Goal: Task Accomplishment & Management: Complete application form

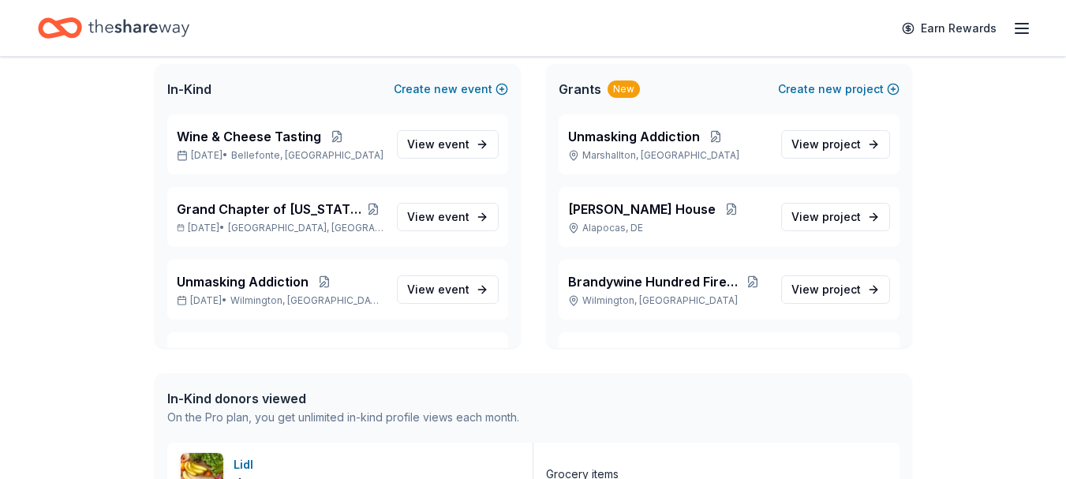
click at [200, 95] on span "In-Kind" at bounding box center [189, 89] width 44 height 19
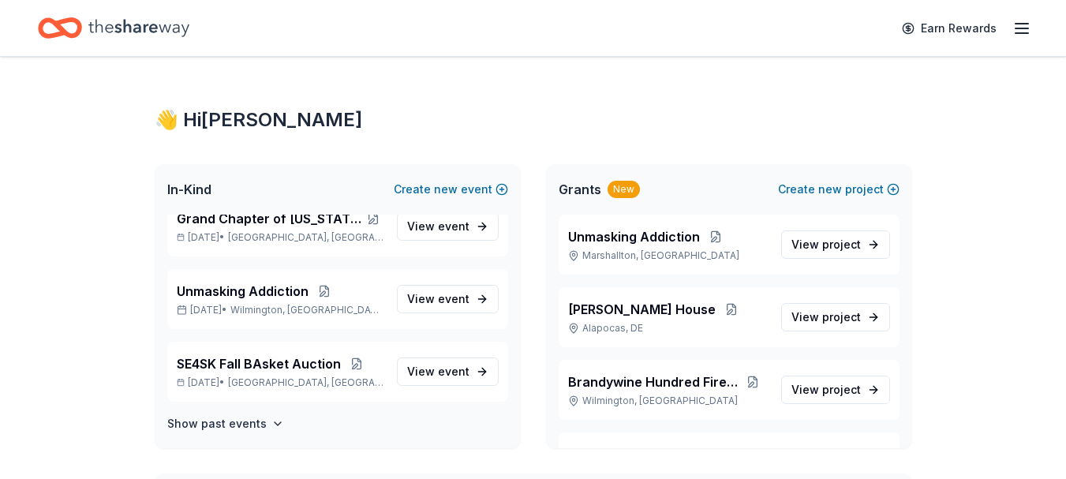
scroll to position [95, 0]
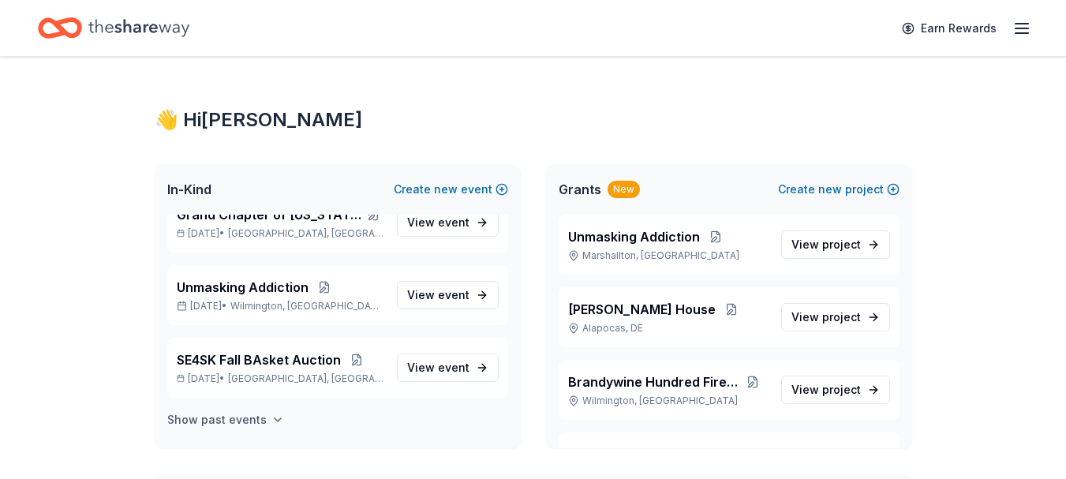
click at [208, 424] on h4 "Show past events" at bounding box center [216, 419] width 99 height 19
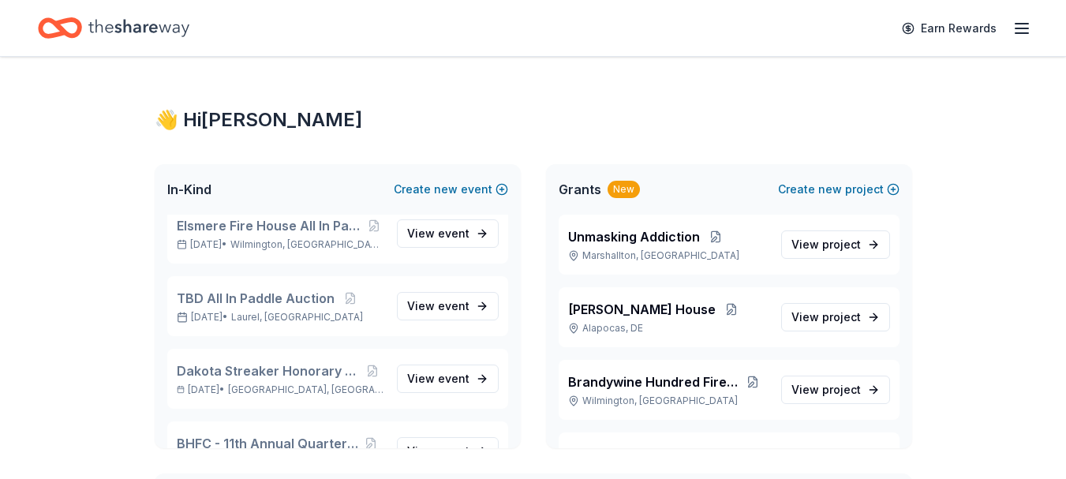
scroll to position [0, 0]
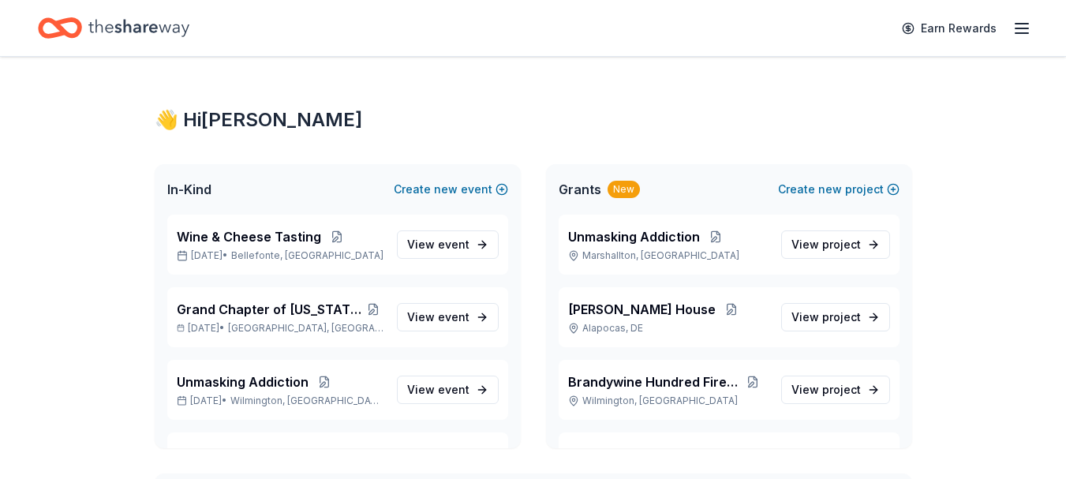
click at [207, 122] on div "👋 Hi Theresa" at bounding box center [534, 119] width 758 height 25
click at [189, 192] on span "In-Kind" at bounding box center [189, 189] width 44 height 19
click at [432, 188] on button "Create new event" at bounding box center [451, 189] width 114 height 19
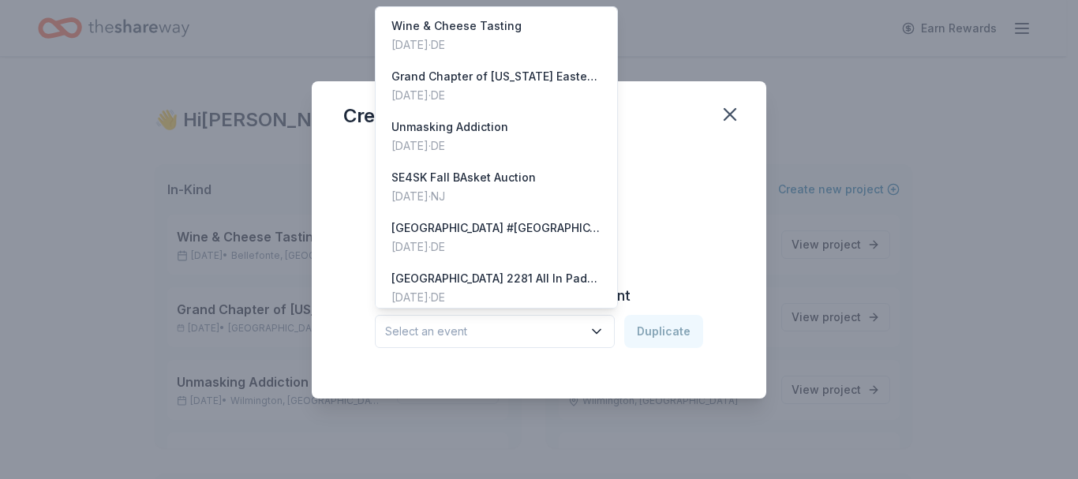
click at [597, 334] on icon "button" at bounding box center [597, 332] width 16 height 16
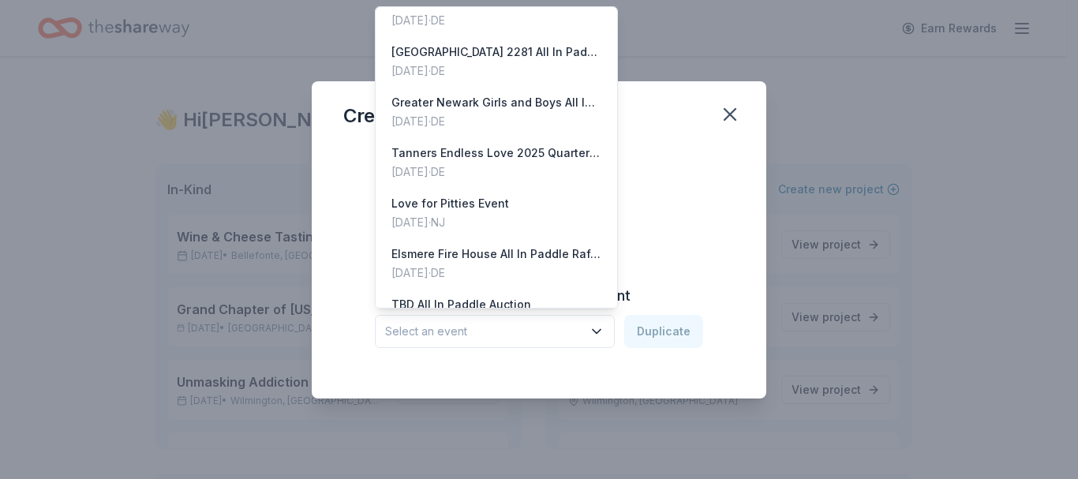
scroll to position [285, 0]
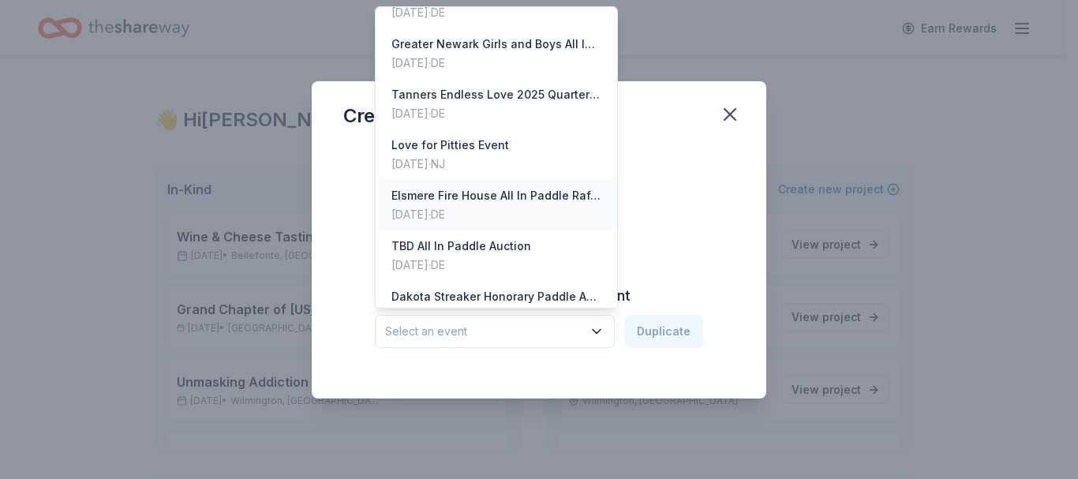
click at [479, 197] on div "Elsmere Fire House All In Paddle Raffle Fundraiser" at bounding box center [496, 195] width 210 height 19
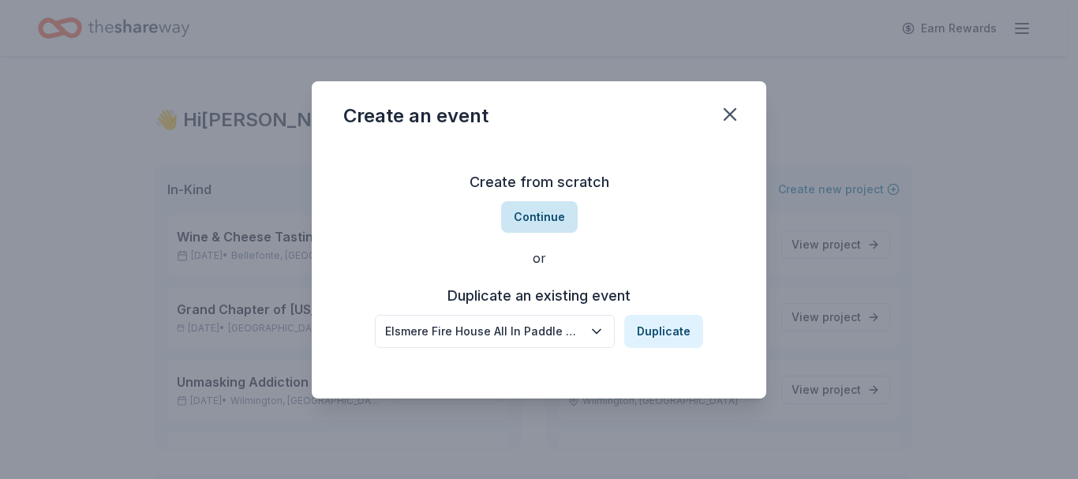
click at [534, 214] on button "Continue" at bounding box center [539, 217] width 77 height 32
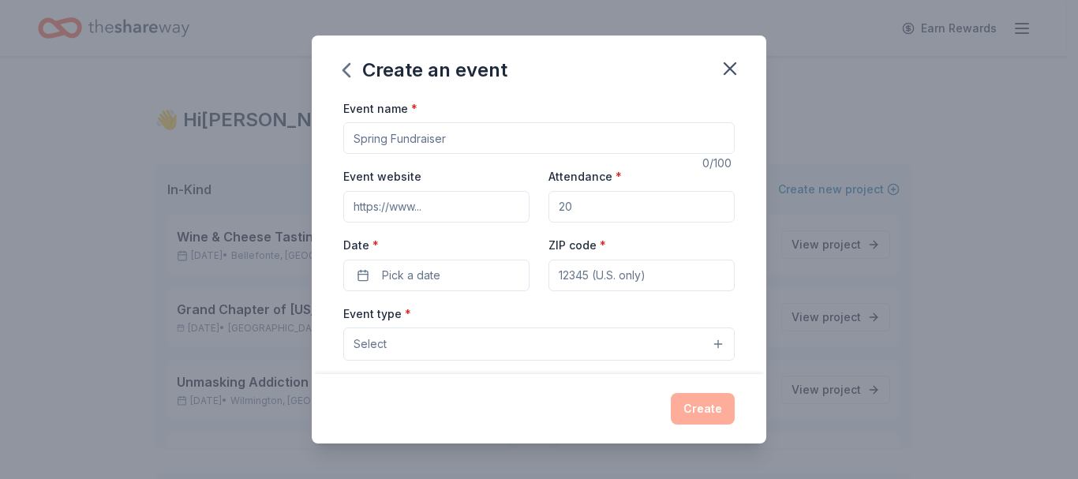
click at [429, 137] on input "Event name *" at bounding box center [538, 138] width 391 height 32
type input "Elsmere Fire Compnay Auxiliary All In Paddle Raffle Fundraiser"
click at [429, 208] on input "Event website" at bounding box center [436, 207] width 186 height 32
paste input "https://elsmerefc.org/"
type input "https://elsmerefc.org"
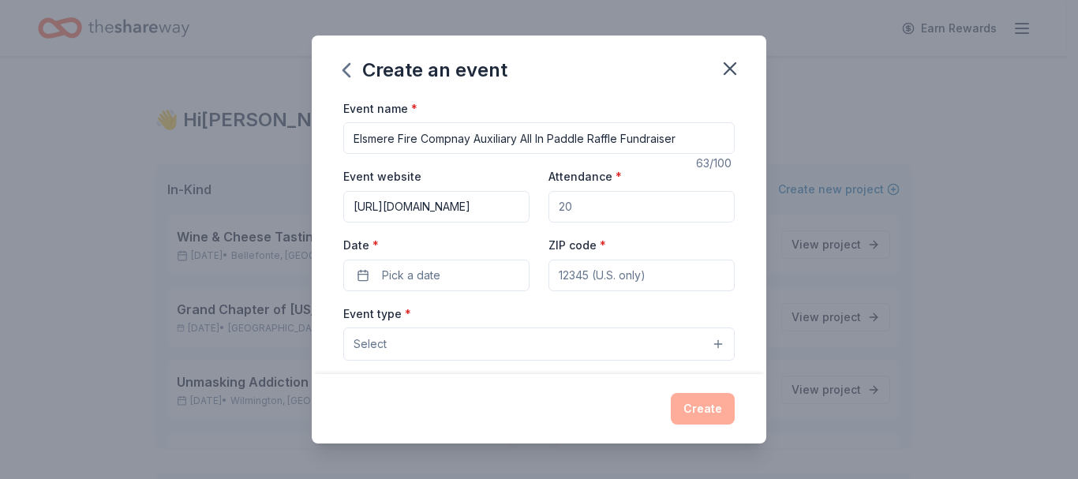
click at [586, 202] on input "Attendance *" at bounding box center [641, 207] width 186 height 32
type input "200"
click at [446, 282] on button "Pick a date" at bounding box center [436, 276] width 186 height 32
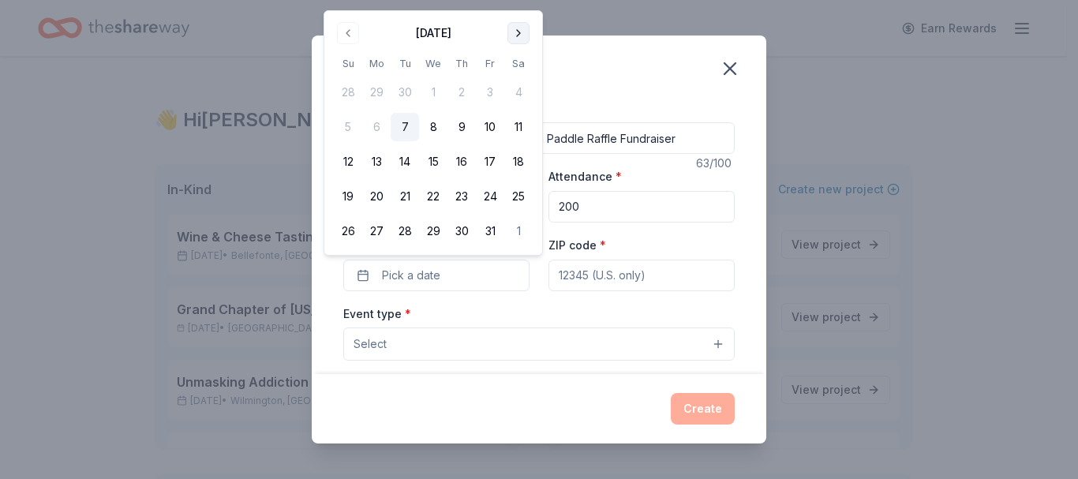
click at [520, 40] on button "Go to next month" at bounding box center [518, 33] width 22 height 22
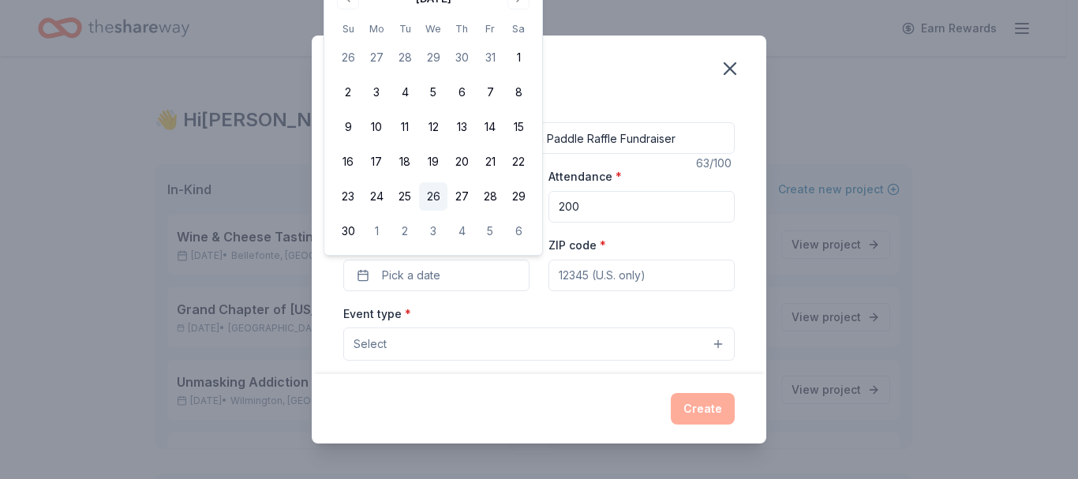
click at [440, 197] on button "26" at bounding box center [433, 196] width 28 height 28
click at [584, 275] on input "ZIP code *" at bounding box center [641, 276] width 186 height 32
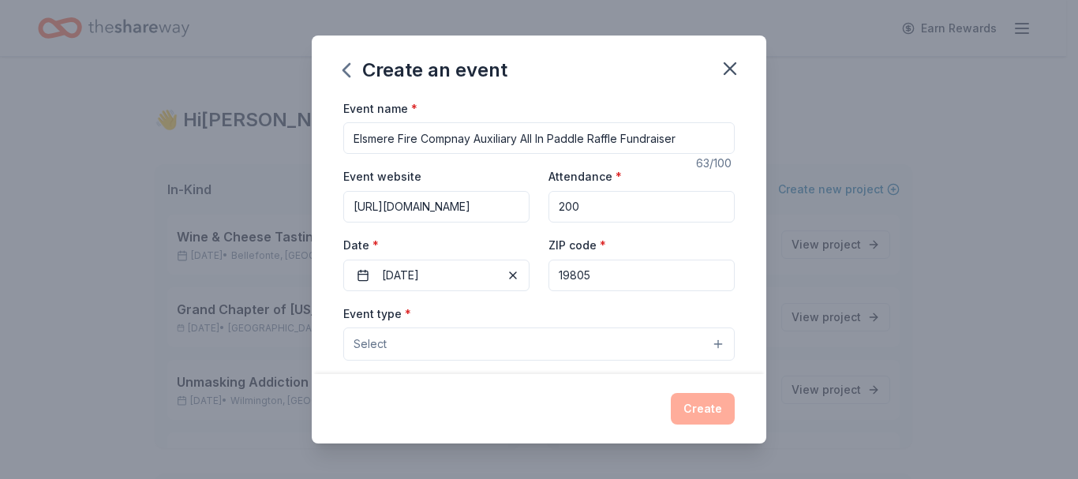
type input "19805"
click at [451, 354] on button "Select" at bounding box center [538, 344] width 391 height 33
click at [477, 350] on button "Select" at bounding box center [538, 344] width 391 height 33
click at [713, 346] on button "Select" at bounding box center [538, 344] width 391 height 33
click at [468, 343] on button "Select" at bounding box center [538, 344] width 391 height 33
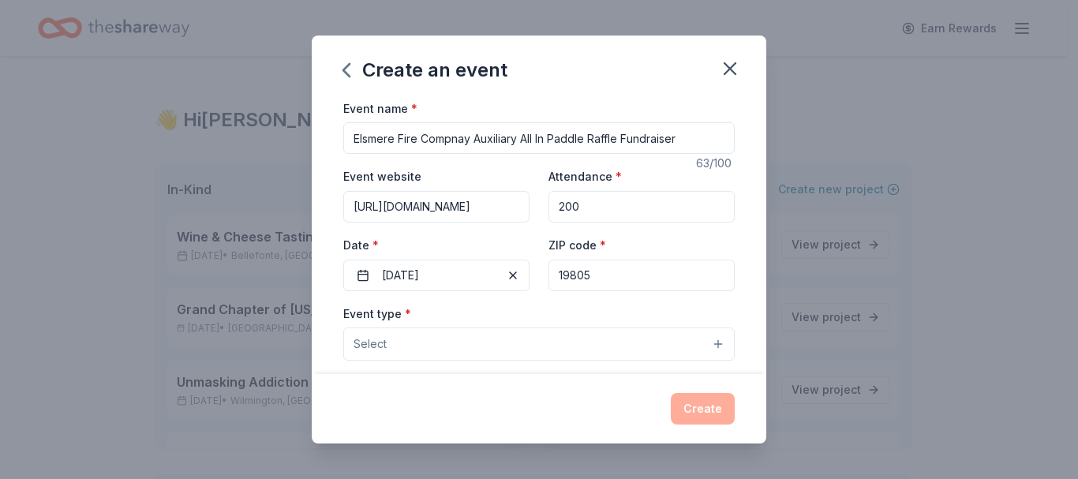
click at [468, 343] on button "Select" at bounding box center [538, 344] width 391 height 33
click at [420, 347] on button "Select" at bounding box center [538, 344] width 391 height 33
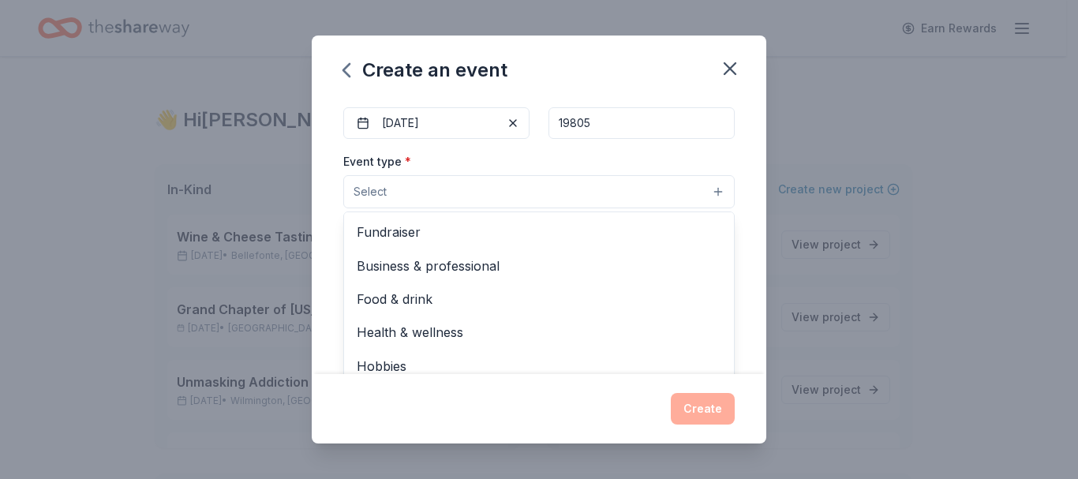
scroll to position [170, 0]
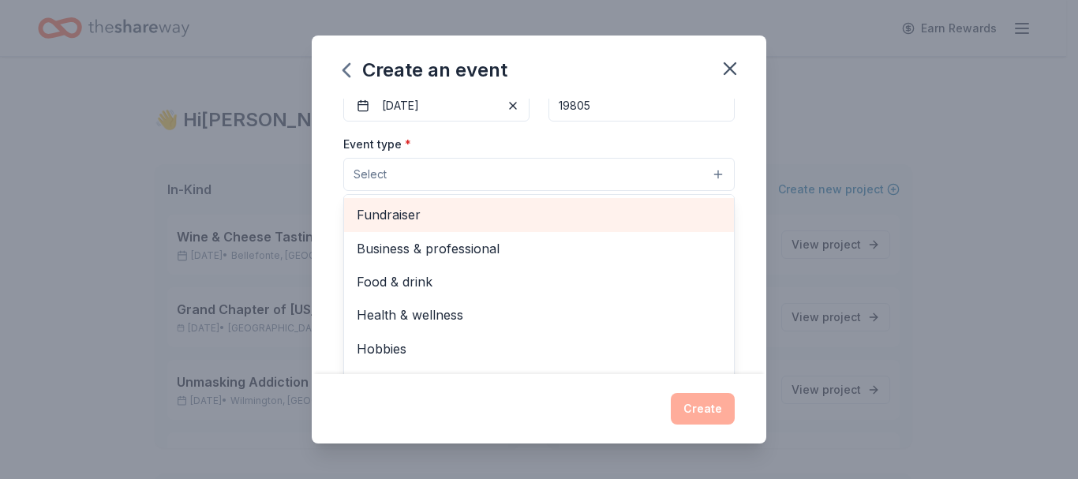
click at [417, 218] on span "Fundraiser" at bounding box center [539, 214] width 365 height 21
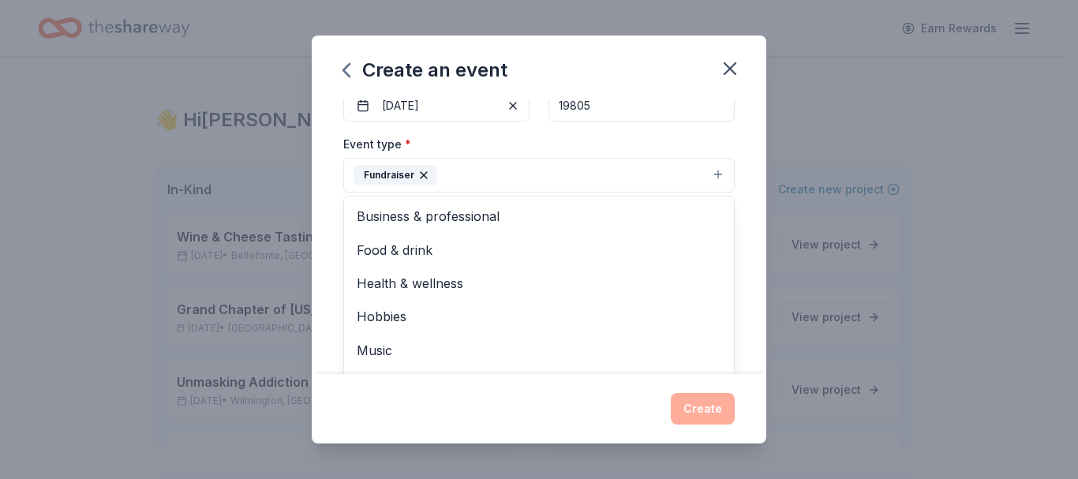
click at [699, 405] on div "Create an event Event name * Elsmere Fire Compnay Auxiliary All In Paddle Raffl…" at bounding box center [539, 240] width 455 height 409
click at [478, 245] on button "Select" at bounding box center [538, 246] width 391 height 33
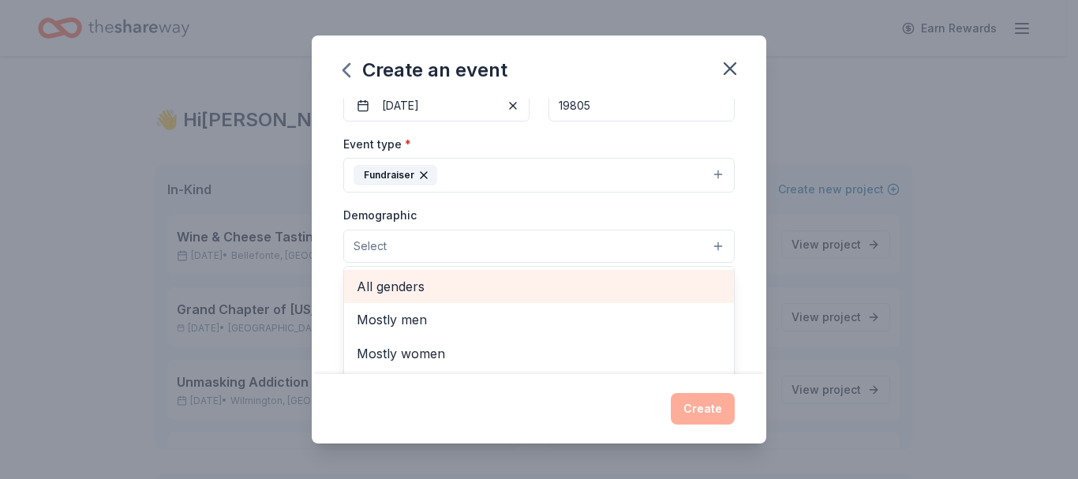
click at [411, 290] on span "All genders" at bounding box center [539, 286] width 365 height 21
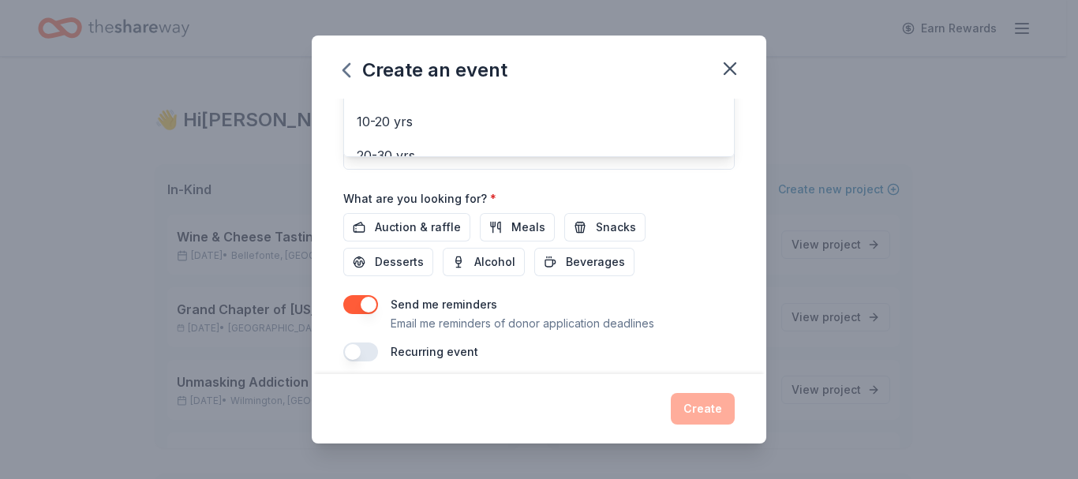
scroll to position [472, 0]
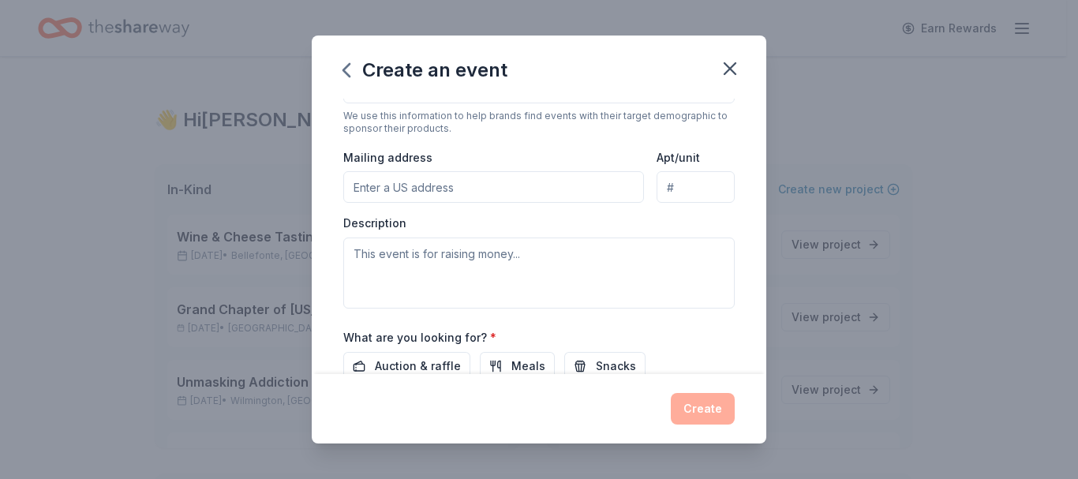
scroll to position [333, 0]
click at [441, 181] on input "Mailing address" at bounding box center [493, 185] width 301 height 32
click at [488, 182] on input "4 Silsbee Rd, Penn Acres" at bounding box center [493, 185] width 301 height 32
click at [461, 188] on input "4 Silsbee Rd" at bounding box center [493, 185] width 301 height 32
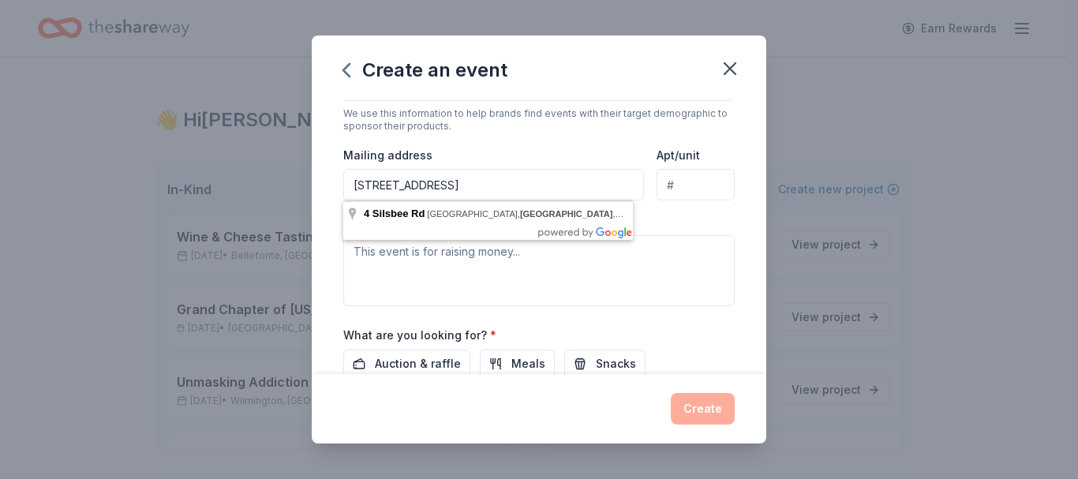
type input "4 Silsbee Rd, New Castle, DE 19720"
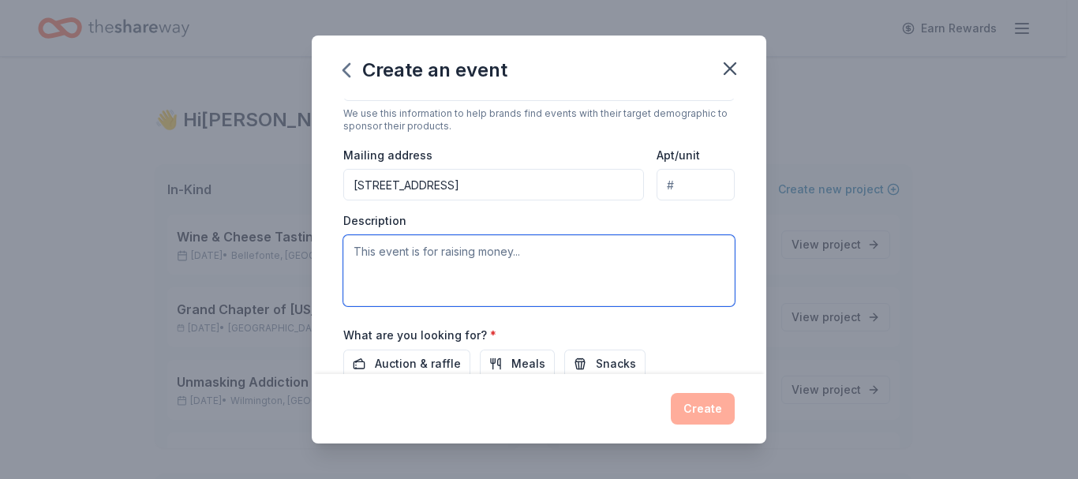
click at [456, 260] on textarea at bounding box center [538, 270] width 391 height 71
paste textarea "The Elsmere Fire Company Auxiliary is hosting our second All-in Paddle Raffle F…"
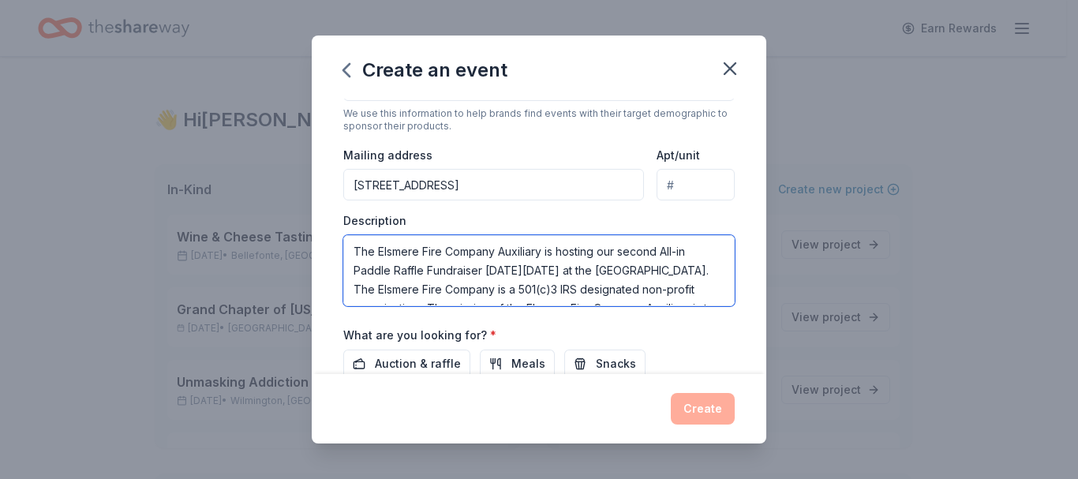
scroll to position [104, 0]
type textarea "The Elsmere Fire Company Auxiliary is hosting our second All-in Paddle Raffle F…"
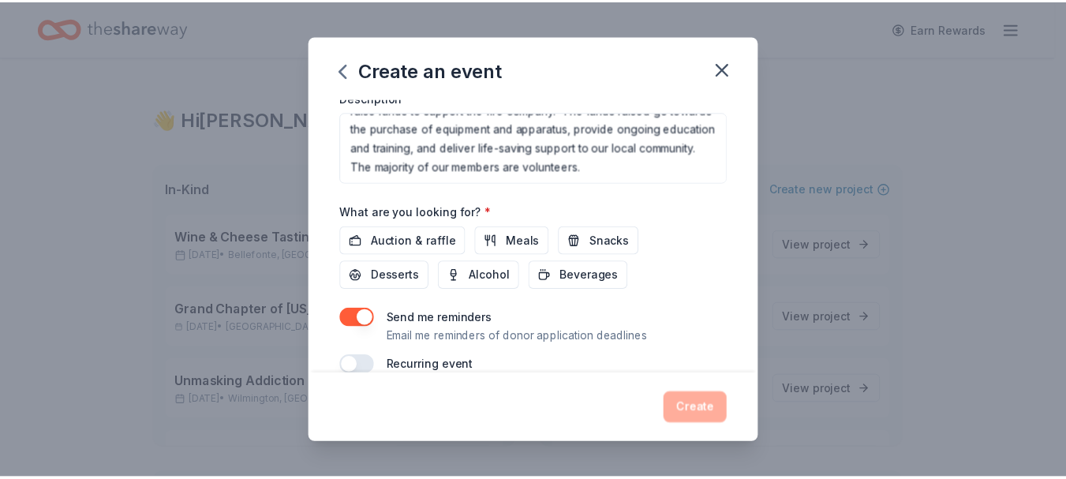
scroll to position [459, 0]
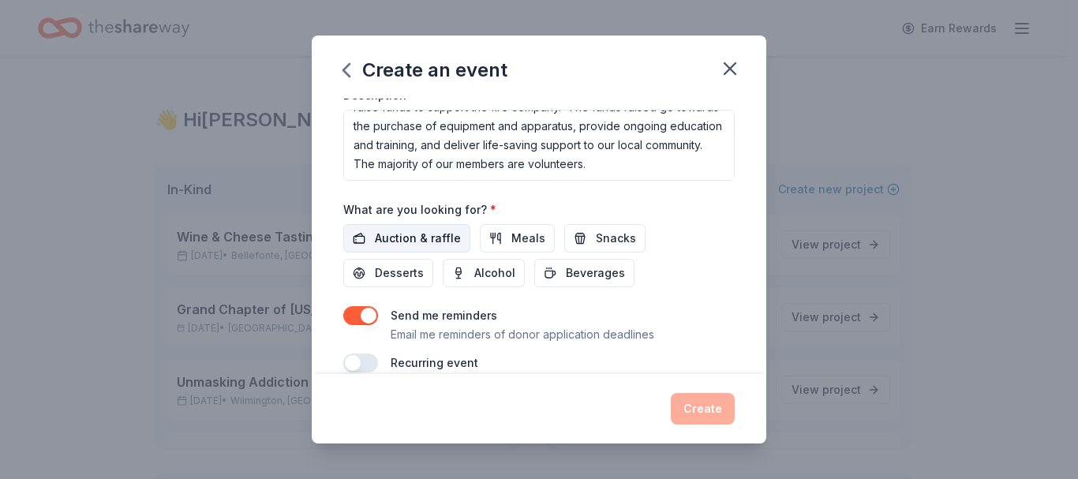
click at [407, 237] on span "Auction & raffle" at bounding box center [418, 238] width 86 height 19
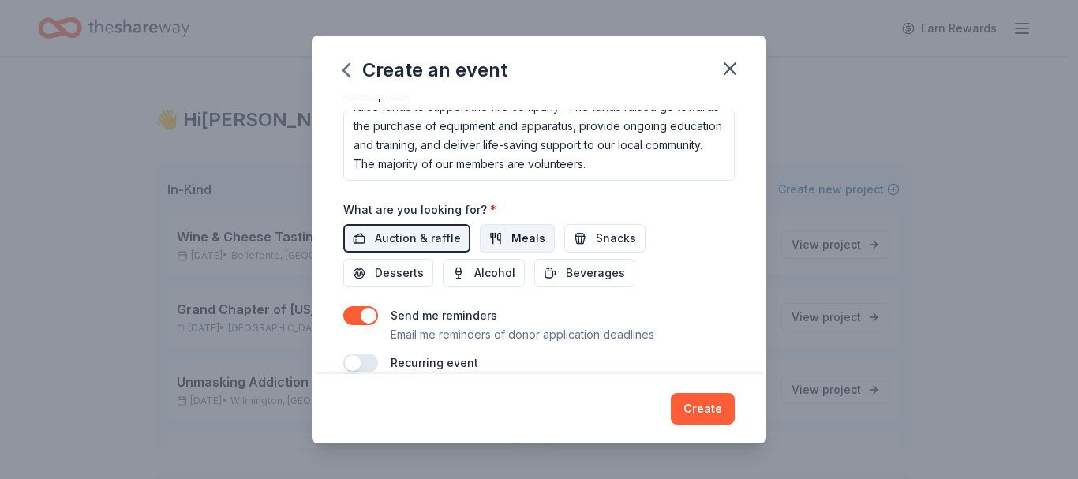
click at [511, 240] on span "Meals" at bounding box center [528, 238] width 34 height 19
click at [603, 234] on span "Snacks" at bounding box center [616, 238] width 40 height 19
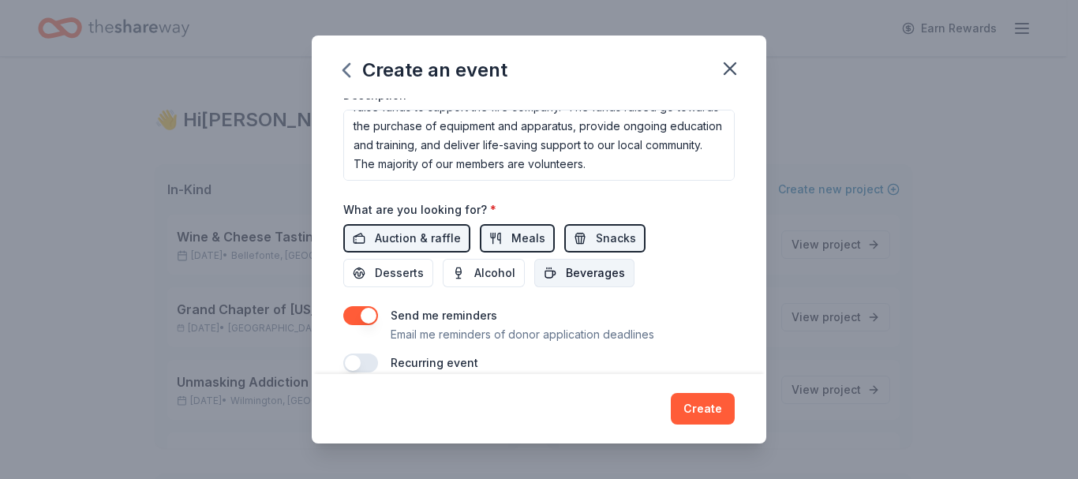
click at [599, 271] on span "Beverages" at bounding box center [595, 273] width 59 height 19
click at [502, 272] on span "Alcohol" at bounding box center [494, 273] width 41 height 19
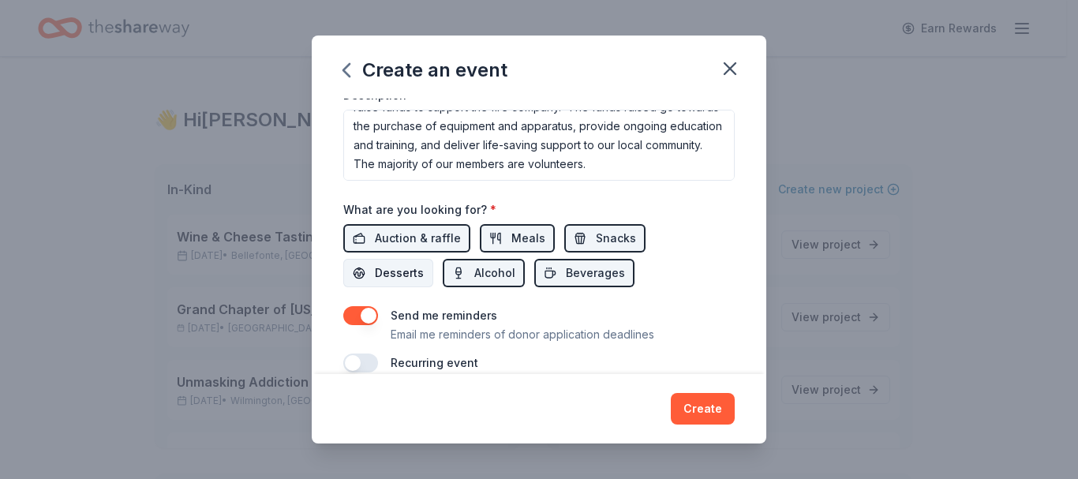
click at [407, 268] on span "Desserts" at bounding box center [399, 273] width 49 height 19
click at [711, 408] on button "Create" at bounding box center [703, 409] width 64 height 32
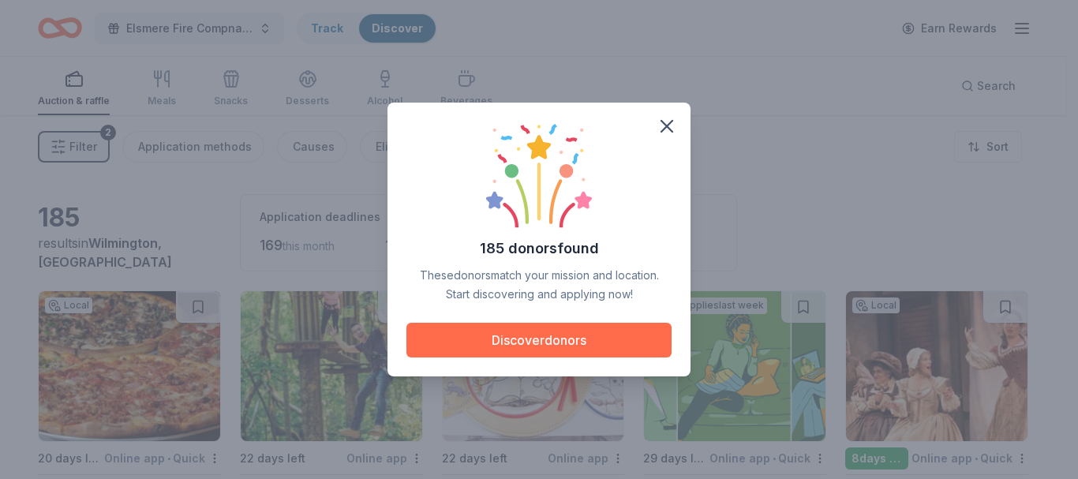
click at [581, 343] on button "Discover donors" at bounding box center [538, 340] width 265 height 35
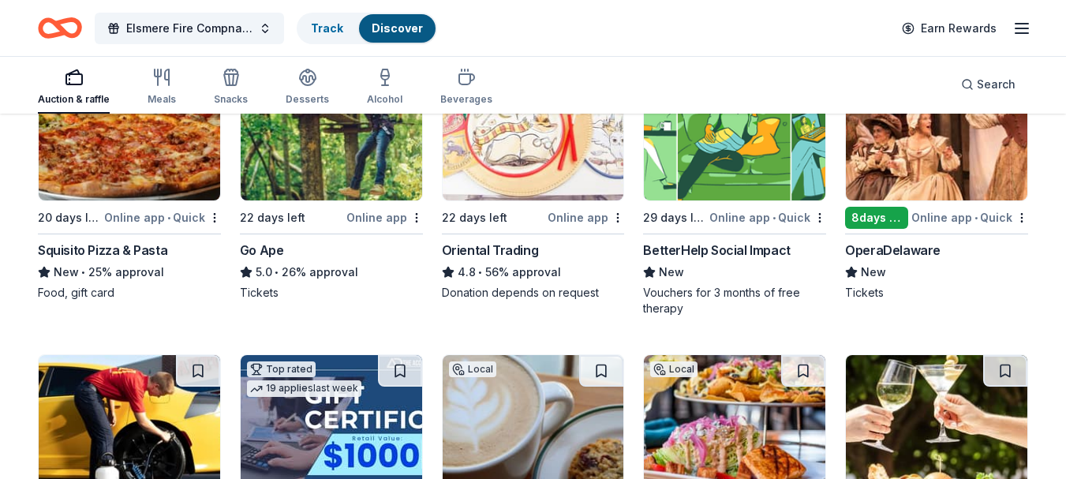
scroll to position [249, 0]
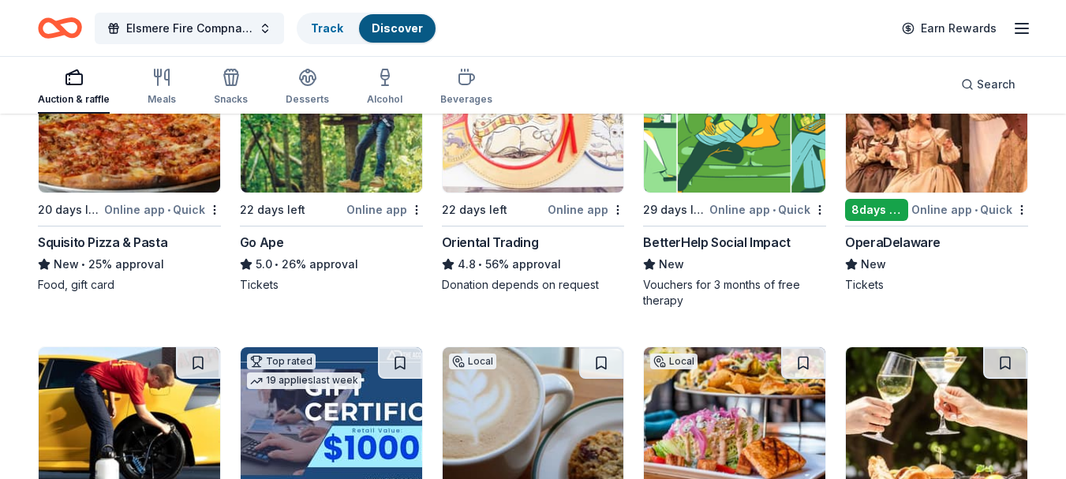
click at [917, 152] on img at bounding box center [937, 118] width 182 height 150
click at [729, 159] on img at bounding box center [735, 118] width 182 height 150
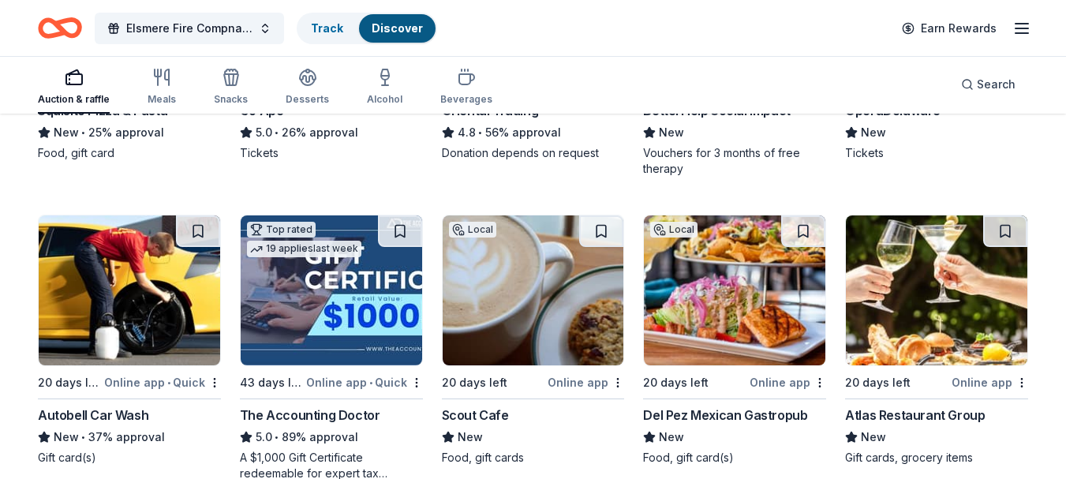
scroll to position [383, 0]
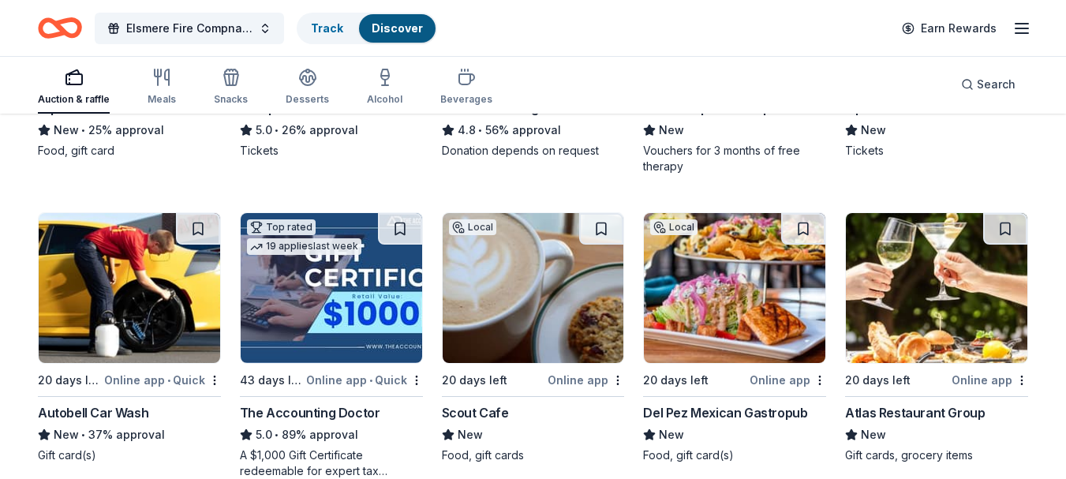
click at [155, 272] on img at bounding box center [130, 288] width 182 height 150
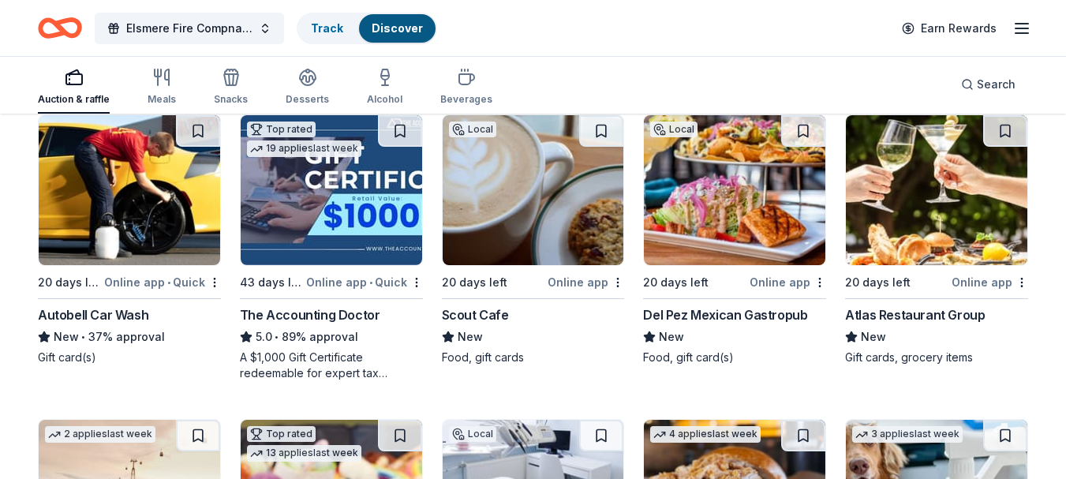
scroll to position [486, 0]
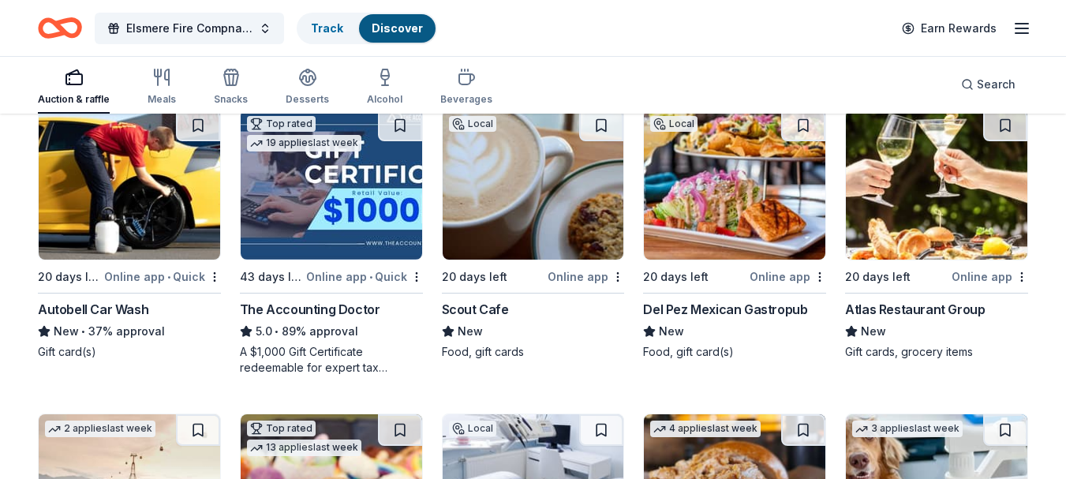
click at [350, 211] on img at bounding box center [332, 185] width 182 height 150
click at [527, 205] on img at bounding box center [534, 185] width 182 height 150
click at [721, 185] on img at bounding box center [735, 185] width 182 height 150
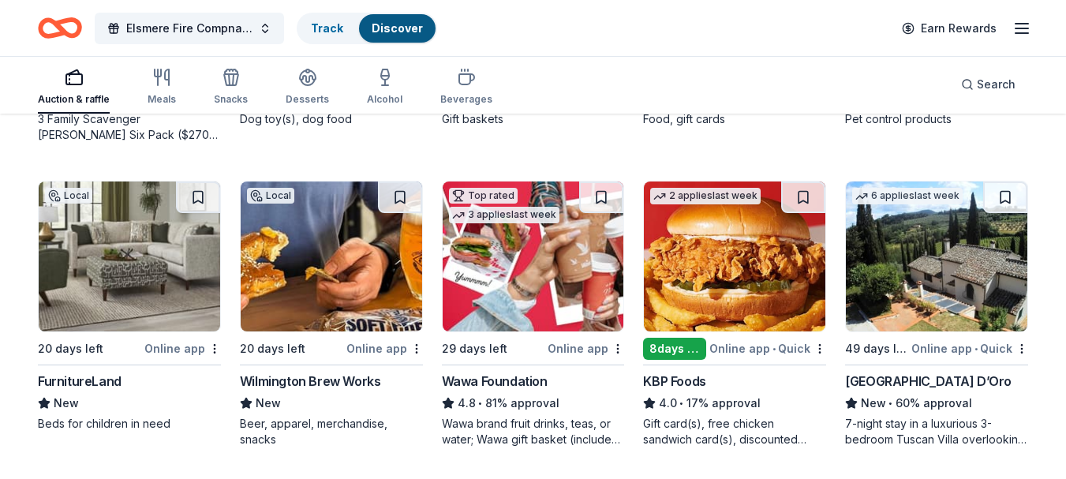
scroll to position [1043, 0]
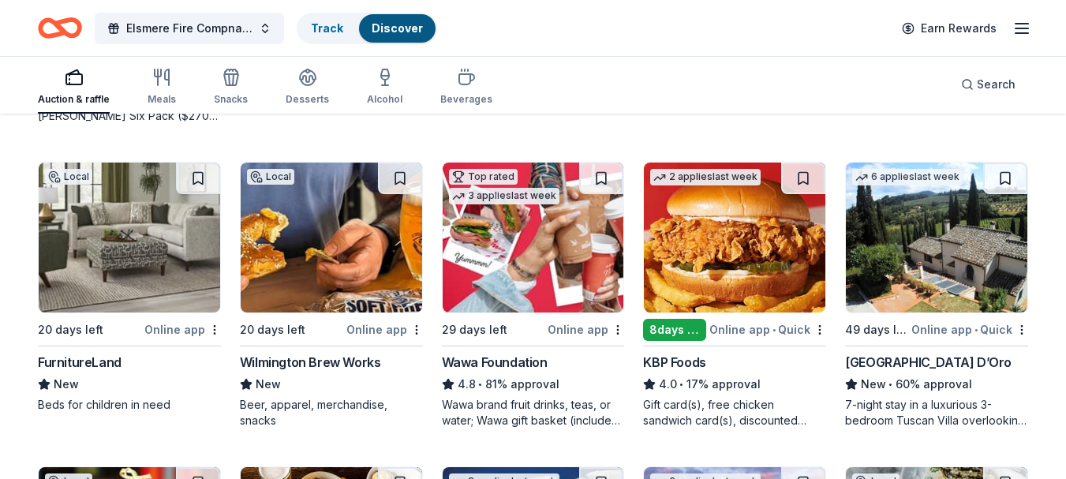
click at [324, 220] on img at bounding box center [332, 238] width 182 height 150
click at [334, 286] on img at bounding box center [332, 238] width 182 height 150
click at [525, 250] on img at bounding box center [534, 238] width 182 height 150
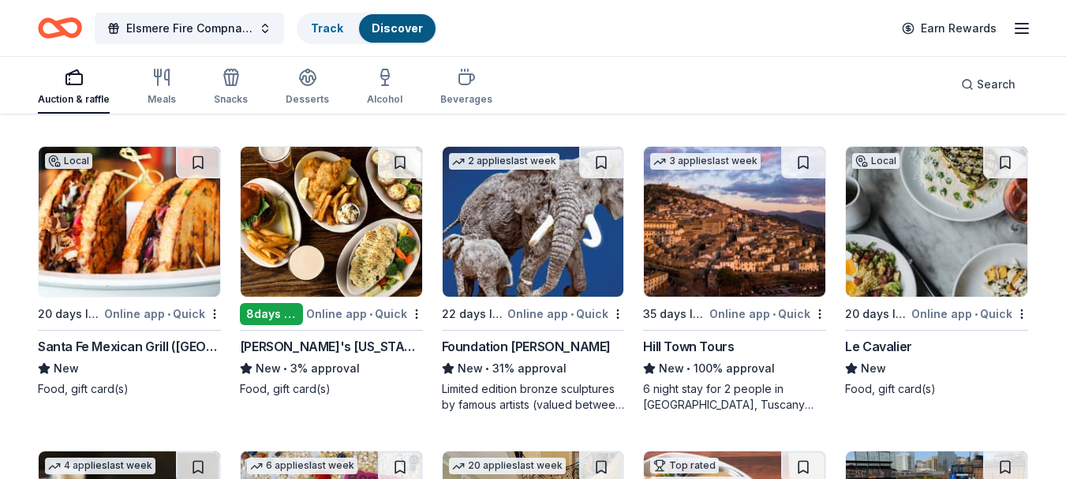
scroll to position [1379, 0]
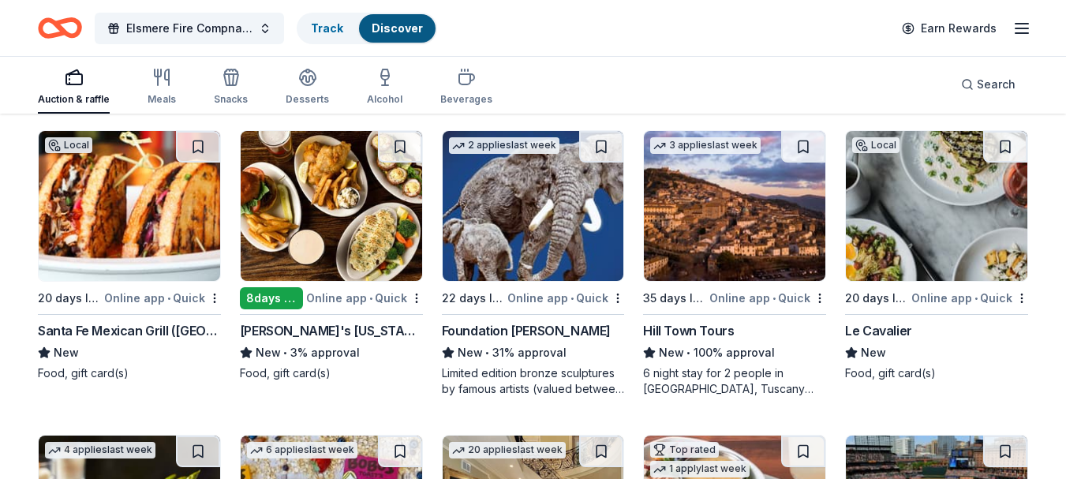
click at [135, 189] on img at bounding box center [130, 206] width 182 height 150
click at [909, 212] on img at bounding box center [937, 206] width 182 height 150
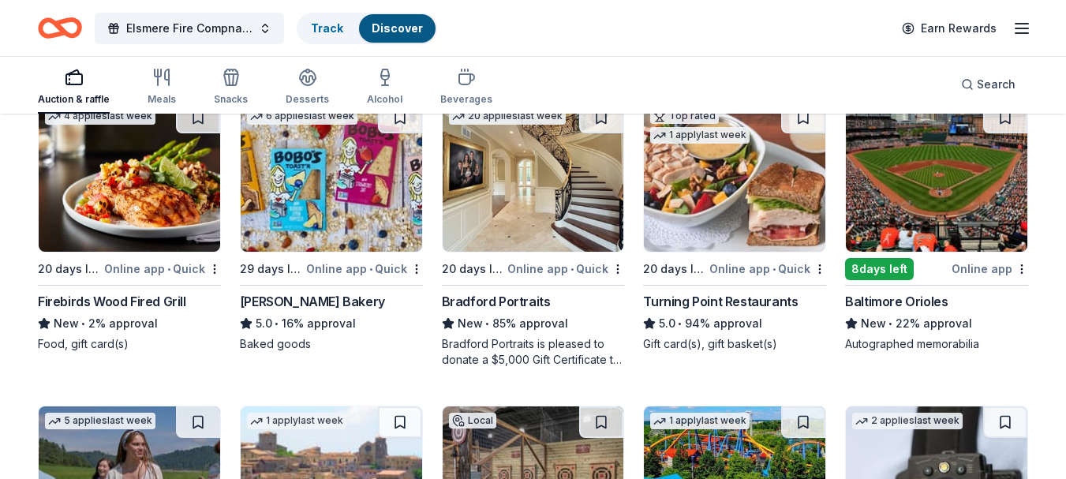
scroll to position [1722, 0]
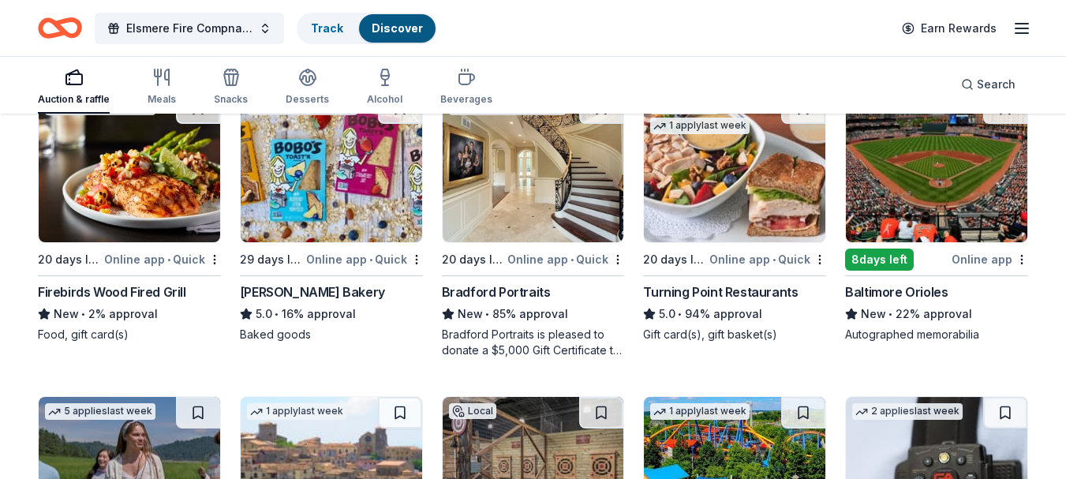
click at [558, 196] on img at bounding box center [534, 167] width 182 height 150
click at [926, 182] on img at bounding box center [937, 167] width 182 height 150
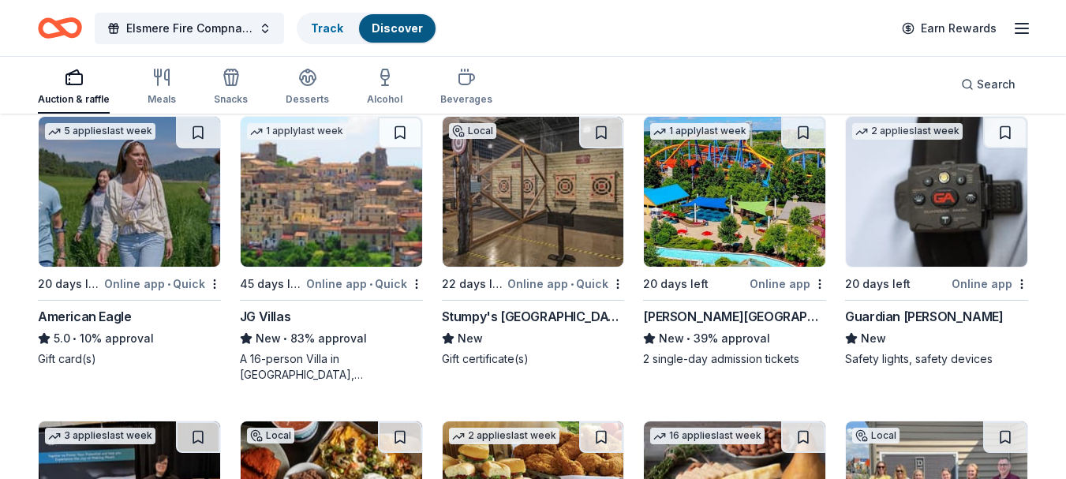
scroll to position [2007, 0]
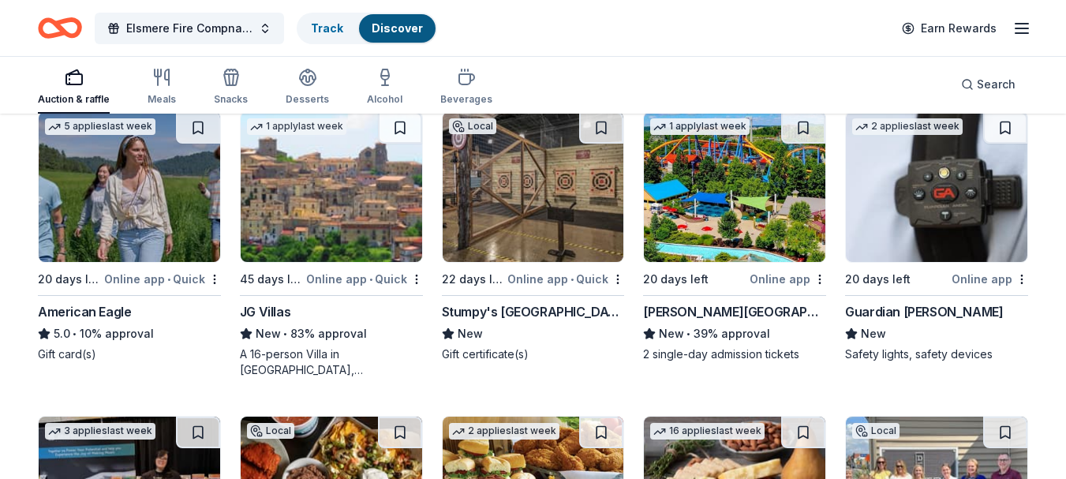
click at [723, 197] on img at bounding box center [735, 187] width 182 height 150
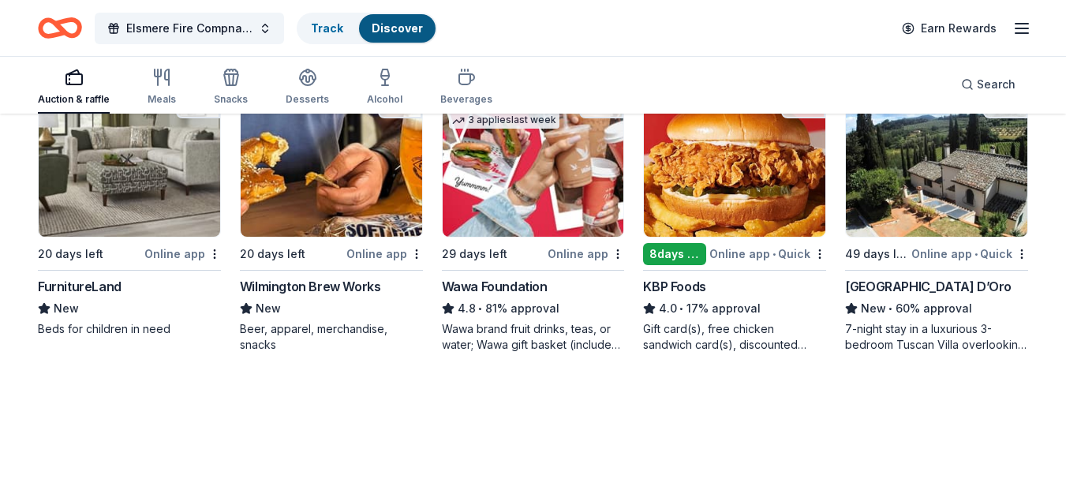
scroll to position [1728, 0]
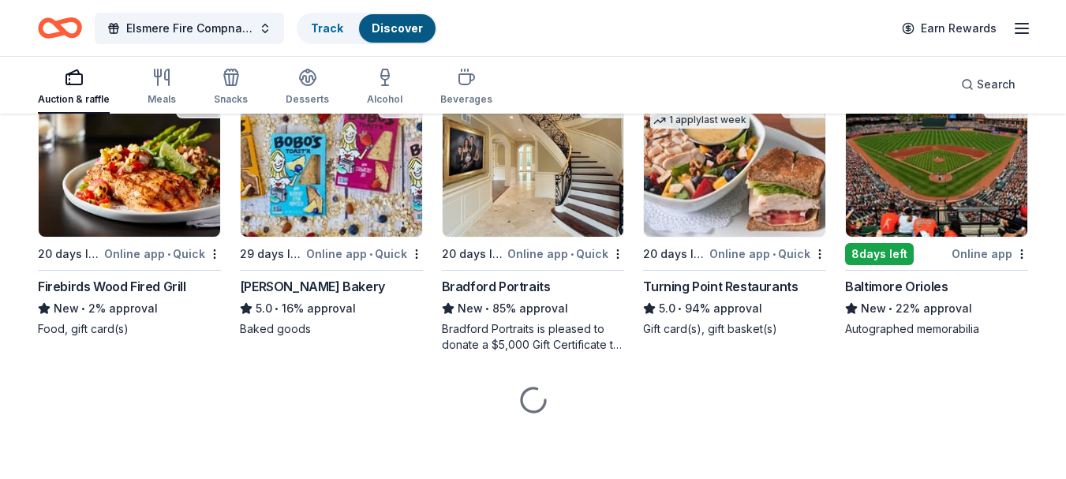
click at [867, 425] on div at bounding box center [533, 400] width 990 height 95
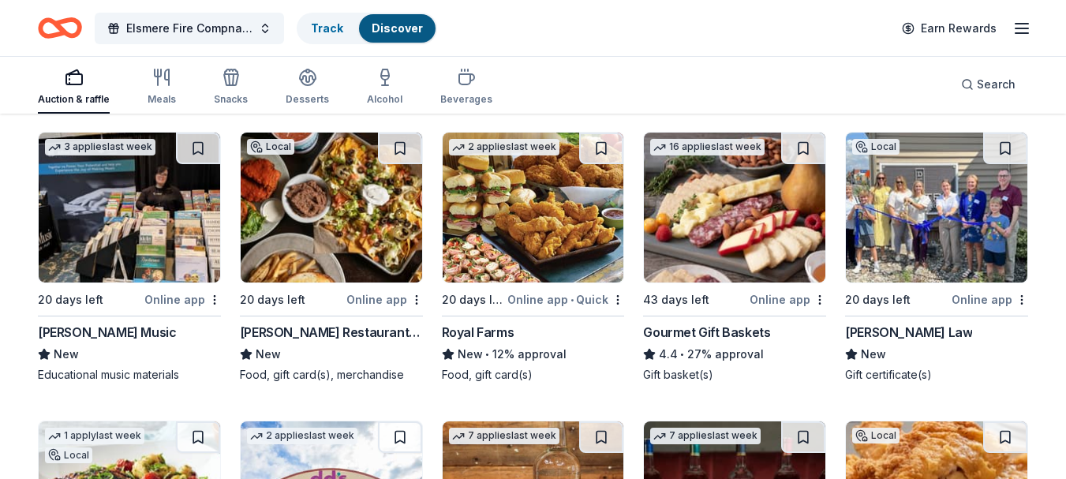
scroll to position [2309, 0]
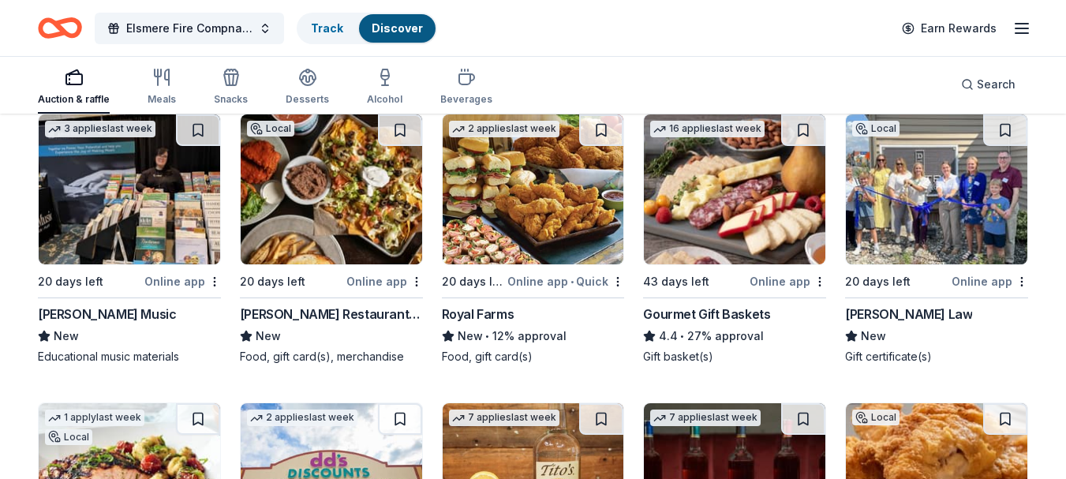
click at [336, 207] on img at bounding box center [332, 189] width 182 height 150
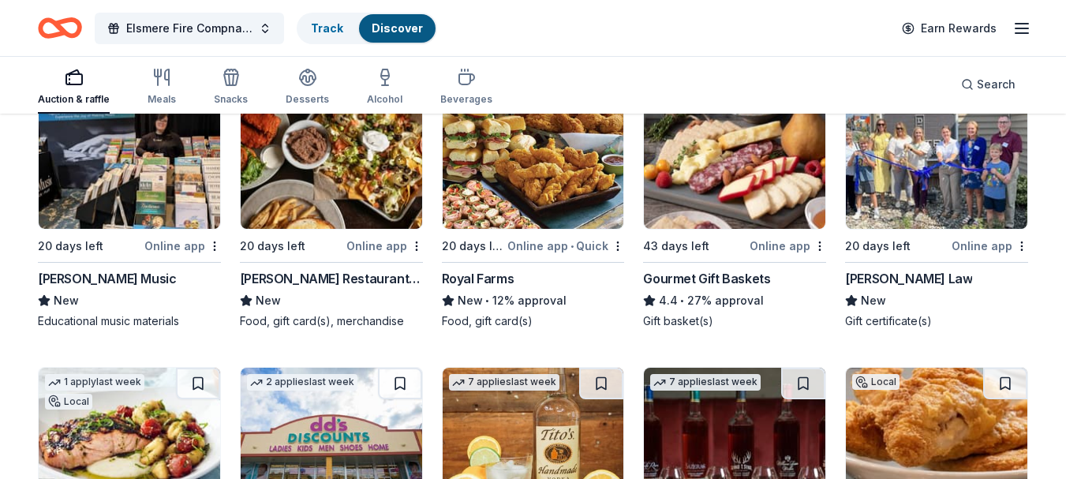
scroll to position [2351, 0]
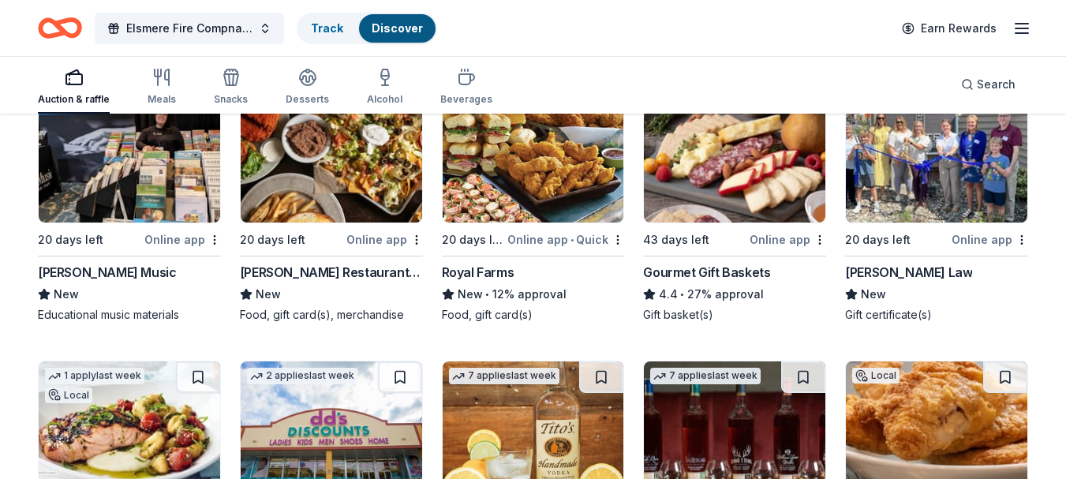
click at [740, 159] on img at bounding box center [735, 148] width 182 height 150
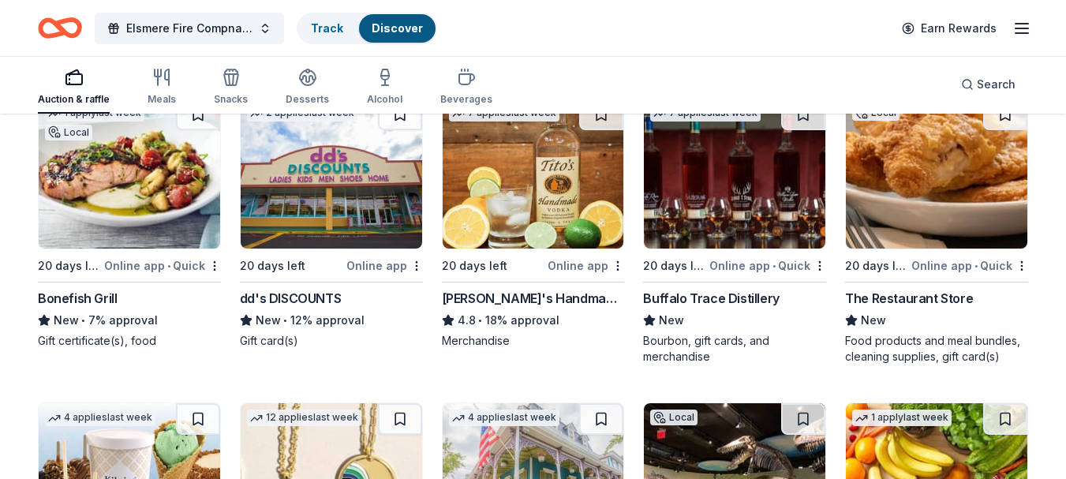
scroll to position [2619, 0]
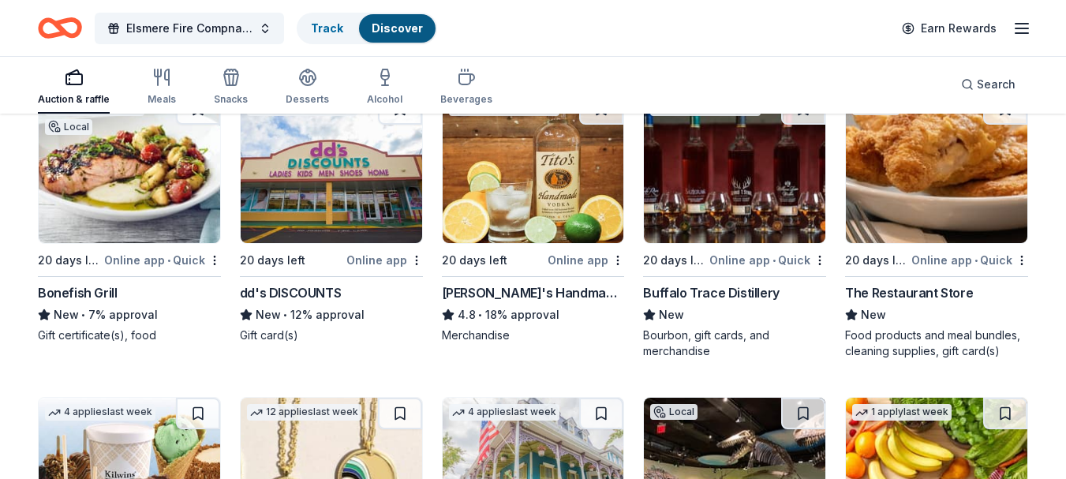
click at [730, 202] on img at bounding box center [735, 168] width 182 height 150
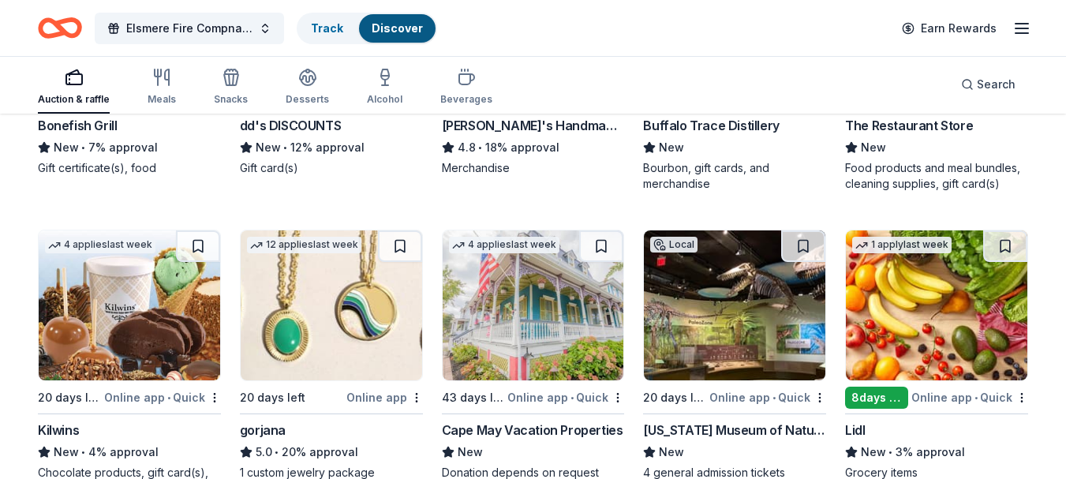
scroll to position [2822, 0]
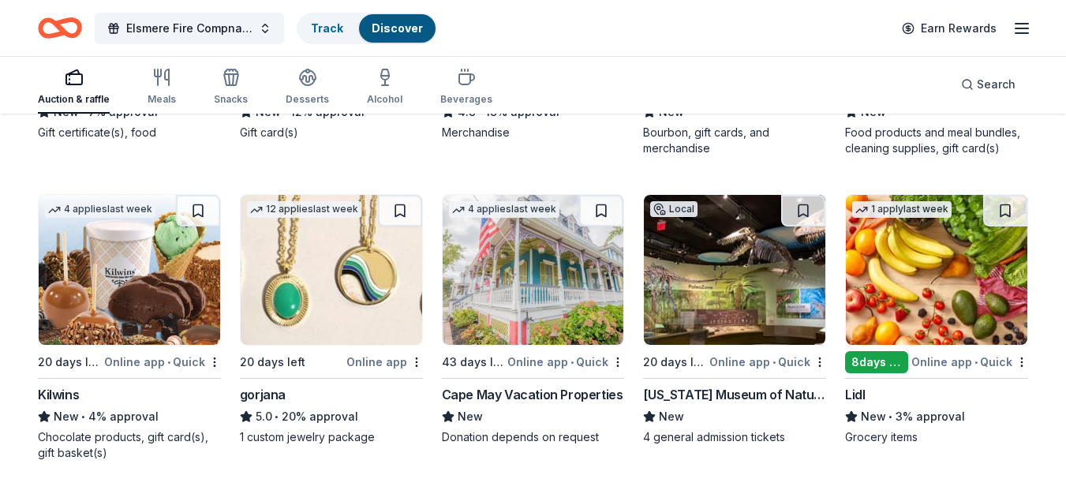
click at [538, 297] on img at bounding box center [534, 270] width 182 height 150
click at [157, 27] on span "Elsmere Fire Compnay Auxiliary All In Paddle Raffle Fundraiser" at bounding box center [189, 28] width 126 height 19
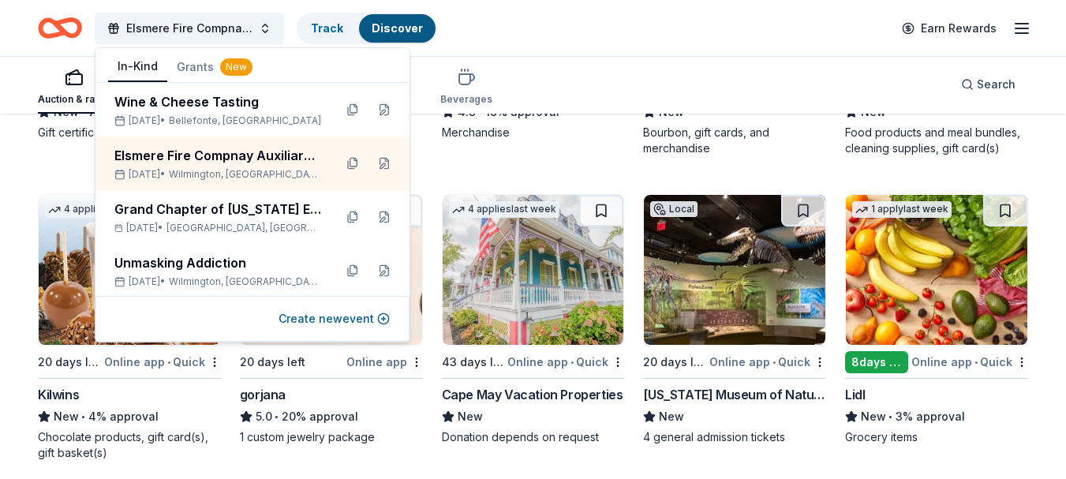
click at [32, 45] on div "Elsmere Fire Compnay Auxiliary All In Paddle Raffle Fundraiser Track Discover E…" at bounding box center [533, 28] width 1066 height 56
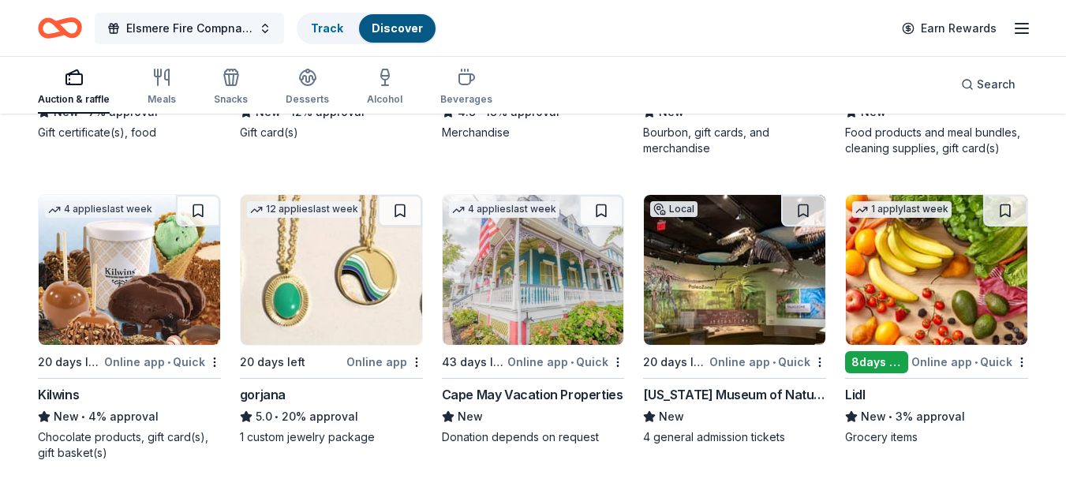
click at [175, 32] on span "Elsmere Fire Compnay Auxiliary All In Paddle Raffle Fundraiser" at bounding box center [189, 28] width 126 height 19
click at [31, 47] on div "Elsmere Fire Compnay Auxiliary All In Paddle Raffle Fundraiser Track Discover E…" at bounding box center [533, 28] width 1066 height 56
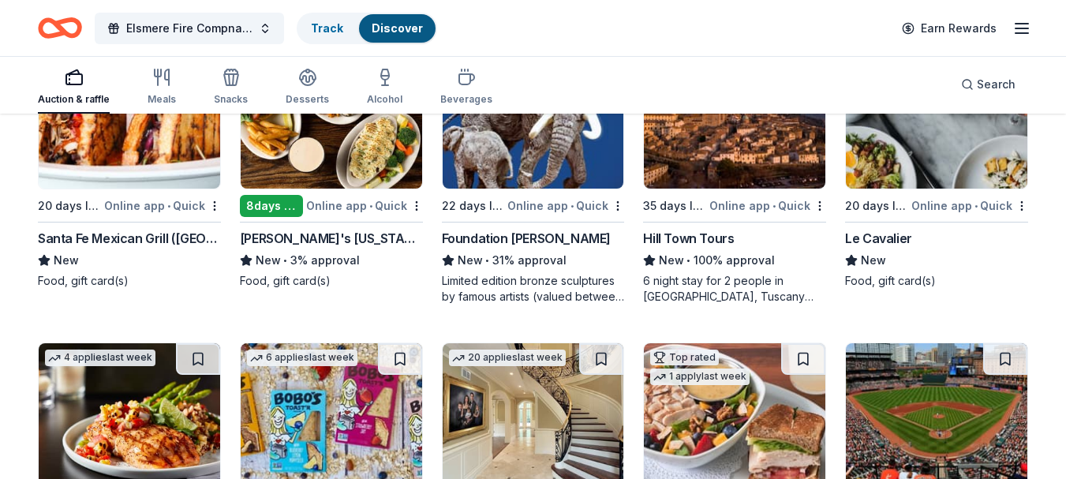
scroll to position [1282, 0]
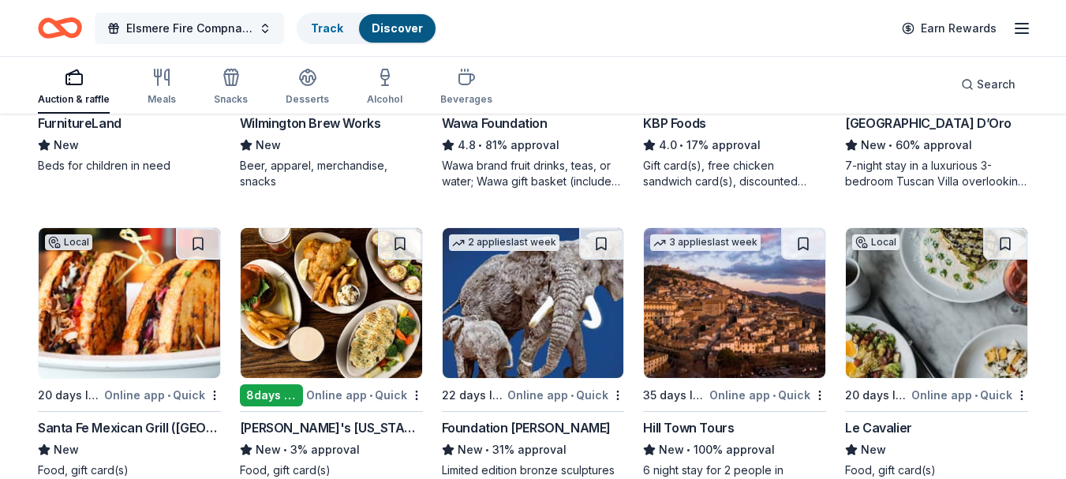
click at [152, 28] on span "Elsmere Fire Compnay Auxiliary All In Paddle Raffle Fundraiser" at bounding box center [189, 28] width 126 height 19
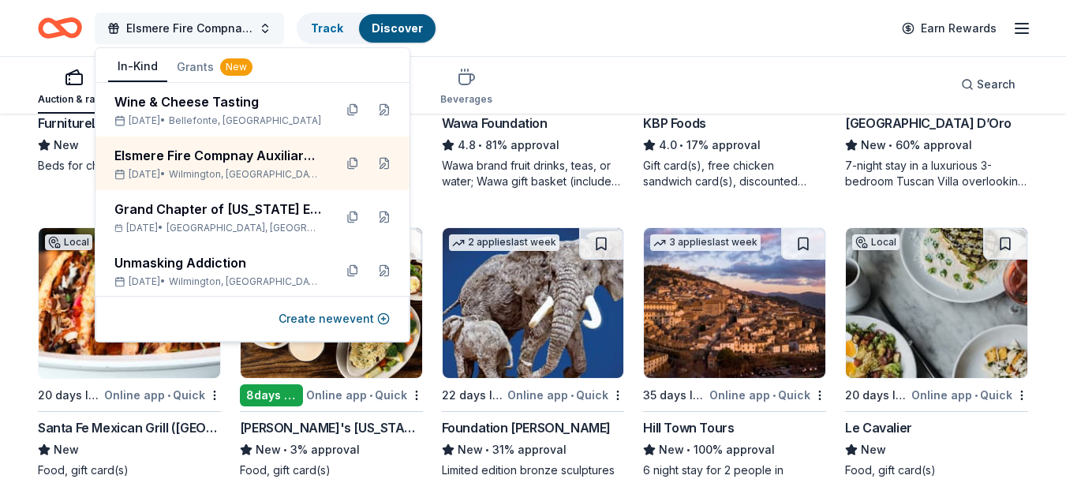
click at [152, 28] on span "Elsmere Fire Compnay Auxiliary All In Paddle Raffle Fundraiser" at bounding box center [189, 28] width 126 height 19
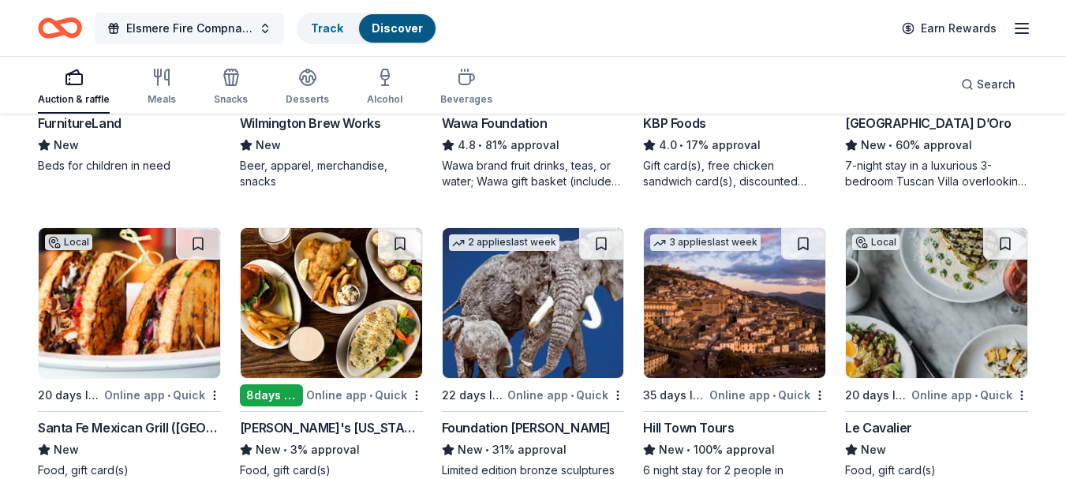
click at [152, 28] on span "Elsmere Fire Compnay Auxiliary All In Paddle Raffle Fundraiser" at bounding box center [189, 28] width 126 height 19
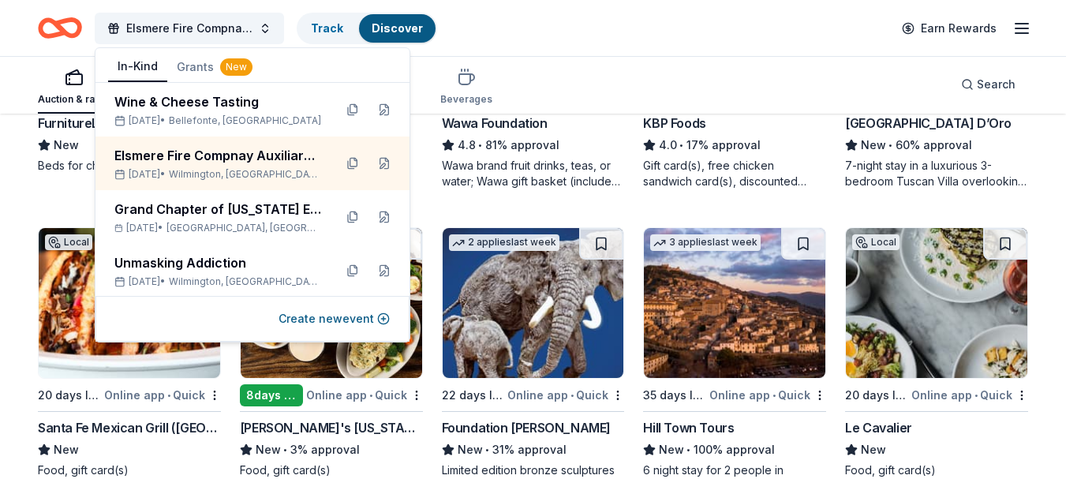
click at [136, 64] on button "In-Kind" at bounding box center [137, 67] width 59 height 30
click at [71, 24] on icon "Home" at bounding box center [60, 27] width 44 height 37
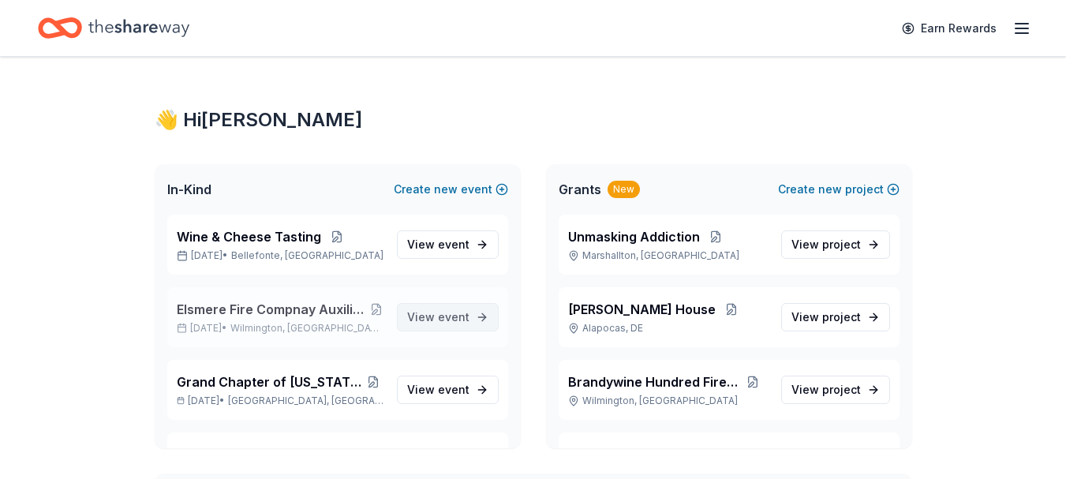
click at [455, 321] on span "event" at bounding box center [454, 316] width 32 height 13
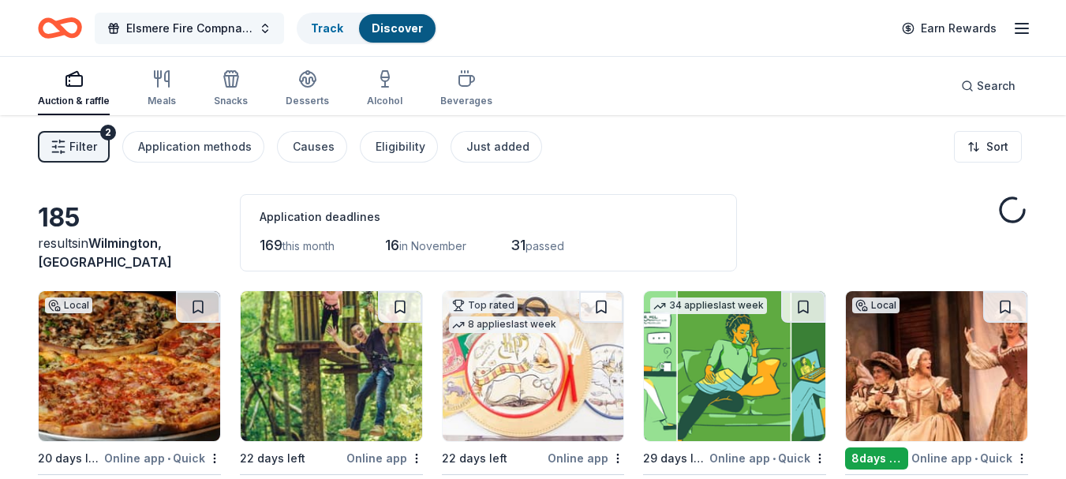
click at [205, 19] on span "Elsmere Fire Compnay Auxiliary All In Paddle Raffle Fundraiser" at bounding box center [189, 28] width 126 height 19
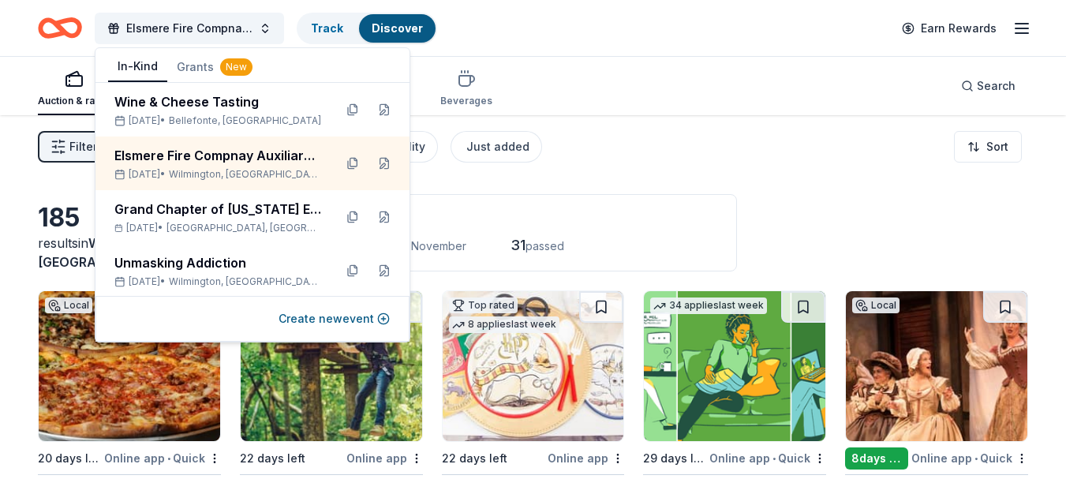
click at [65, 31] on icon "Home" at bounding box center [67, 28] width 24 height 16
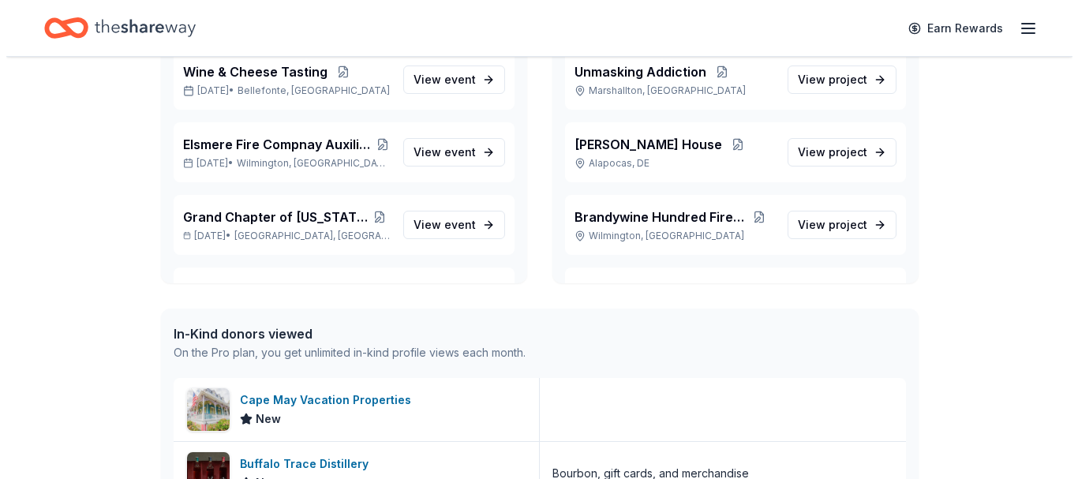
scroll to position [167, 0]
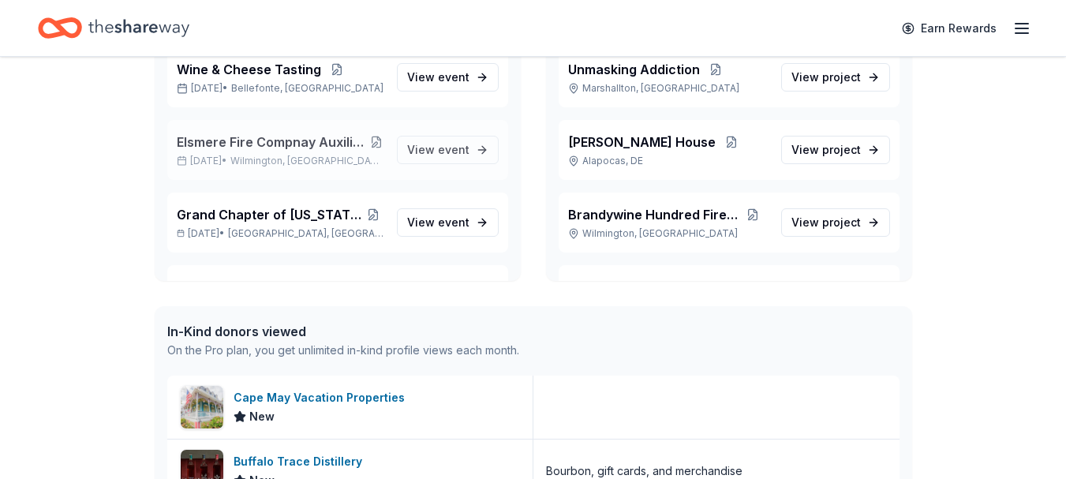
click at [369, 141] on button at bounding box center [377, 142] width 16 height 13
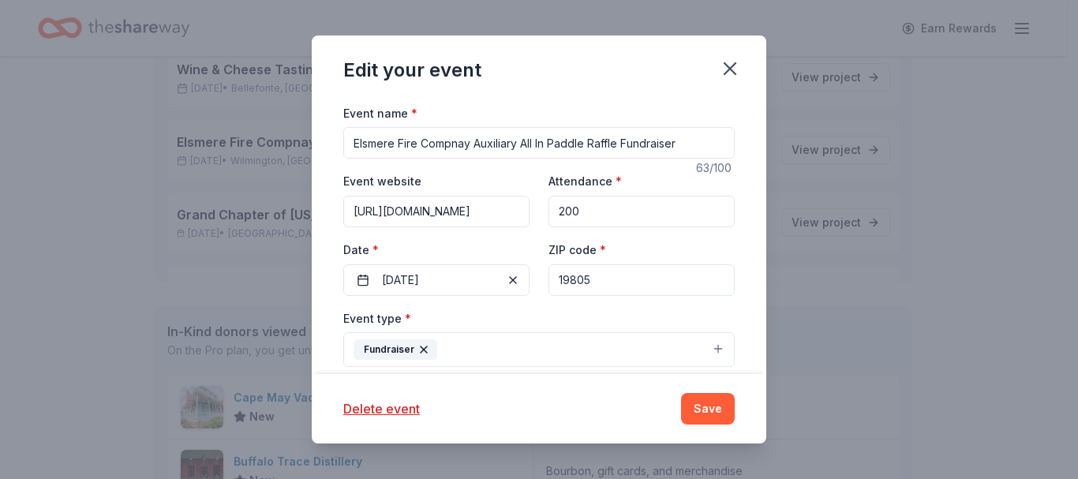
scroll to position [95, 0]
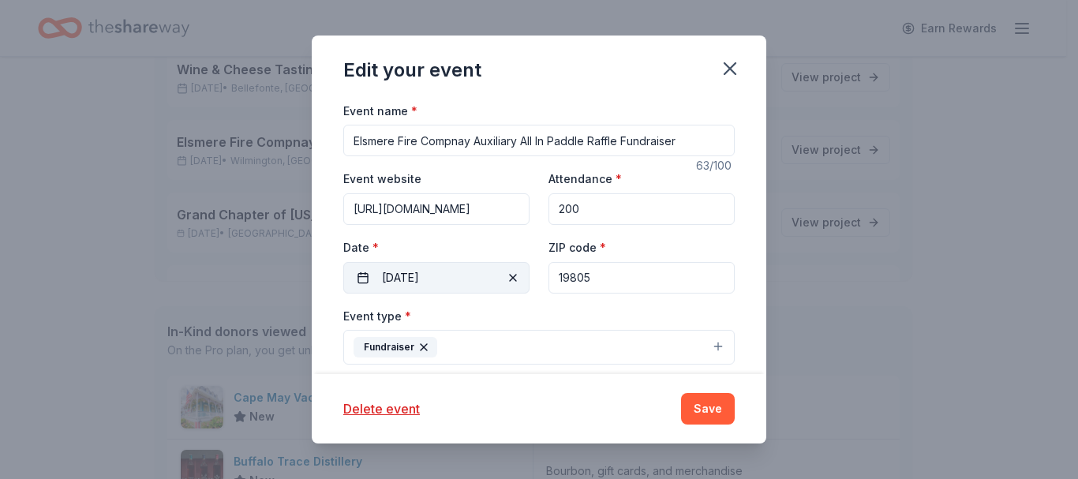
click at [508, 276] on span "button" at bounding box center [512, 277] width 19 height 19
click at [430, 279] on span "Pick a date" at bounding box center [411, 277] width 58 height 19
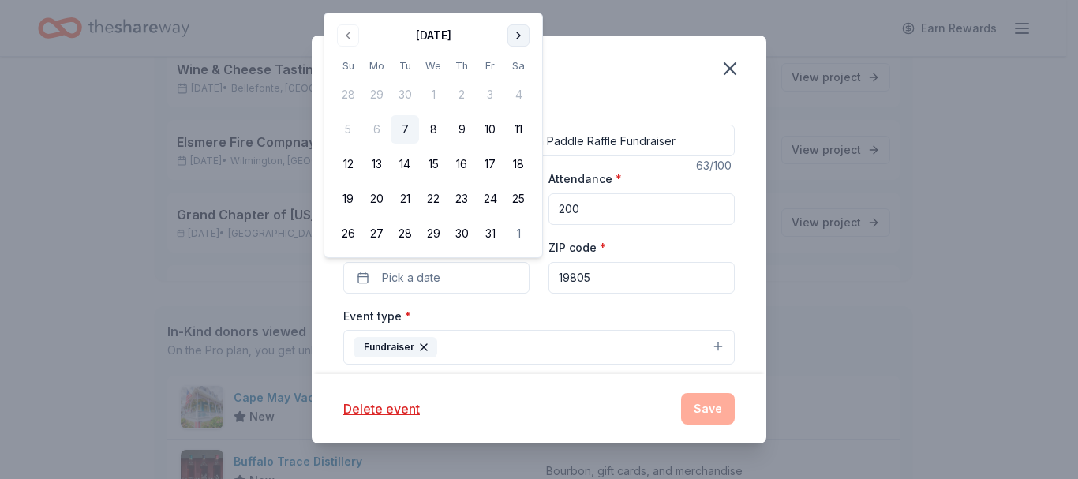
click at [520, 32] on button "Go to next month" at bounding box center [518, 35] width 22 height 22
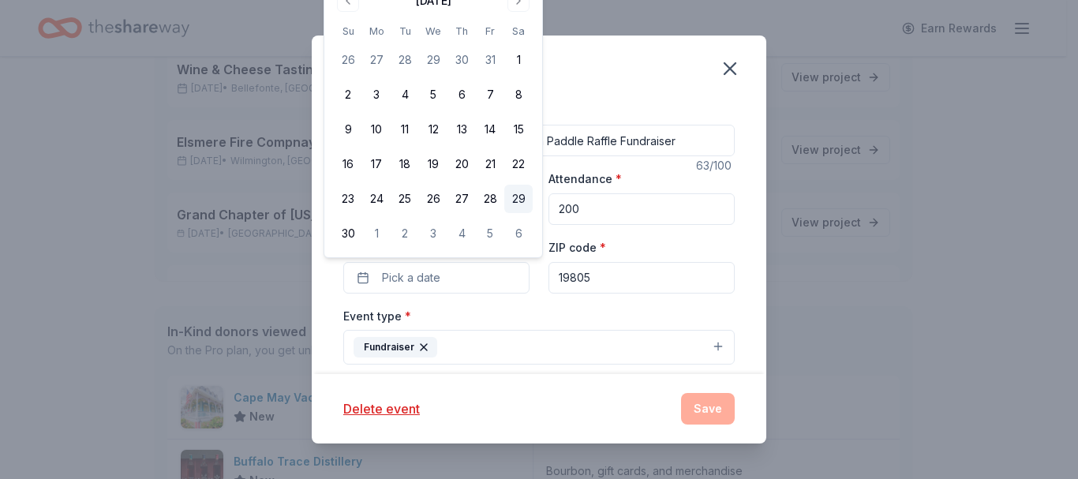
click at [521, 188] on button "29" at bounding box center [518, 199] width 28 height 28
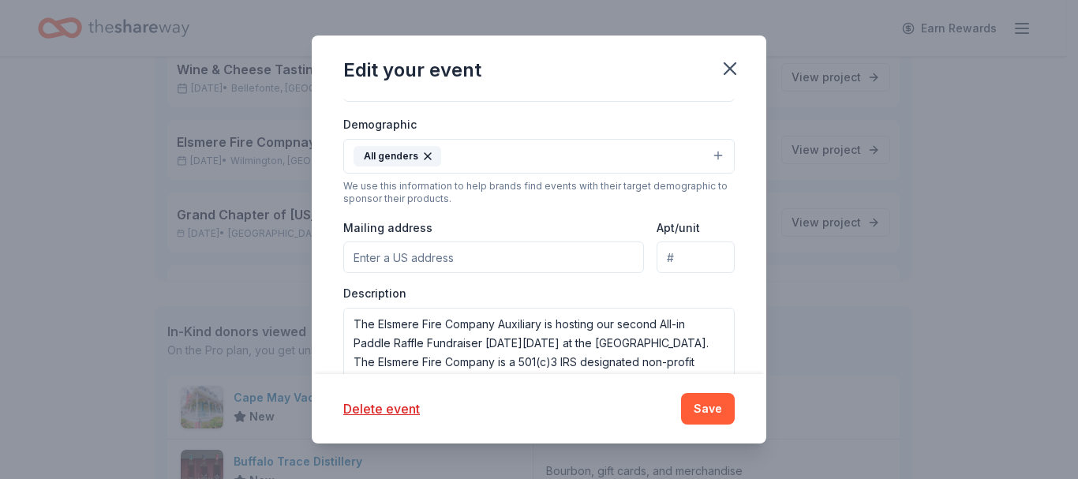
scroll to position [361, 0]
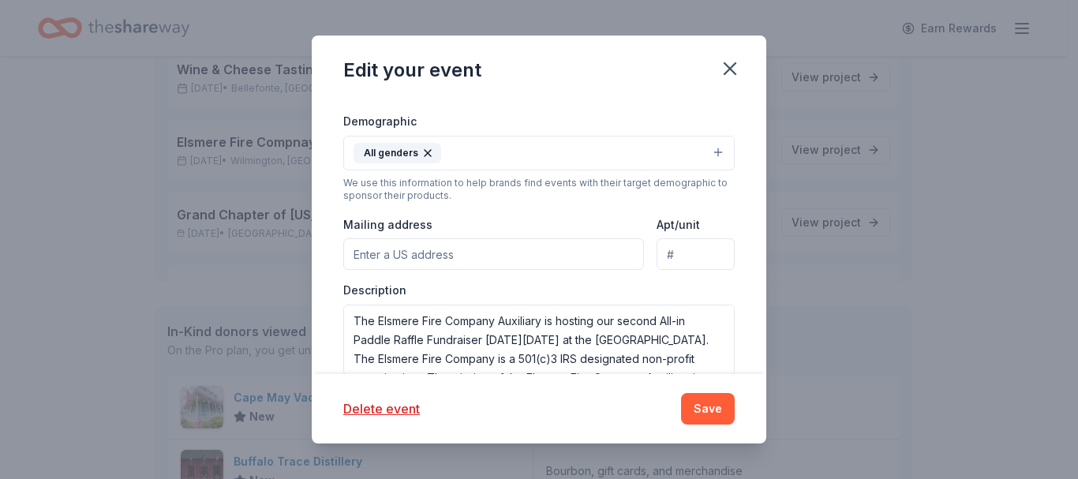
click at [444, 260] on input "Mailing address" at bounding box center [493, 254] width 301 height 32
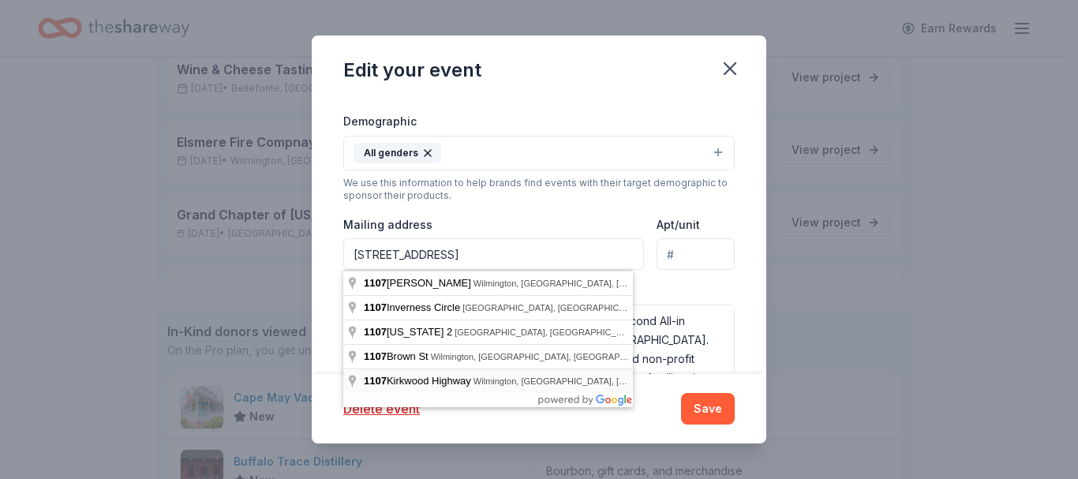
type input "1107 Kirkwood Highway, Wilmington, DE, 19805"
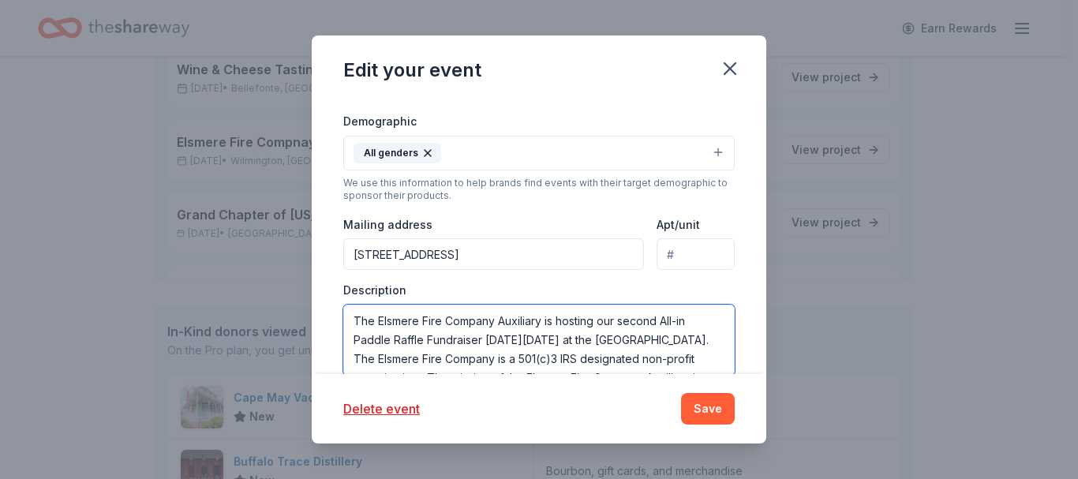
scroll to position [11, 0]
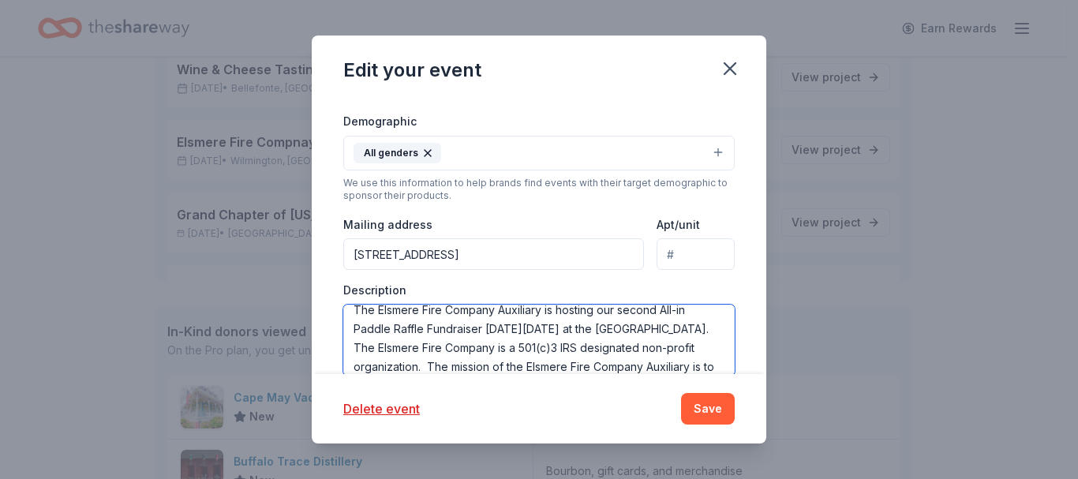
drag, startPoint x: 550, startPoint y: 332, endPoint x: 617, endPoint y: 331, distance: 67.1
click at [617, 331] on textarea "The Elsmere Fire Company Auxiliary is hosting our second All-in Paddle Raffle F…" at bounding box center [538, 340] width 391 height 71
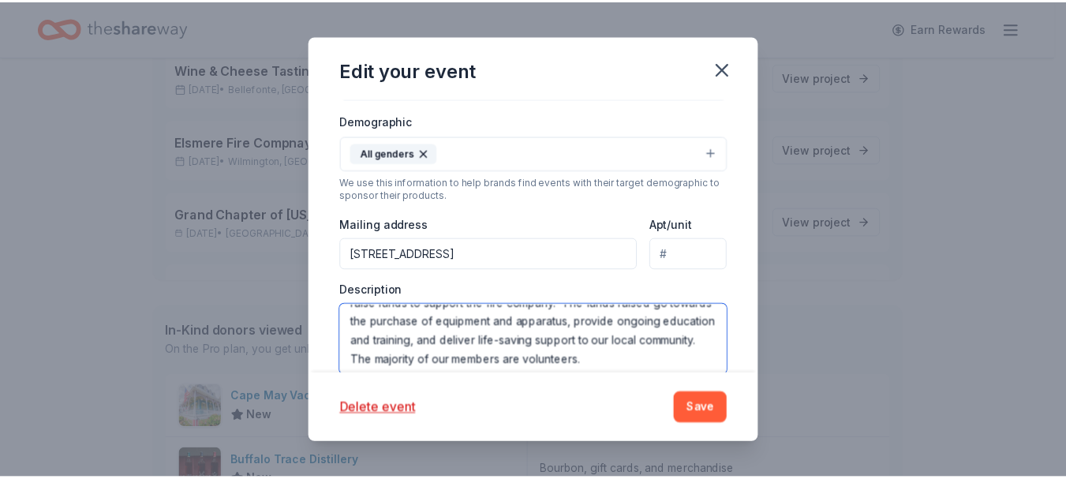
scroll to position [114, 0]
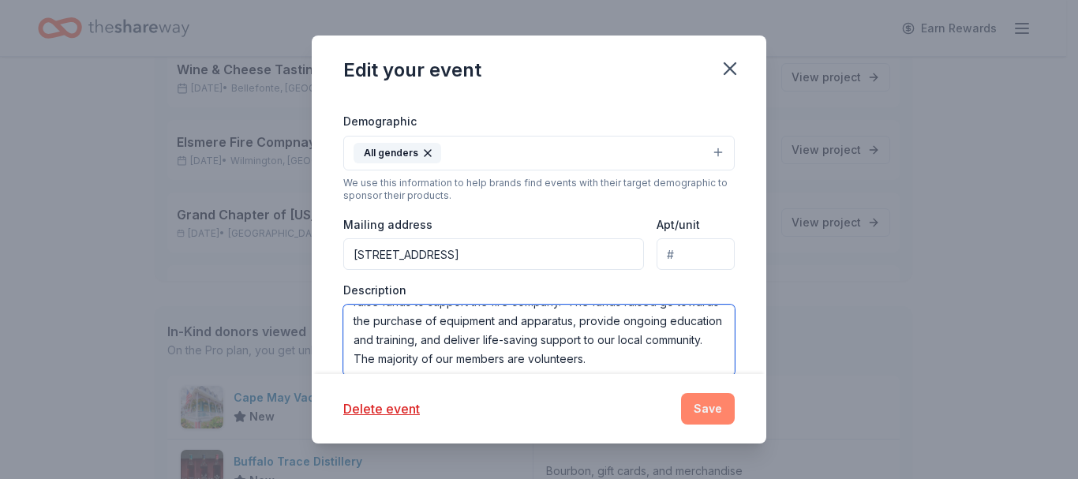
type textarea "The Elsmere Fire Company Auxiliary is hosting our second All-in Paddle Raffle F…"
click at [717, 406] on button "Save" at bounding box center [708, 409] width 54 height 32
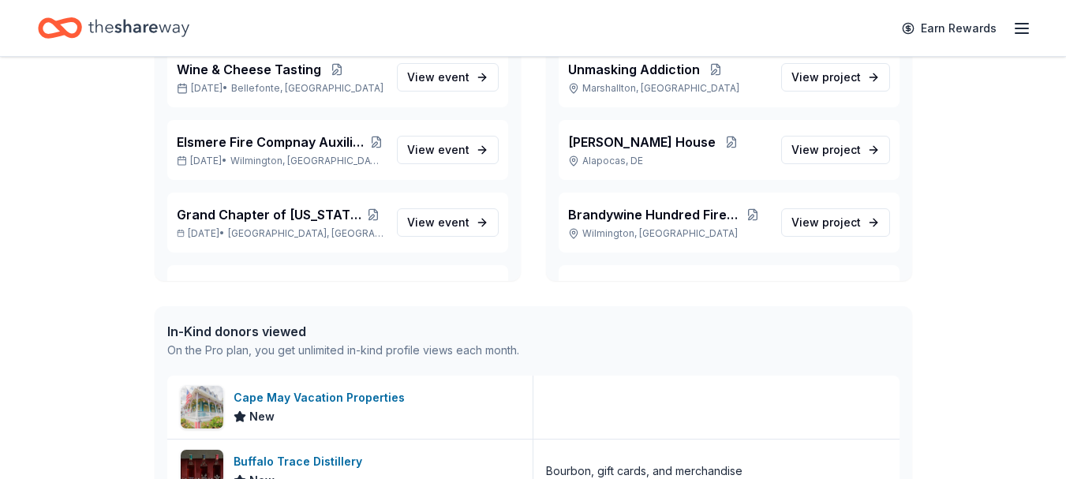
scroll to position [0, 0]
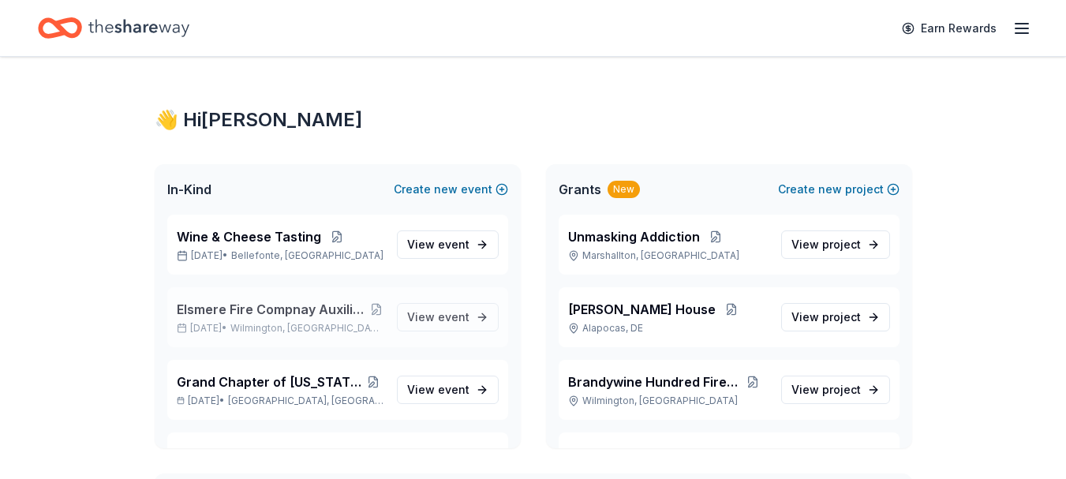
click at [275, 324] on span "Wilmington, DE" at bounding box center [306, 328] width 153 height 13
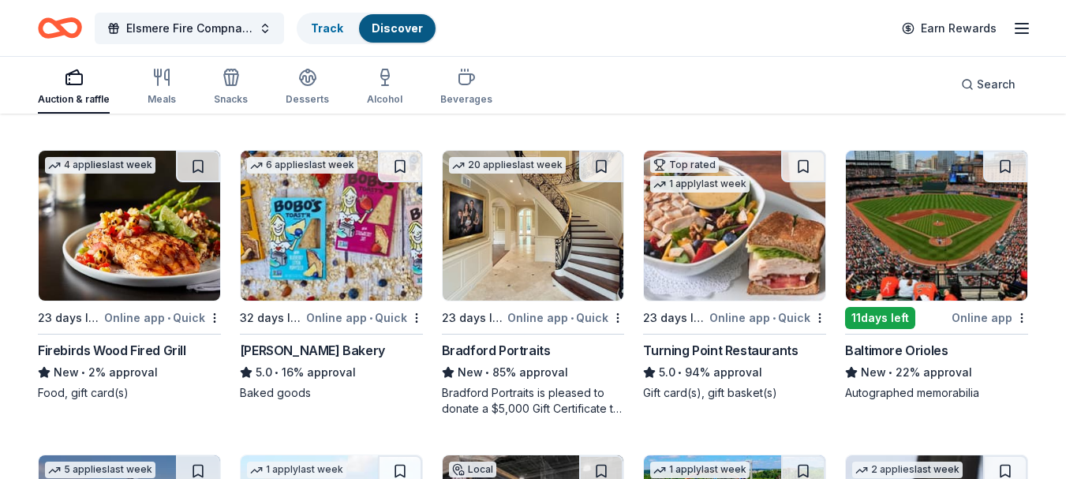
scroll to position [1668, 0]
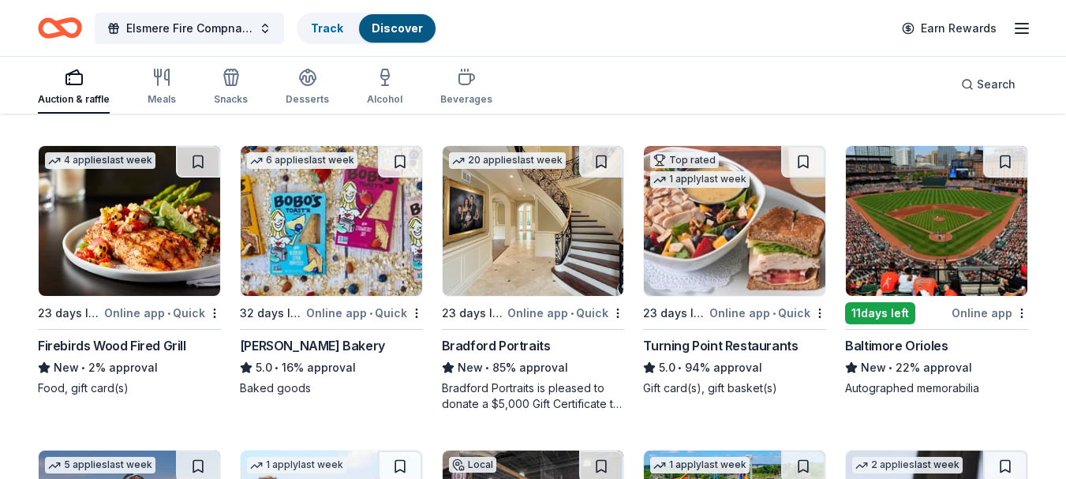
click at [553, 221] on img at bounding box center [534, 221] width 182 height 150
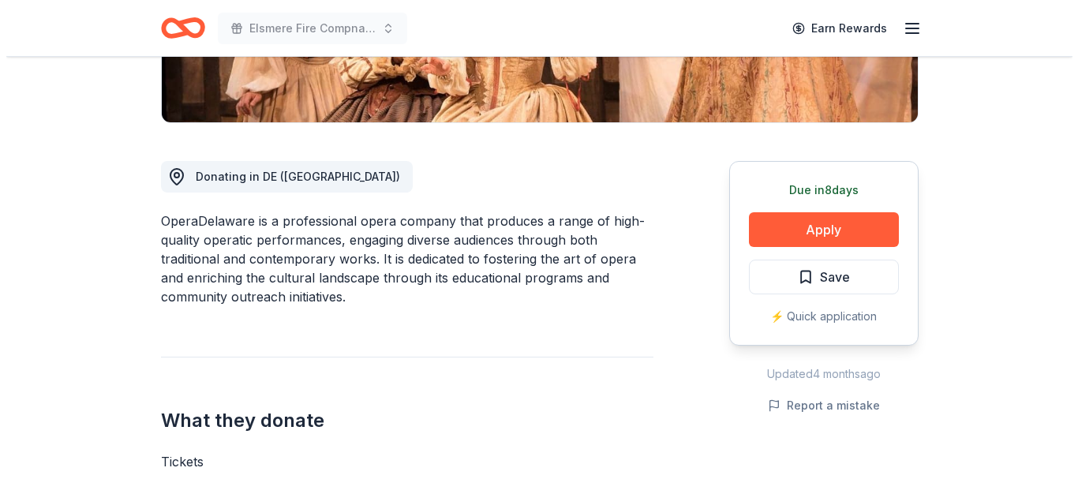
scroll to position [361, 0]
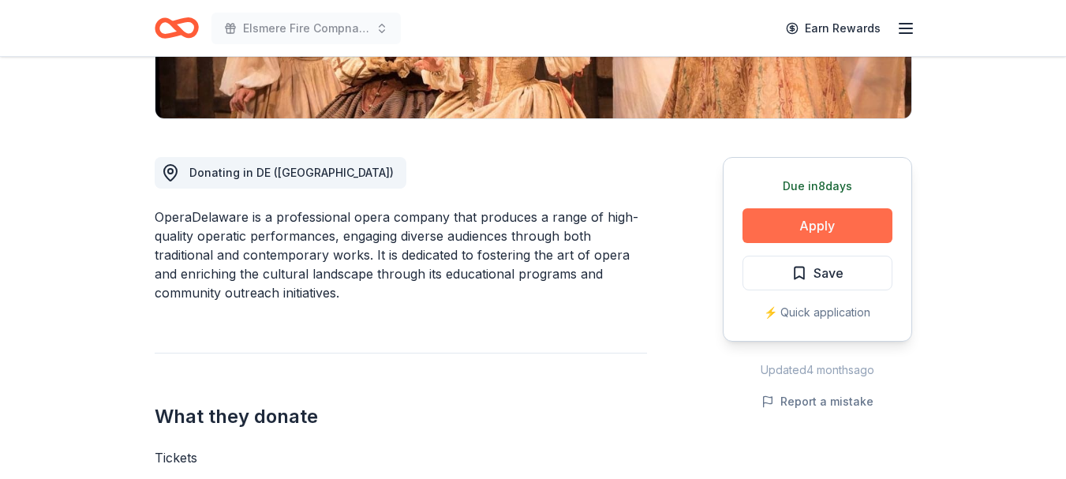
click at [859, 231] on button "Apply" at bounding box center [818, 225] width 150 height 35
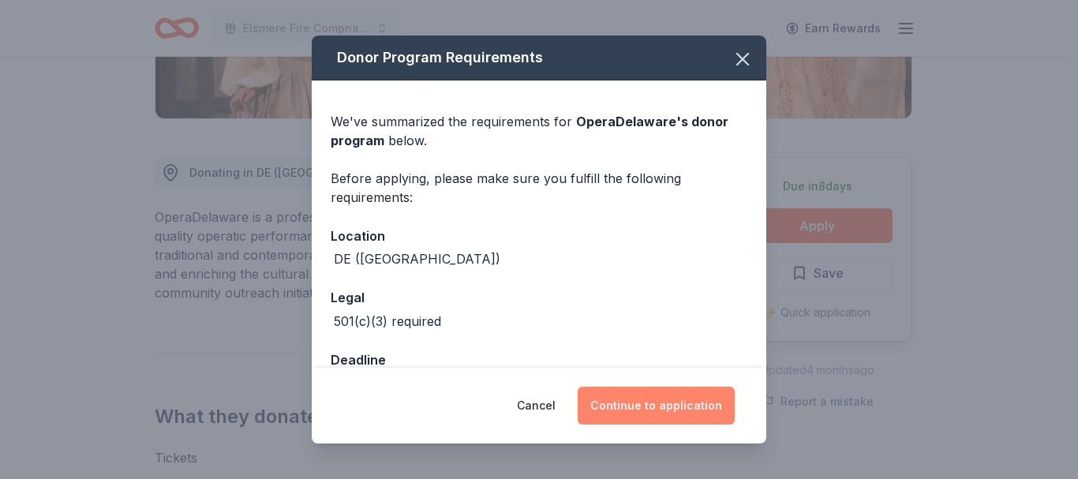
click at [658, 403] on button "Continue to application" at bounding box center [656, 406] width 157 height 38
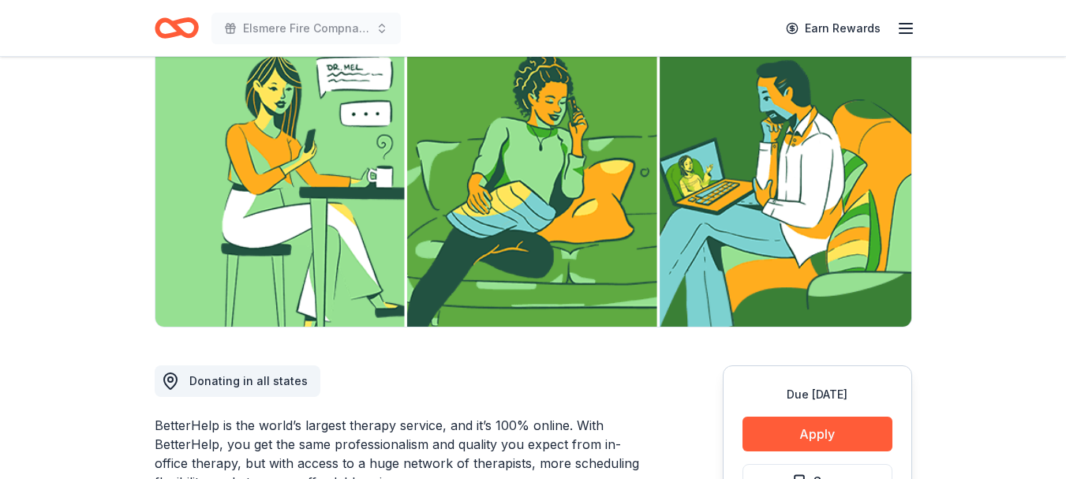
scroll to position [148, 0]
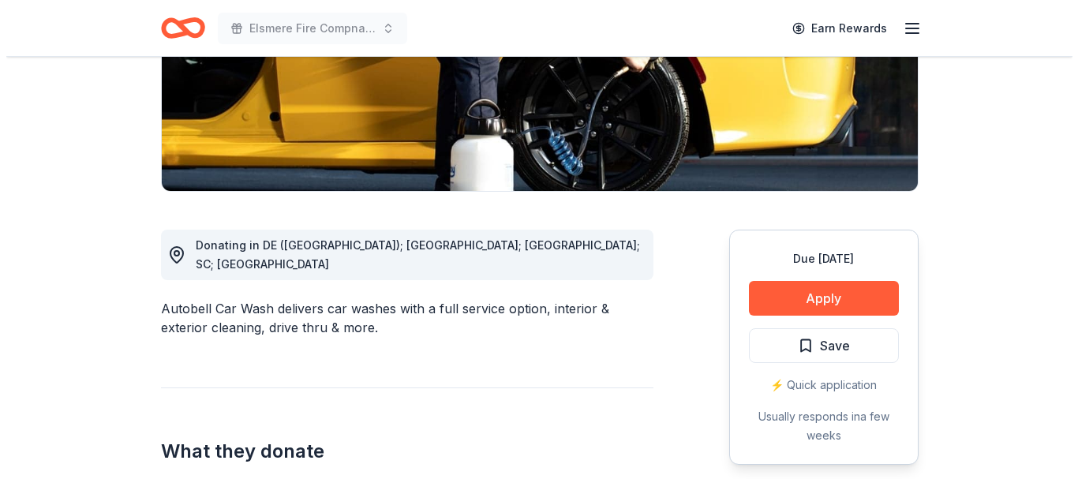
scroll to position [363, 0]
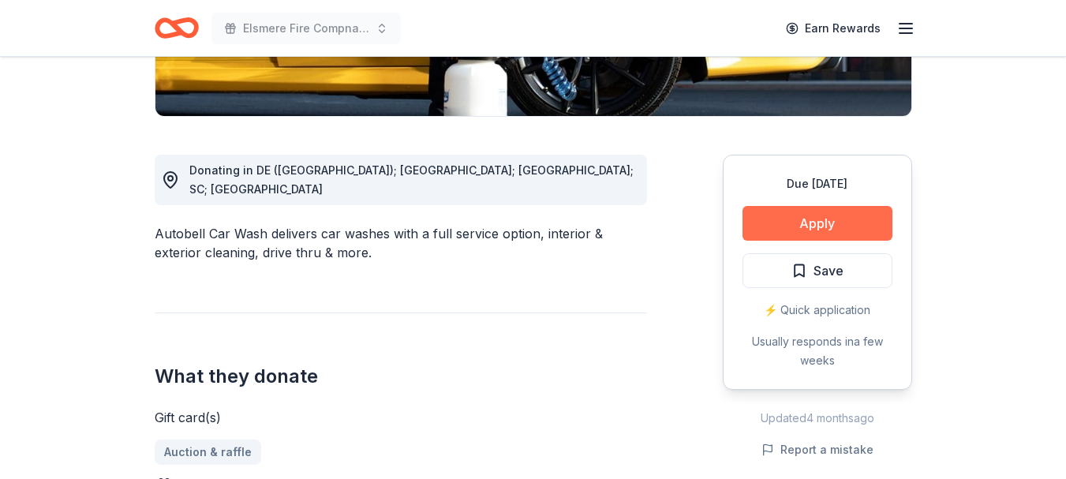
click at [802, 222] on button "Apply" at bounding box center [818, 223] width 150 height 35
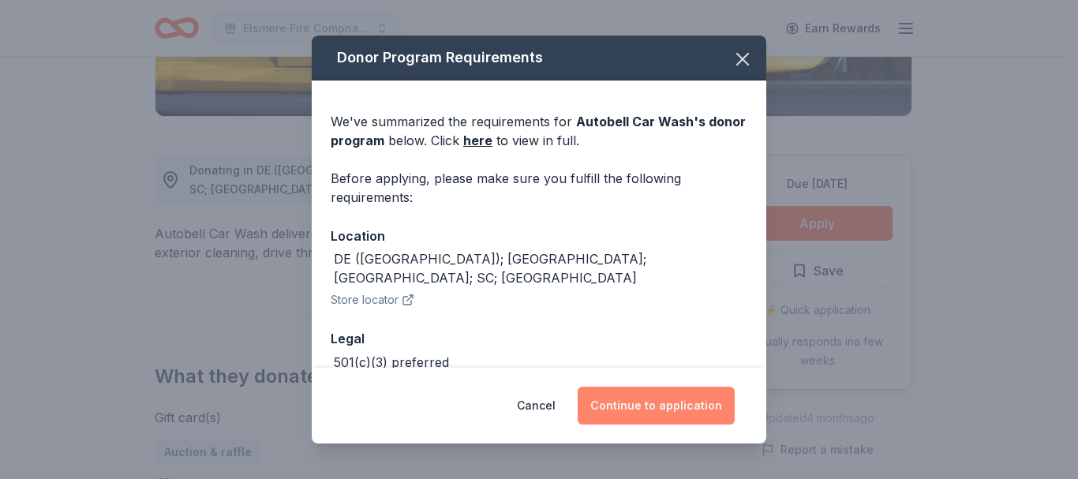
click at [683, 410] on button "Continue to application" at bounding box center [656, 406] width 157 height 38
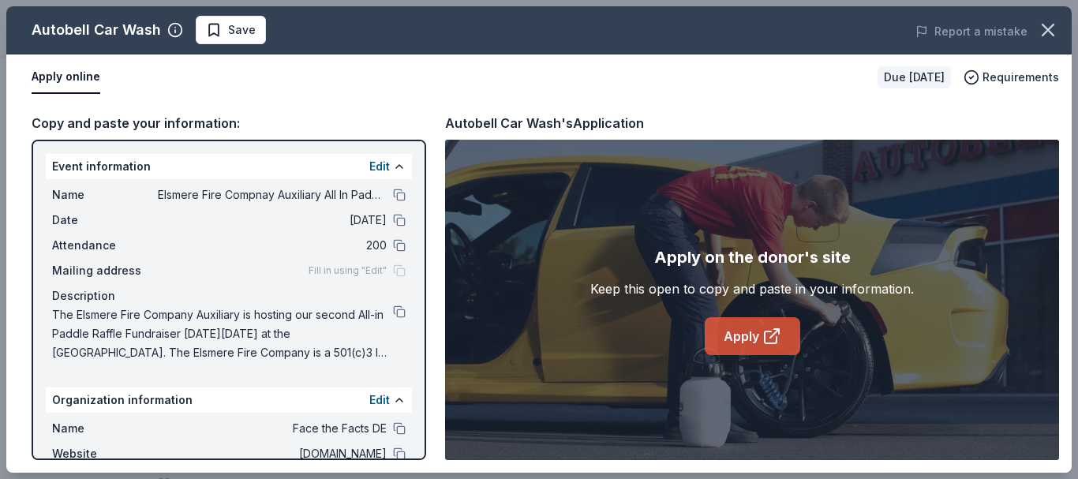
click at [752, 341] on link "Apply" at bounding box center [752, 336] width 95 height 38
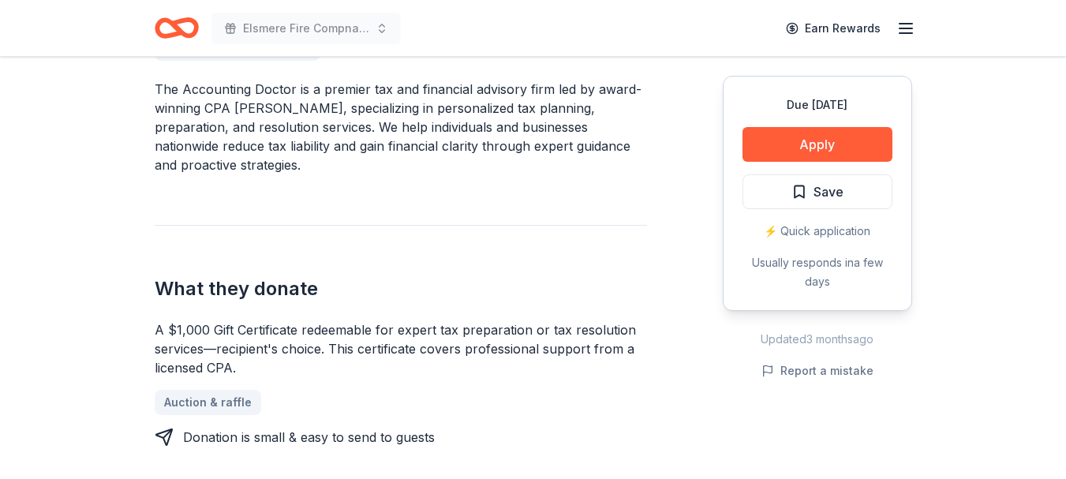
scroll to position [493, 0]
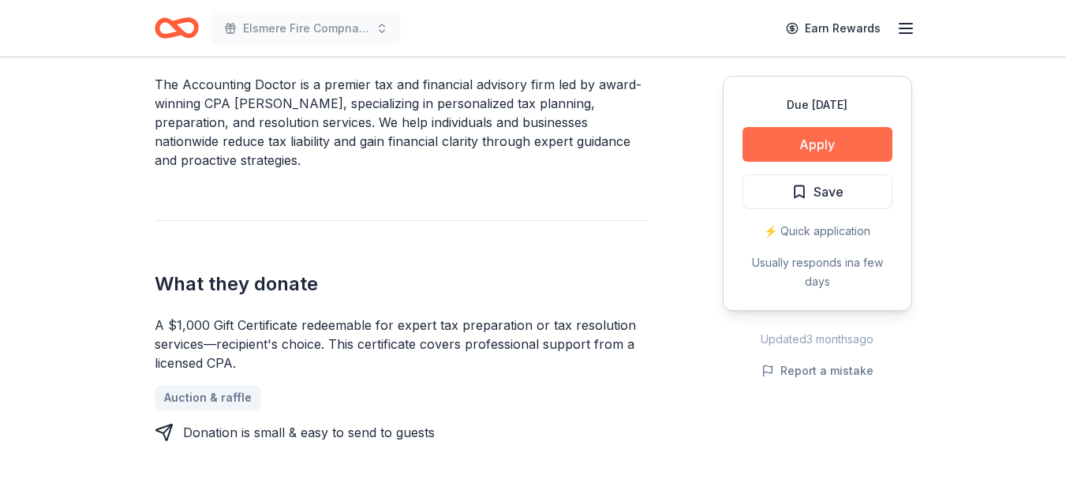
click at [787, 141] on button "Apply" at bounding box center [818, 144] width 150 height 35
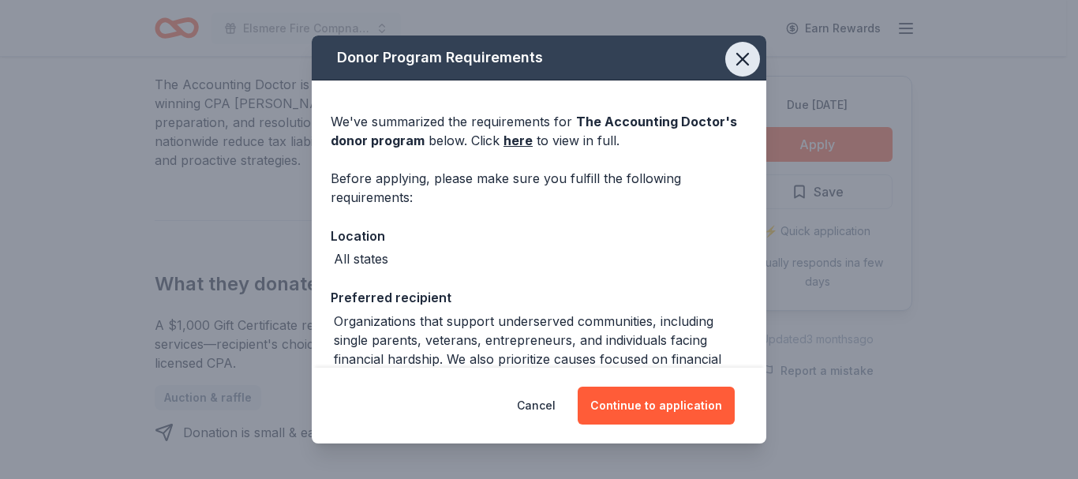
click at [732, 57] on icon "button" at bounding box center [743, 59] width 22 height 22
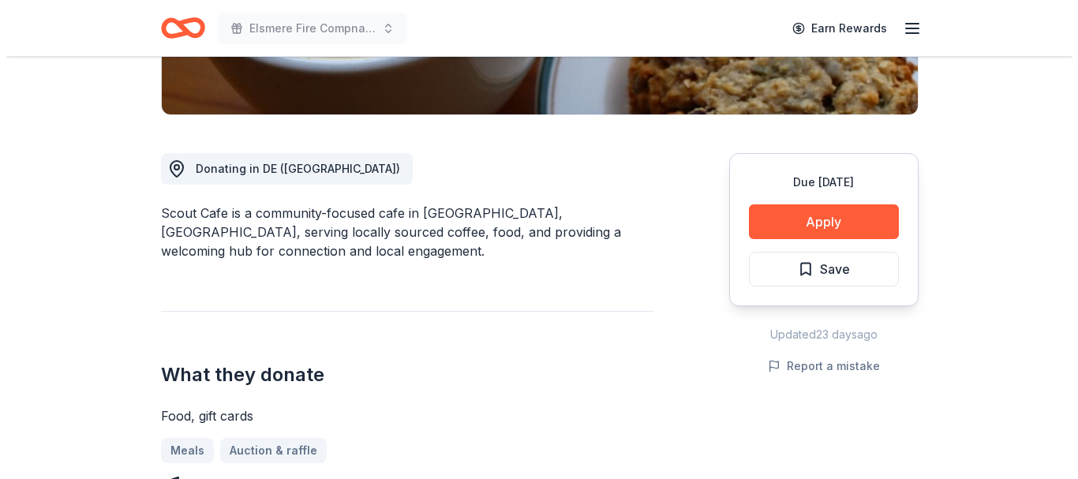
scroll to position [415, 0]
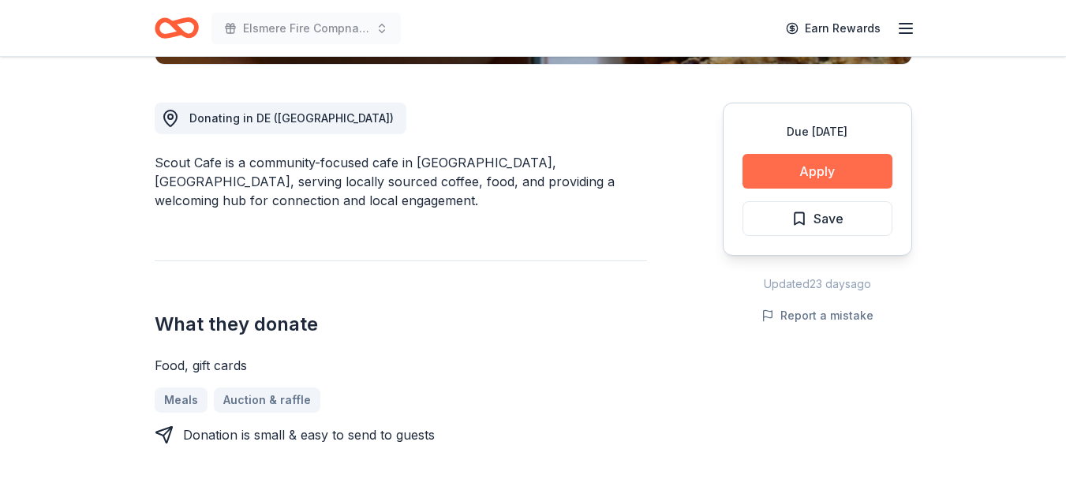
click at [853, 163] on button "Apply" at bounding box center [818, 171] width 150 height 35
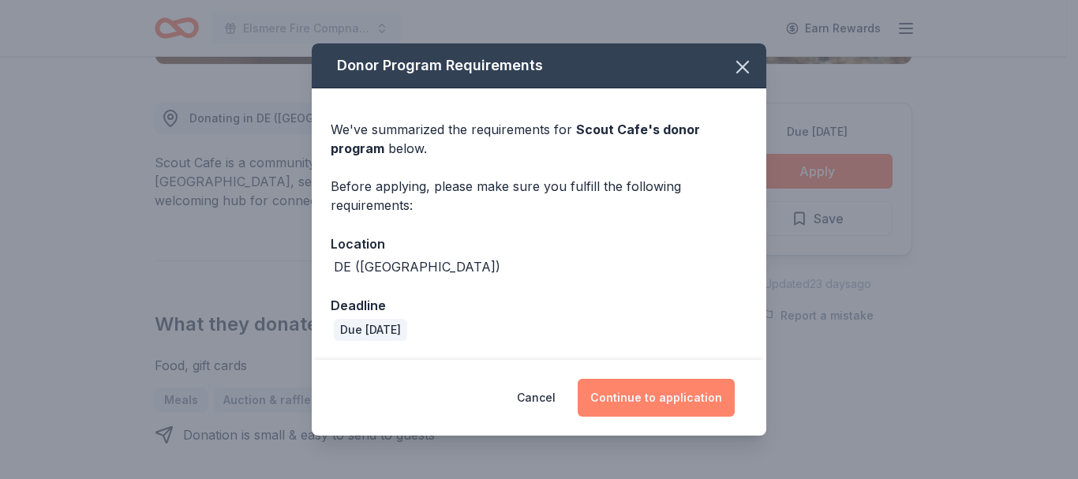
click at [671, 391] on button "Continue to application" at bounding box center [656, 398] width 157 height 38
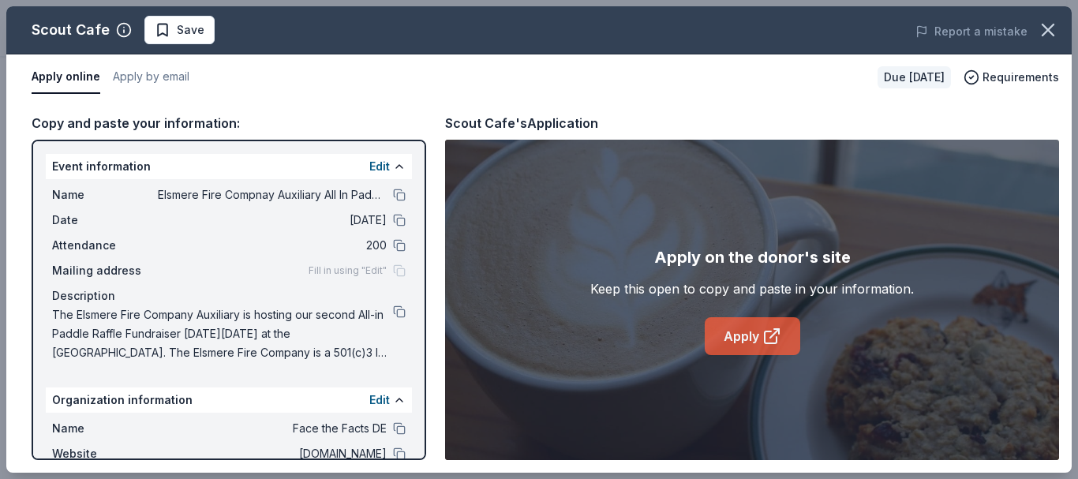
click at [754, 336] on link "Apply" at bounding box center [752, 336] width 95 height 38
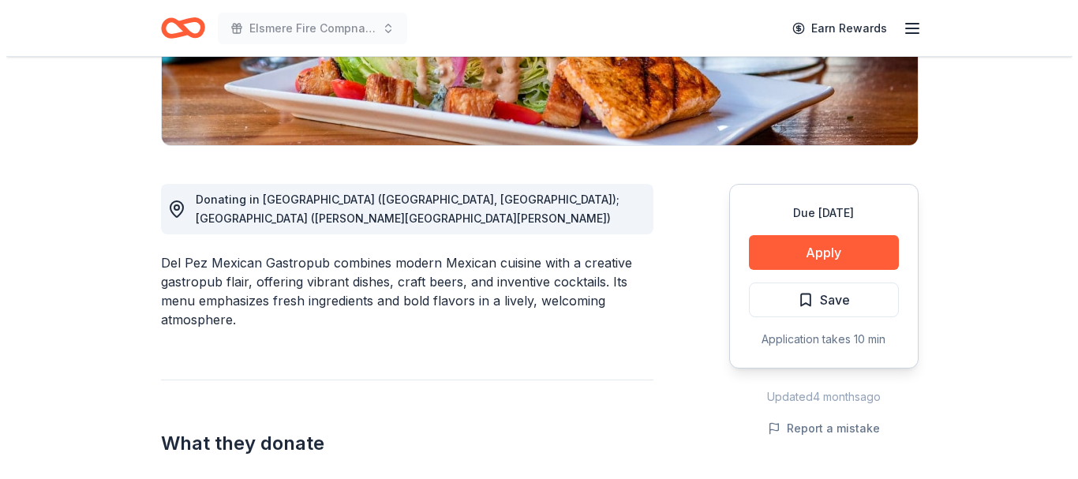
scroll to position [387, 0]
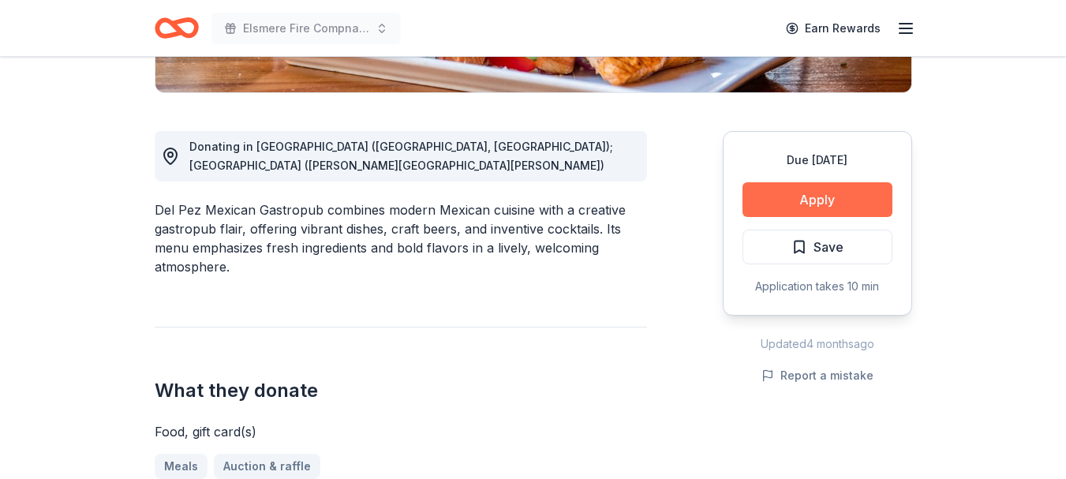
click at [843, 193] on button "Apply" at bounding box center [818, 199] width 150 height 35
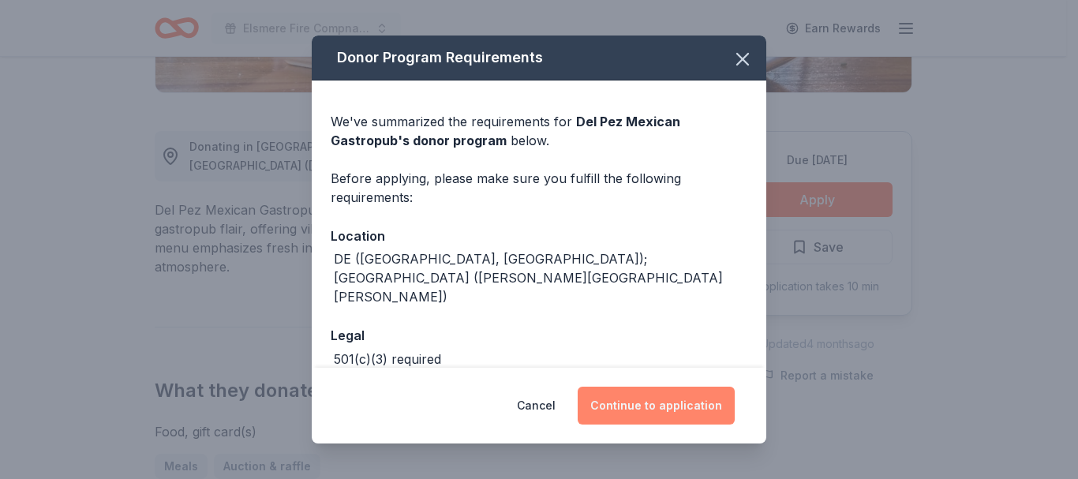
click at [693, 412] on button "Continue to application" at bounding box center [656, 406] width 157 height 38
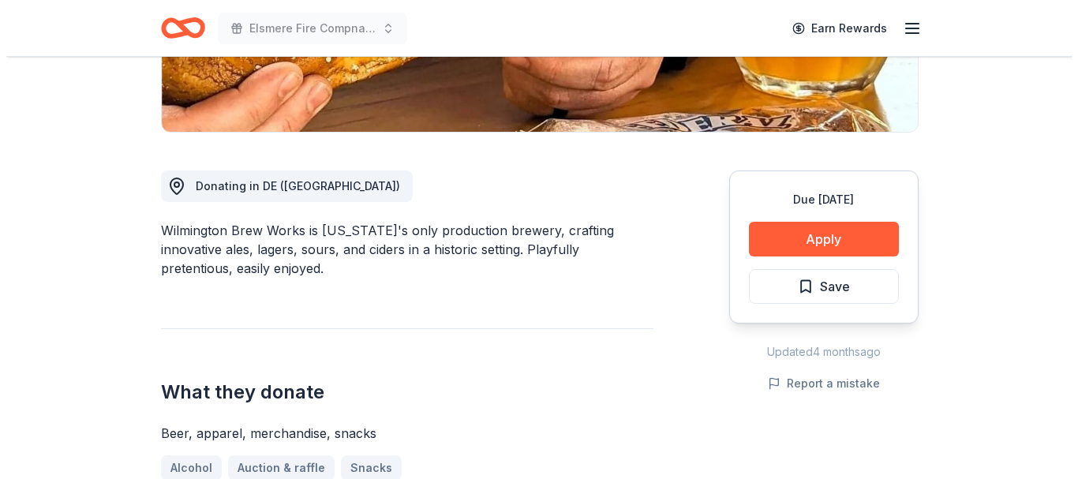
scroll to position [351, 0]
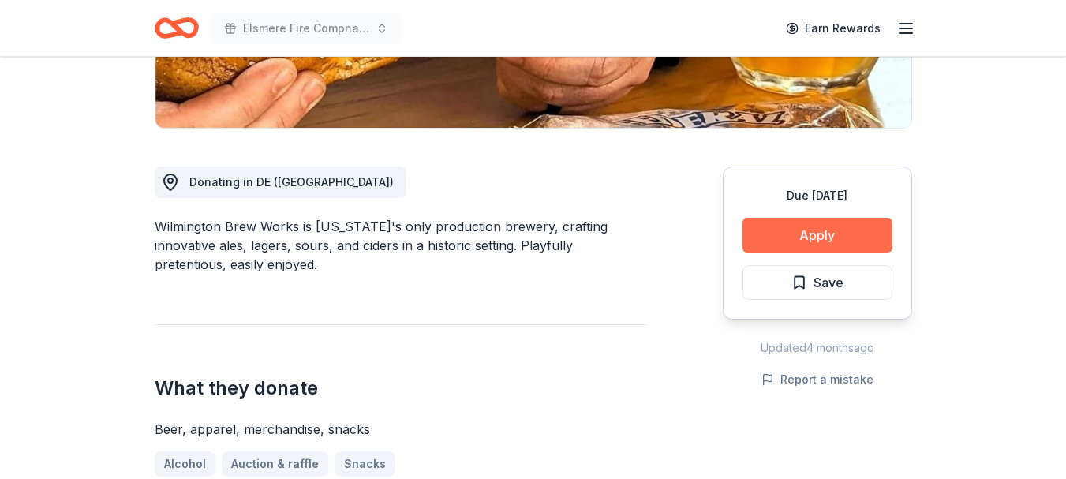
click at [848, 230] on button "Apply" at bounding box center [818, 235] width 150 height 35
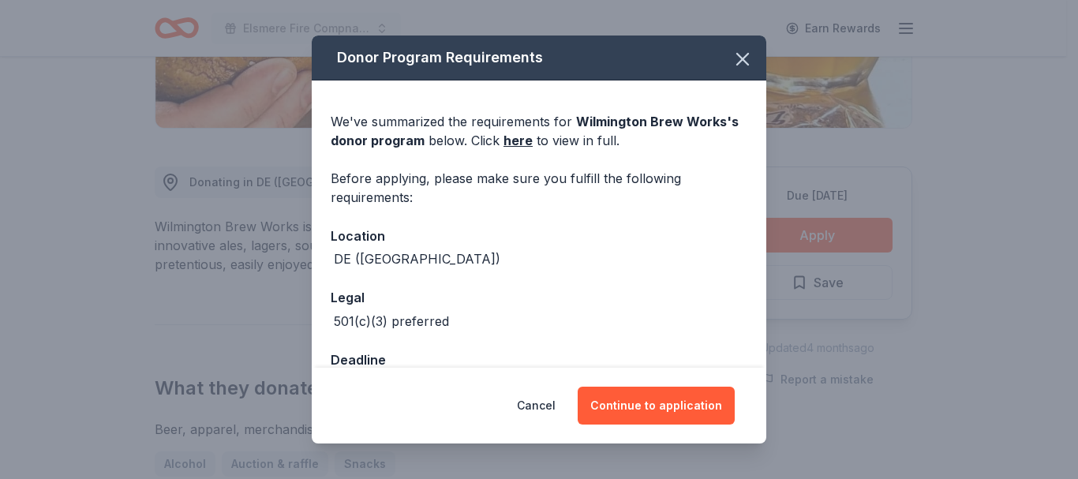
scroll to position [46, 0]
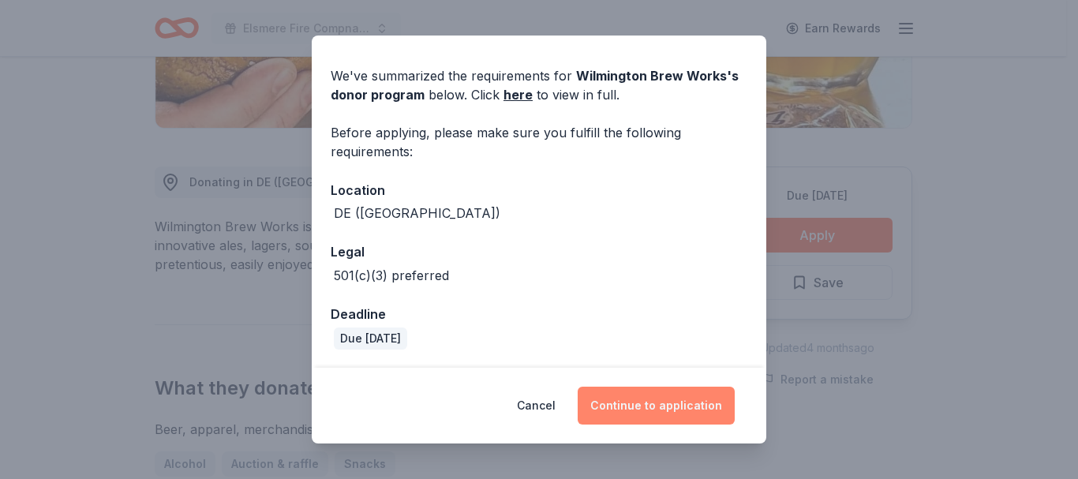
click at [664, 407] on button "Continue to application" at bounding box center [656, 406] width 157 height 38
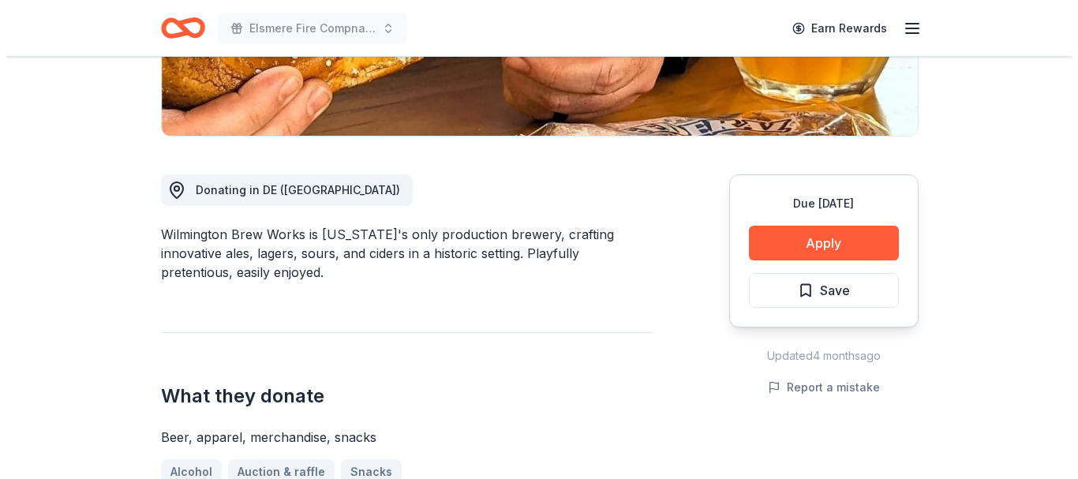
scroll to position [358, 0]
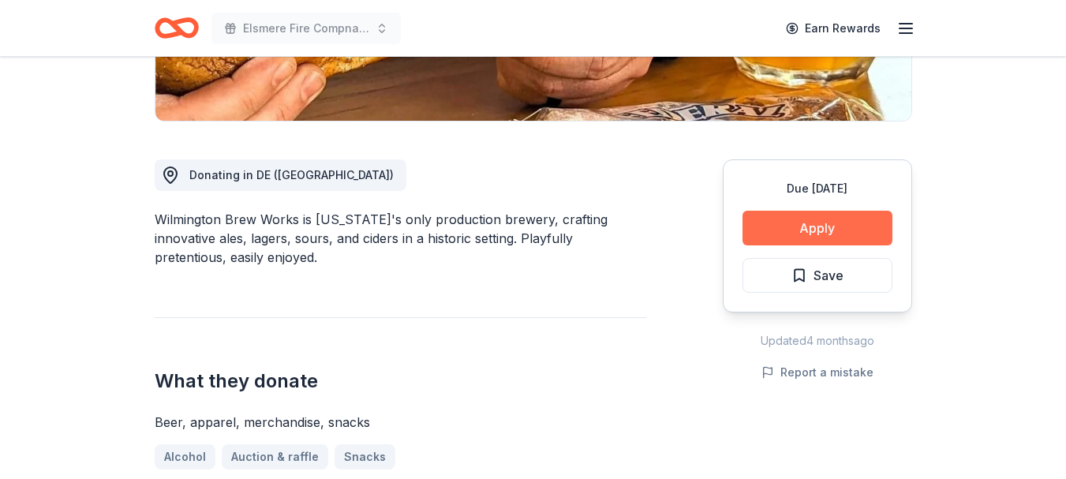
click at [814, 230] on button "Apply" at bounding box center [818, 228] width 150 height 35
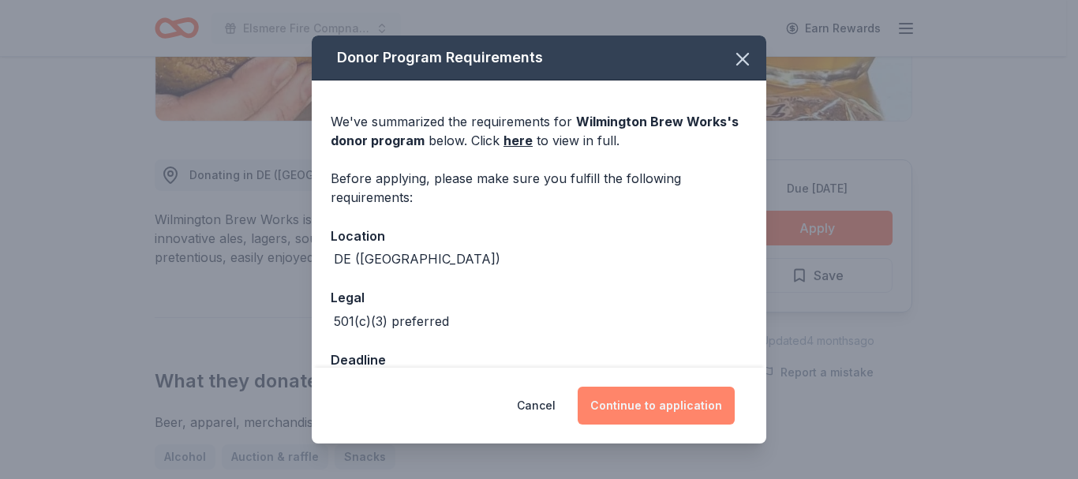
click at [667, 399] on button "Continue to application" at bounding box center [656, 406] width 157 height 38
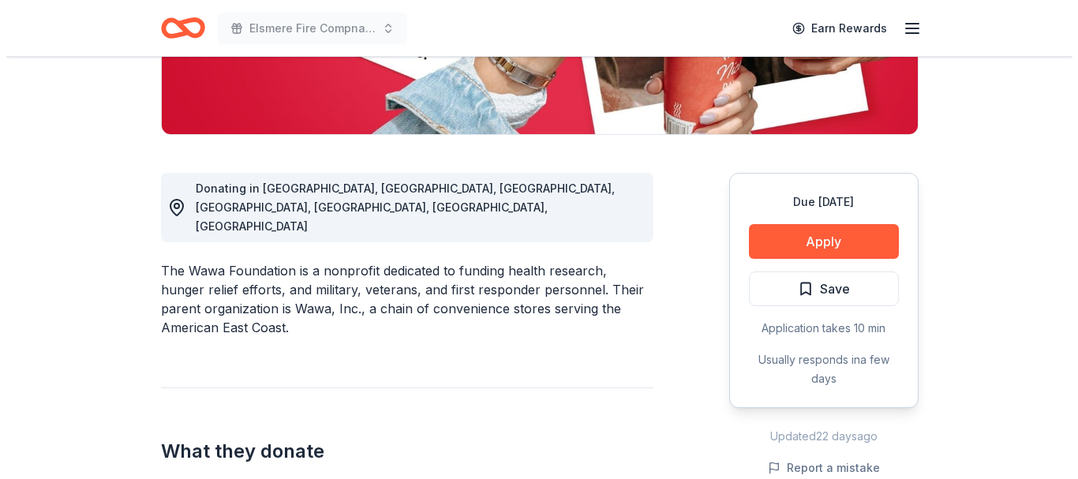
scroll to position [350, 0]
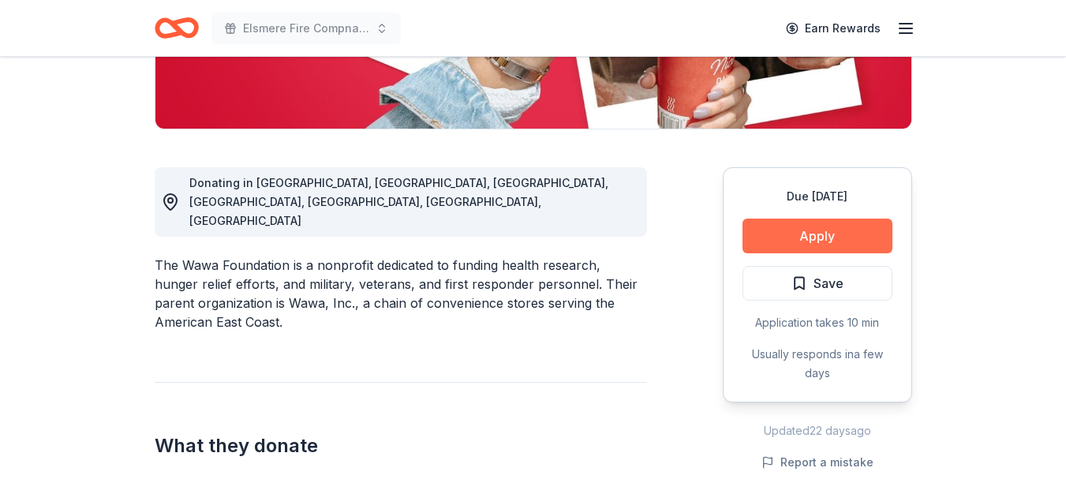
click at [832, 237] on button "Apply" at bounding box center [818, 236] width 150 height 35
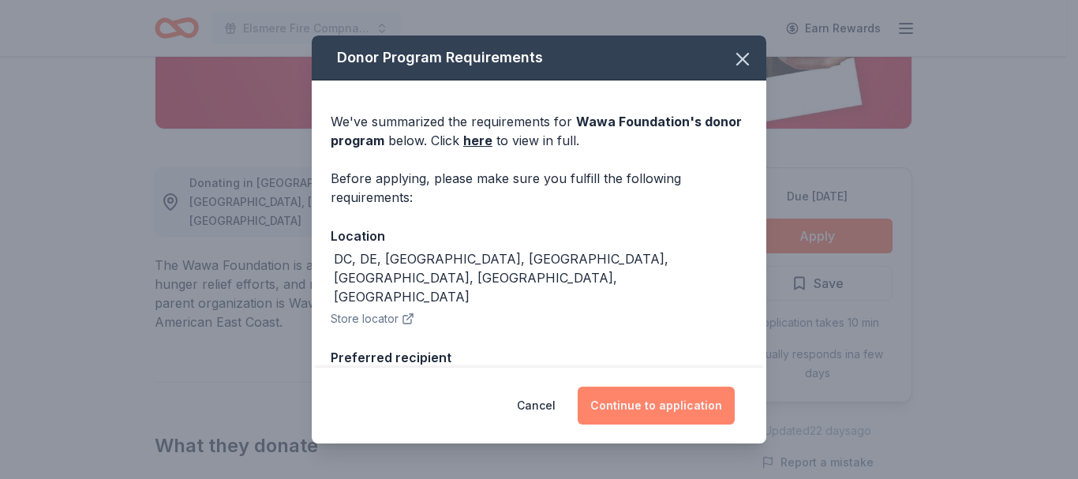
click at [689, 391] on button "Continue to application" at bounding box center [656, 406] width 157 height 38
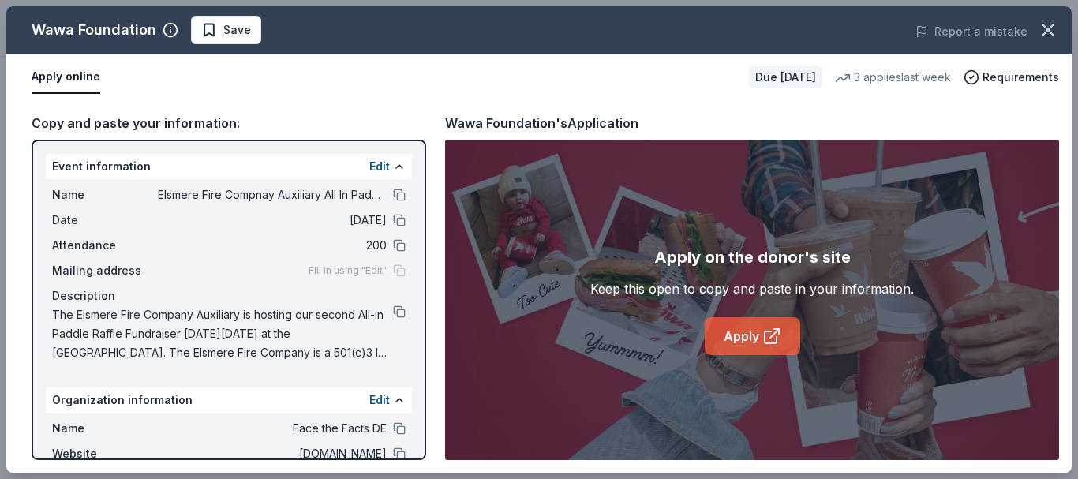
click at [777, 327] on icon at bounding box center [771, 336] width 19 height 19
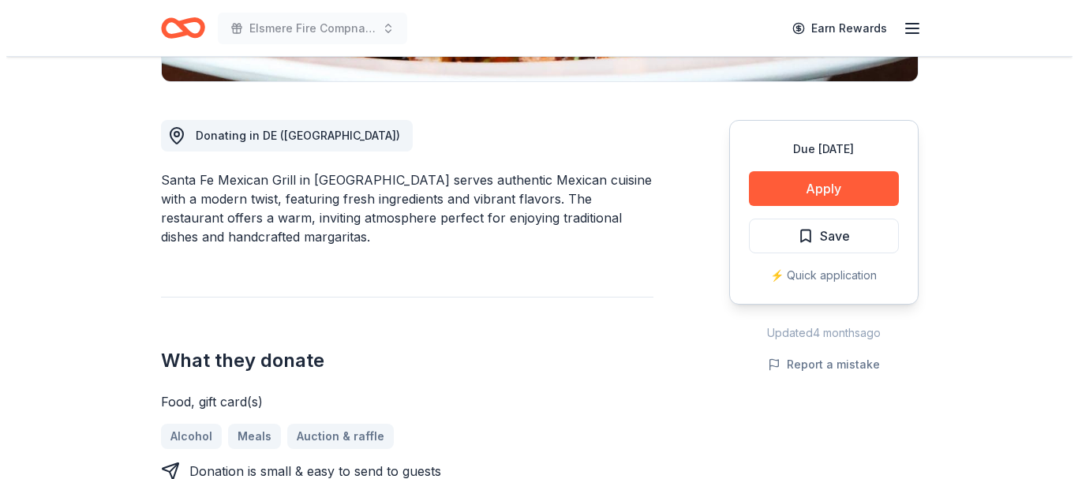
scroll to position [405, 0]
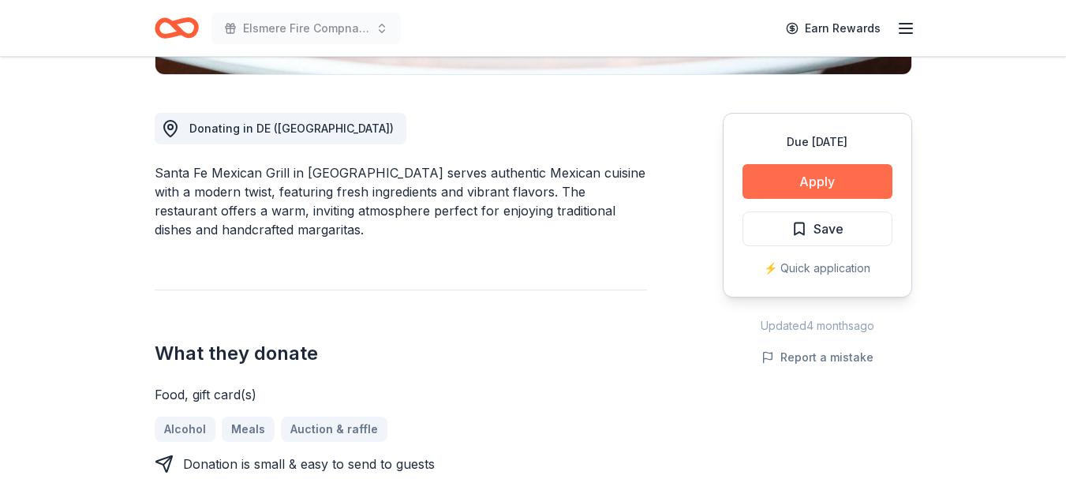
click at [803, 181] on button "Apply" at bounding box center [818, 181] width 150 height 35
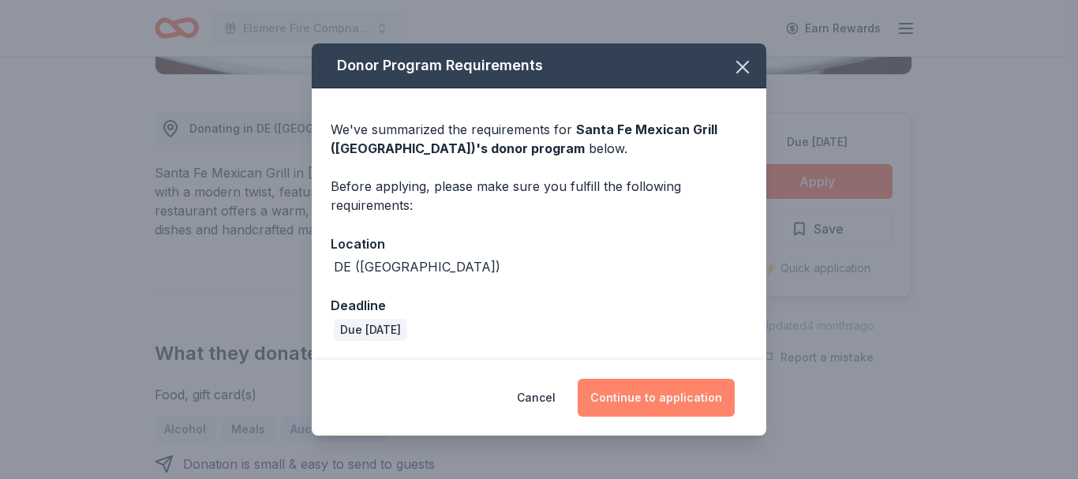
click at [679, 395] on button "Continue to application" at bounding box center [656, 398] width 157 height 38
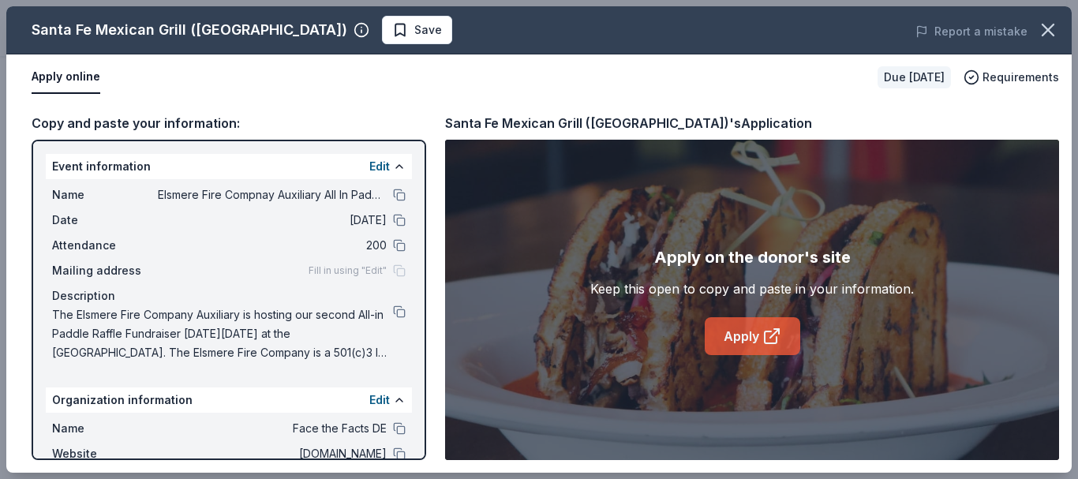
click at [752, 340] on link "Apply" at bounding box center [752, 336] width 95 height 38
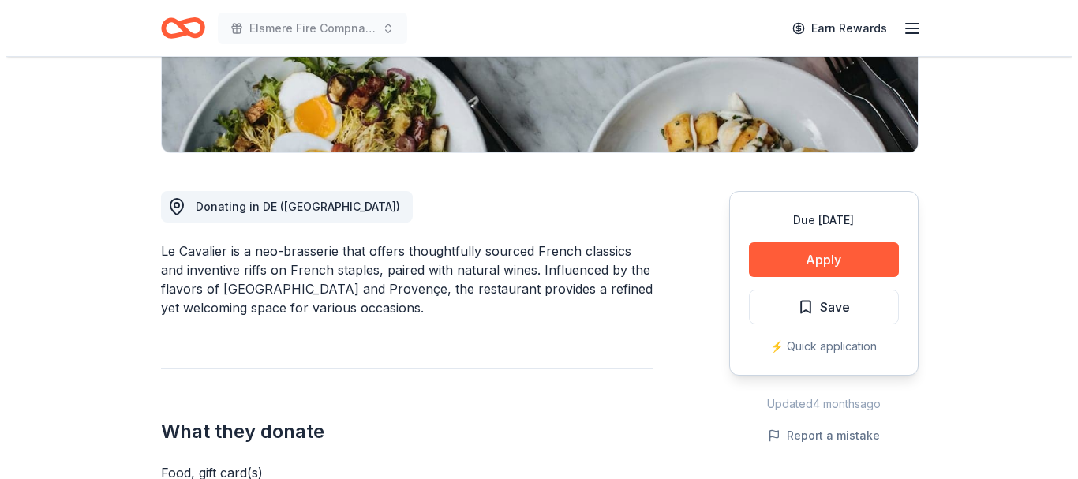
scroll to position [349, 0]
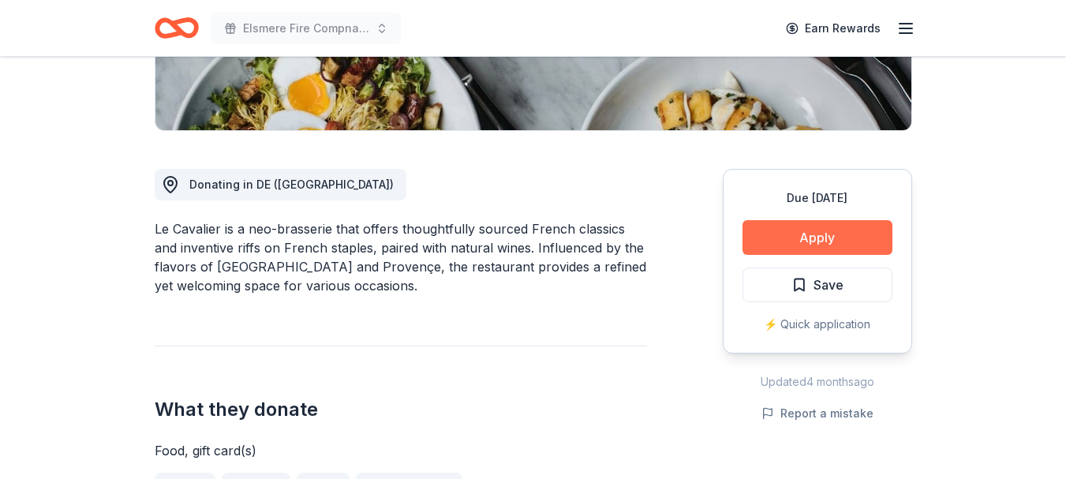
click at [840, 224] on button "Apply" at bounding box center [818, 237] width 150 height 35
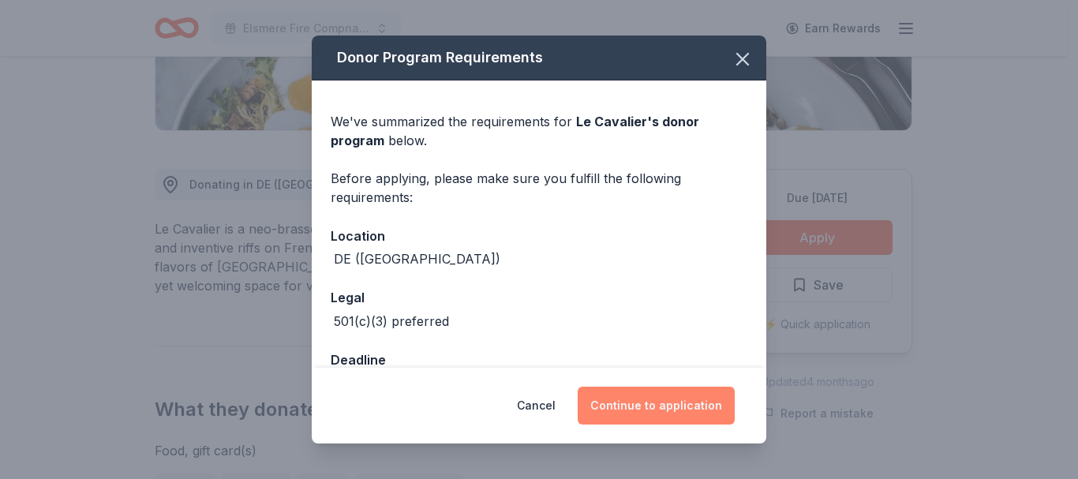
click at [657, 395] on button "Continue to application" at bounding box center [656, 406] width 157 height 38
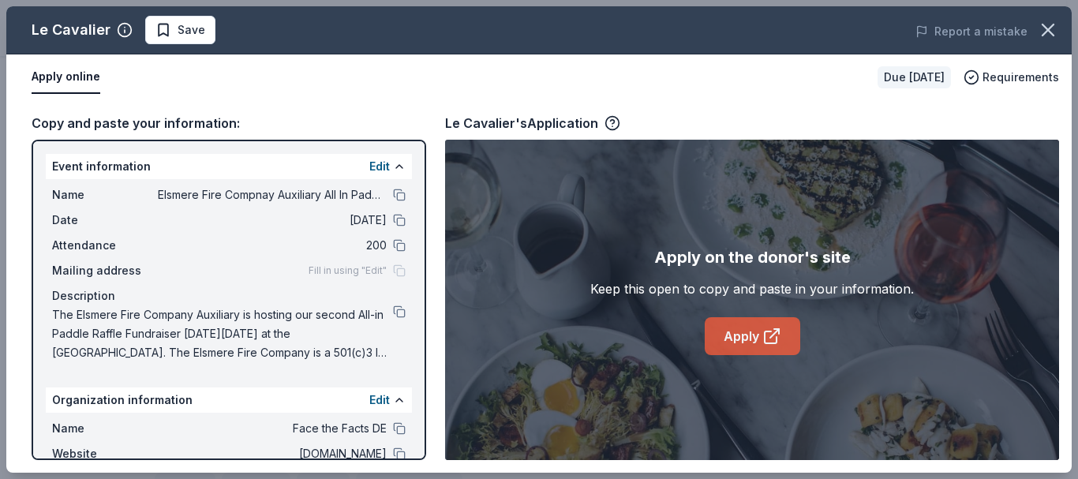
click at [772, 332] on icon at bounding box center [771, 336] width 19 height 19
click at [732, 331] on link "Apply" at bounding box center [752, 336] width 95 height 38
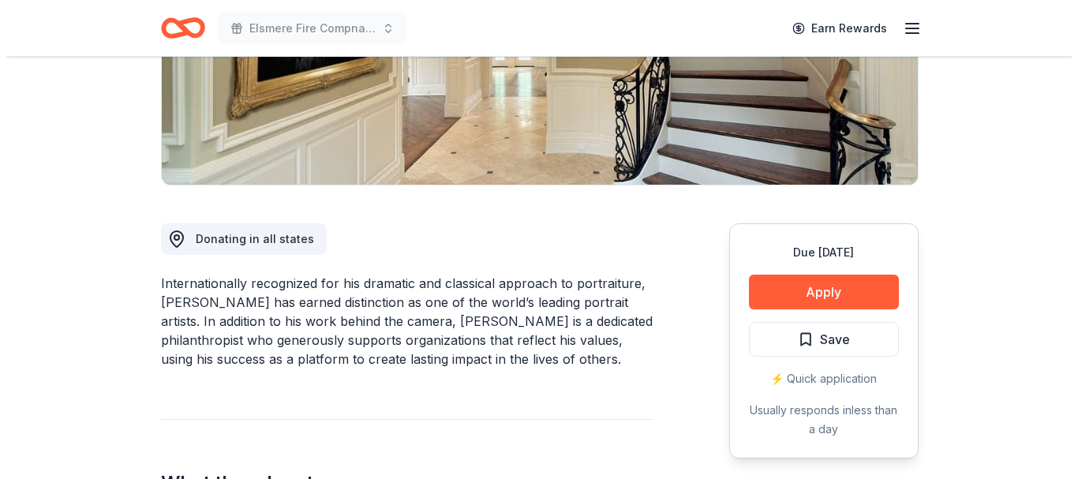
scroll to position [365, 0]
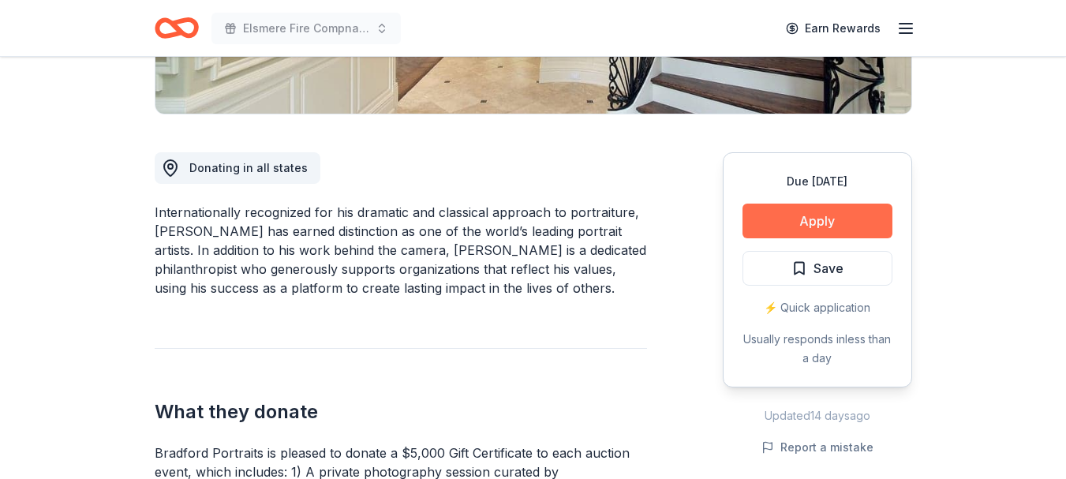
click at [840, 212] on button "Apply" at bounding box center [818, 221] width 150 height 35
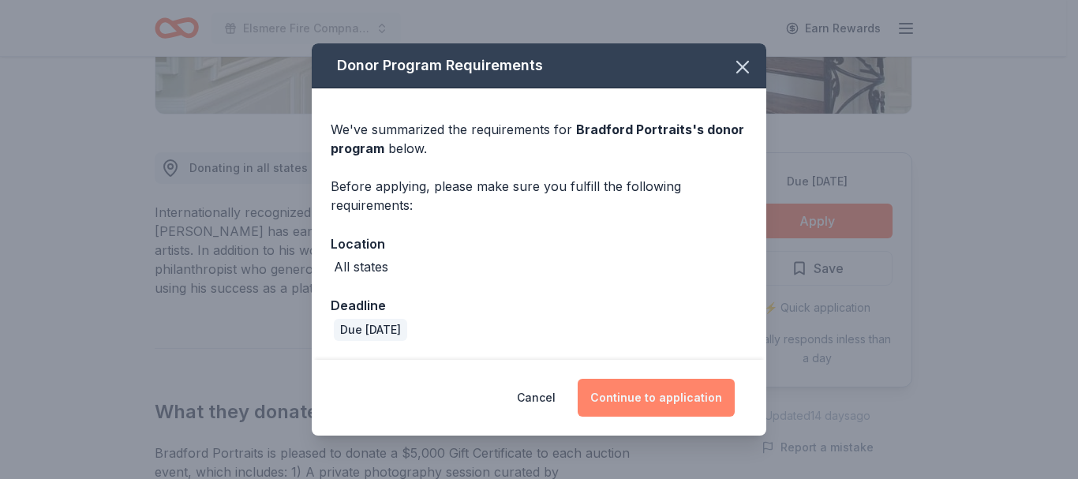
click at [691, 394] on button "Continue to application" at bounding box center [656, 398] width 157 height 38
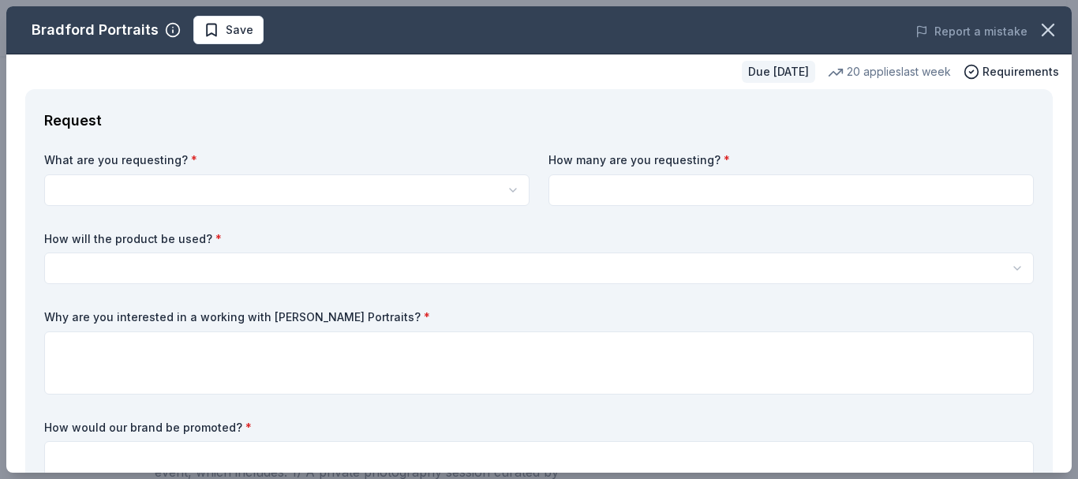
scroll to position [0, 0]
click at [242, 192] on html "Elsmere Fire Compnay Auxiliary All In Paddle Raffle Fundraiser Earn Rewards Due…" at bounding box center [539, 239] width 1078 height 479
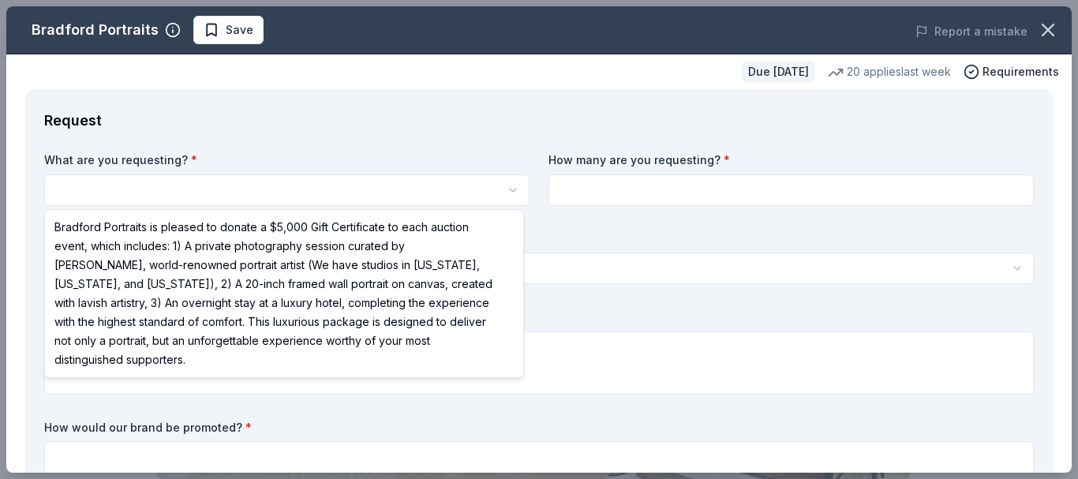
select select "Bradford Portraits is pleased to donate a $5,000 Gift Certificate to each aucti…"
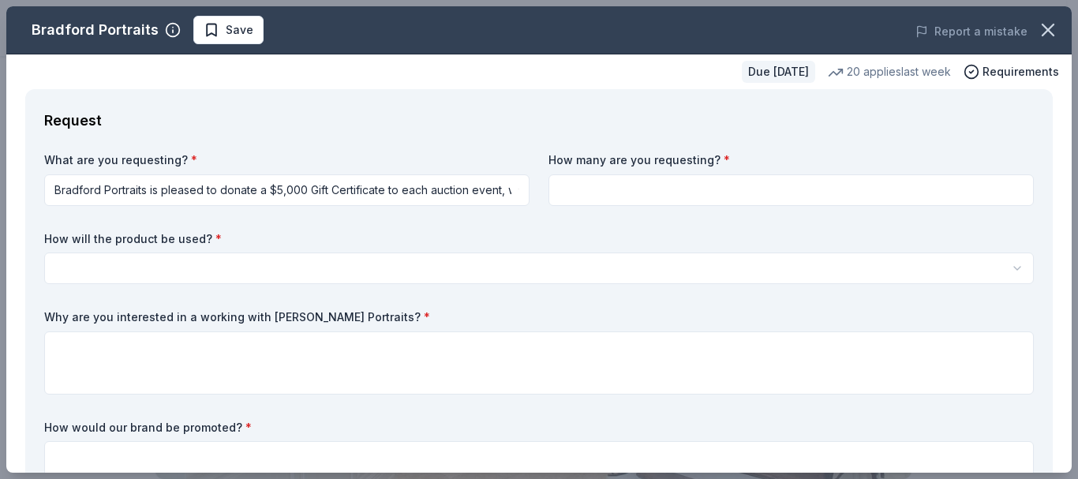
click at [626, 197] on input at bounding box center [790, 190] width 485 height 32
type input "1"
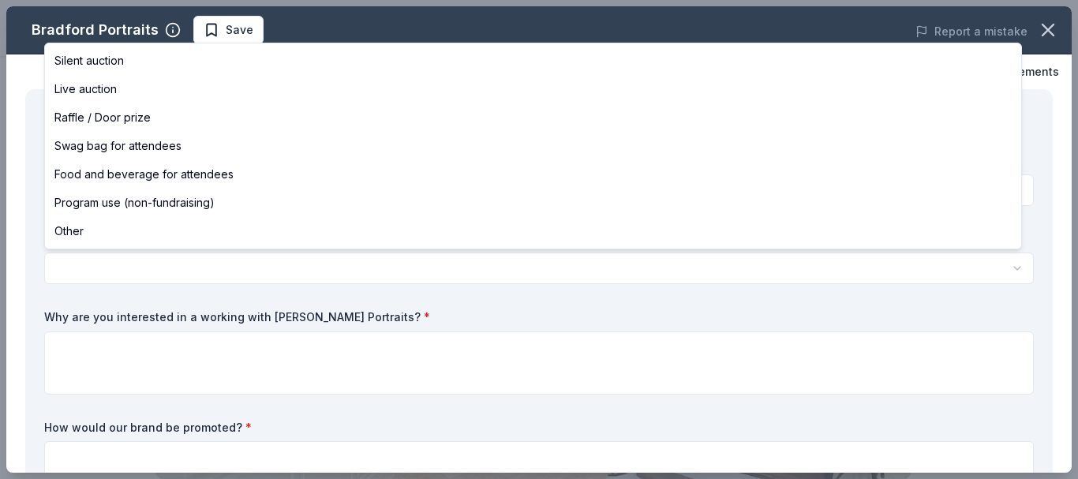
click at [298, 271] on html "Elsmere Fire Compnay Auxiliary All In Paddle Raffle Fundraiser Save Apply Due i…" at bounding box center [539, 239] width 1078 height 479
click at [152, 271] on html "Elsmere Fire Compnay Auxiliary All In Paddle Raffle Fundraiser Save Apply Due i…" at bounding box center [539, 239] width 1078 height 479
select select "raffleDoorPrize"
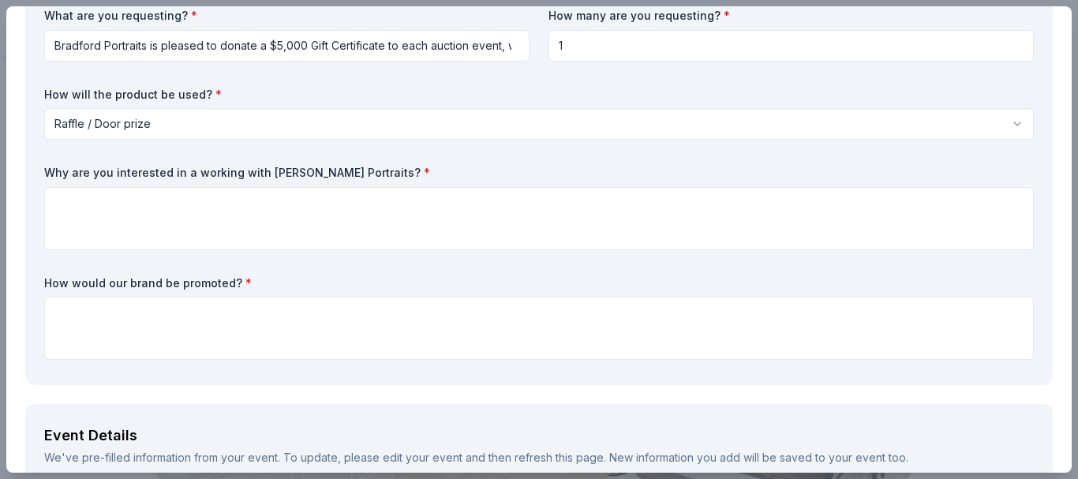
scroll to position [163, 0]
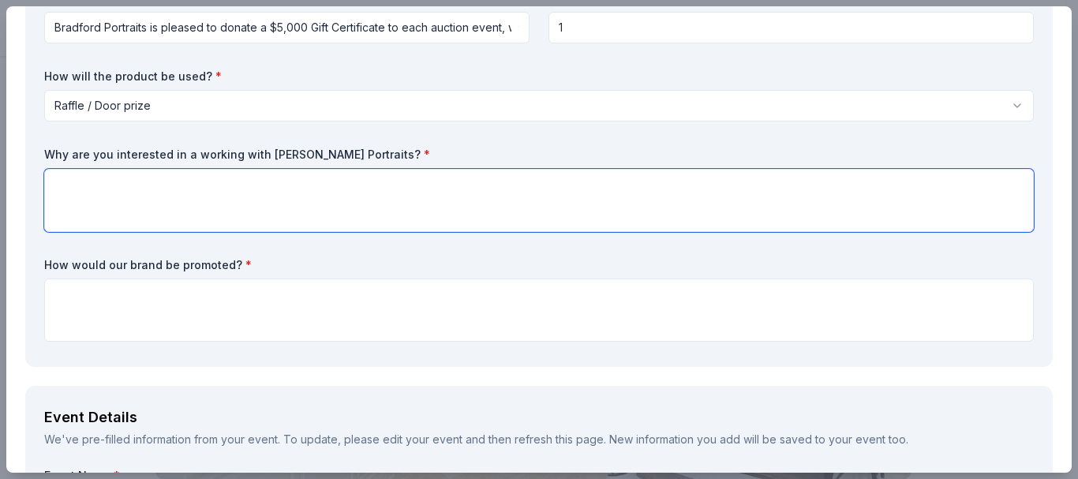
click at [261, 180] on textarea at bounding box center [539, 200] width 990 height 63
type textarea "b"
type textarea "B"
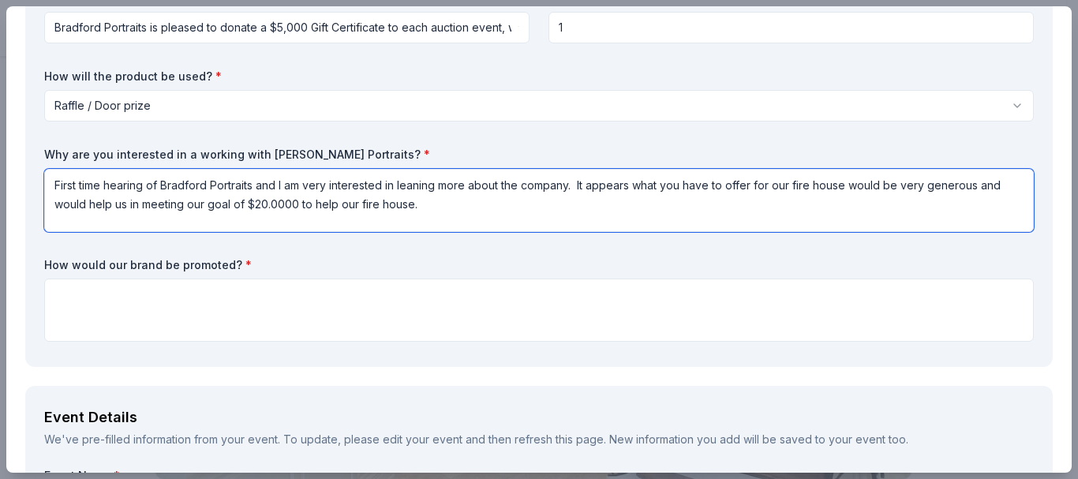
type textarea "First time hearing of Bradford Portraits and I am very interested in leaning mo…"
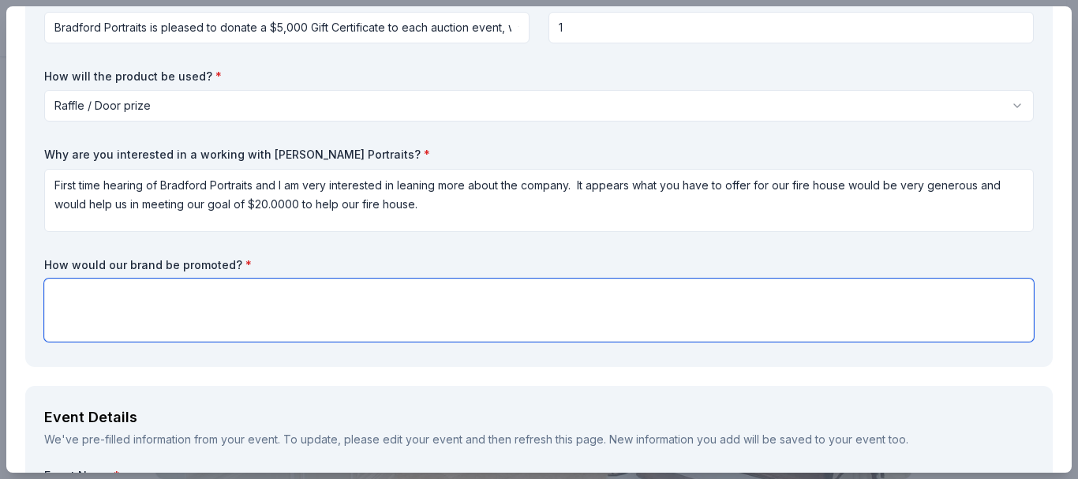
click at [201, 298] on textarea at bounding box center [539, 310] width 990 height 63
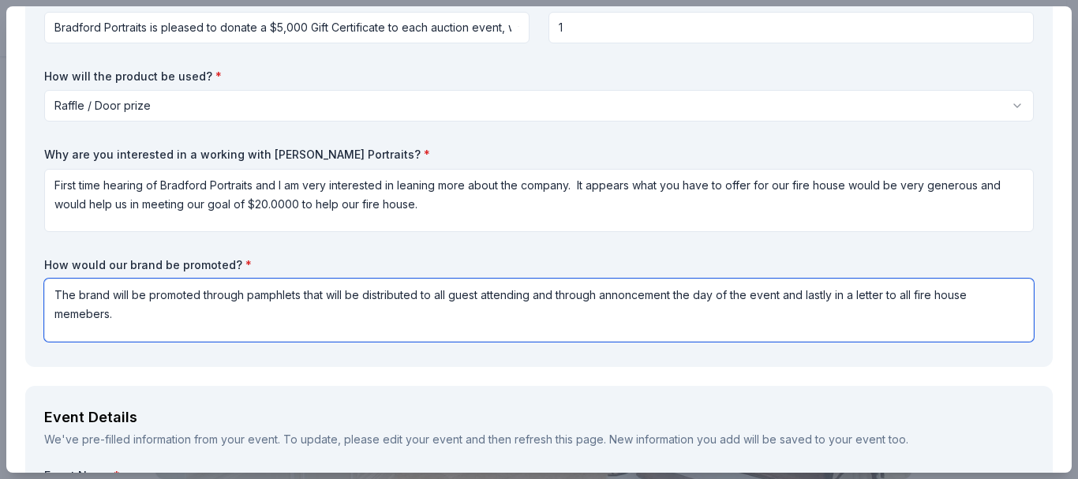
type textarea "The brand will be promoted through pamphlets that will be distributed to all gu…"
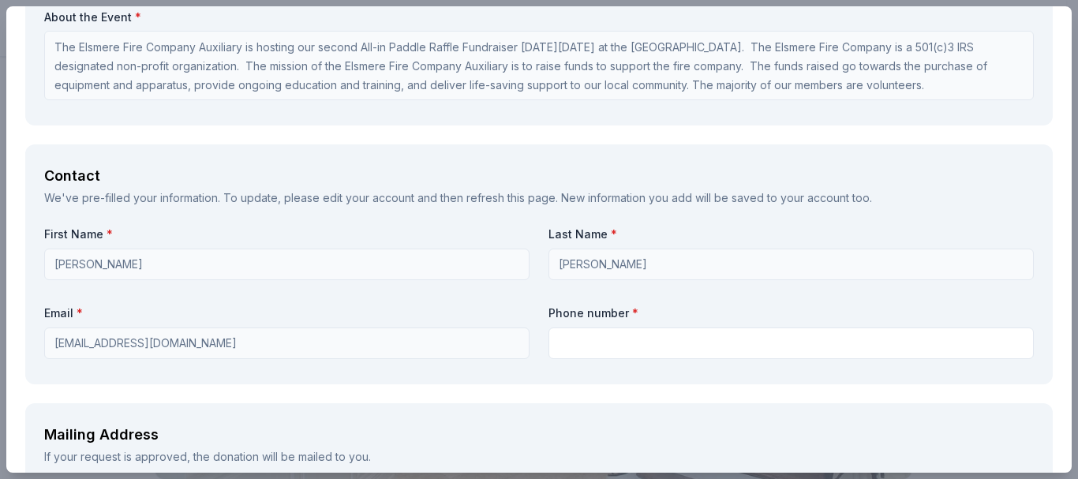
scroll to position [958, 0]
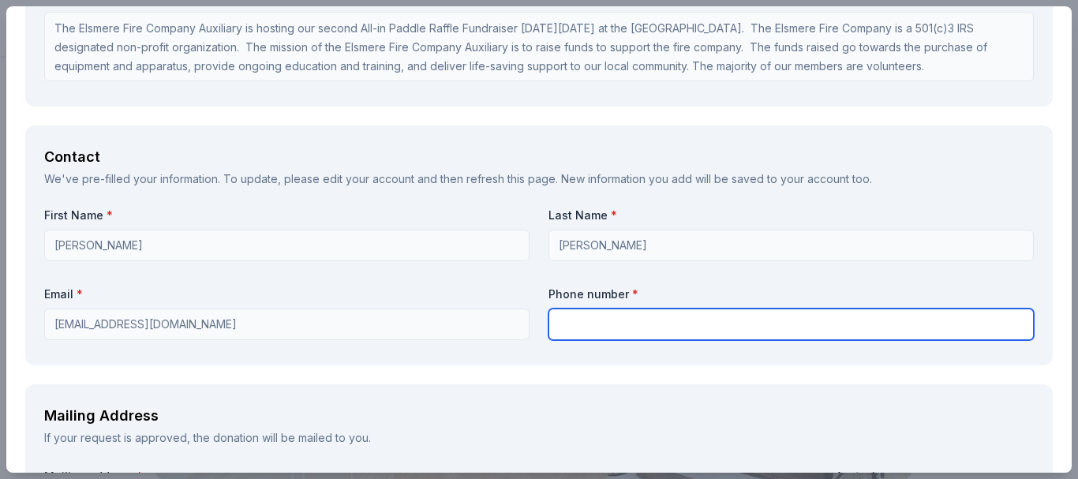
click at [580, 327] on input "text" at bounding box center [790, 325] width 485 height 32
type input "3029836609"
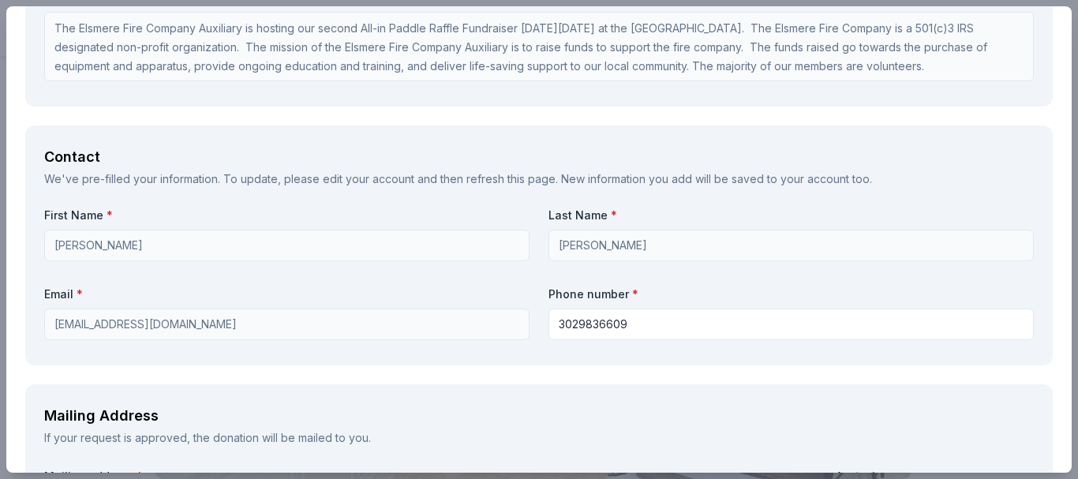
type input "4 Silsbee Rd, Penn Acres"
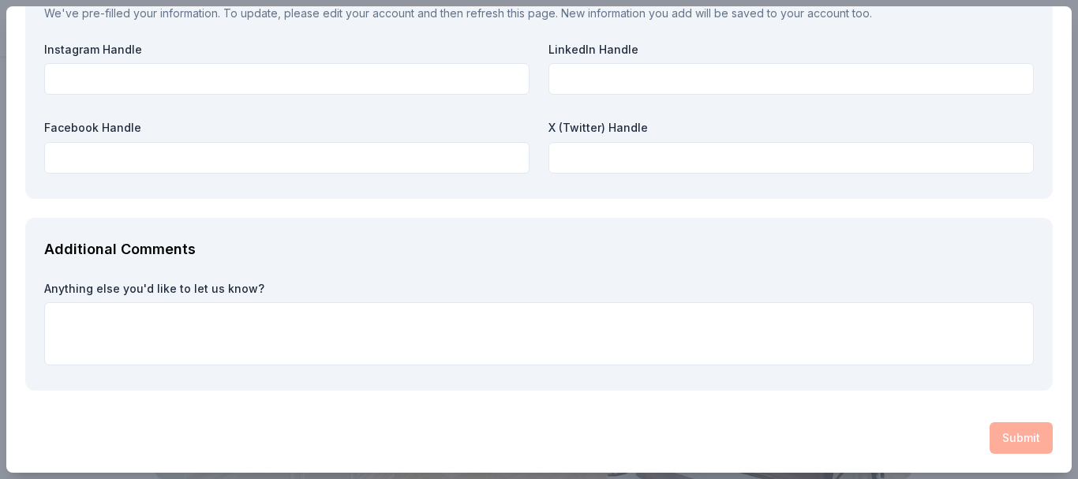
scroll to position [0, 0]
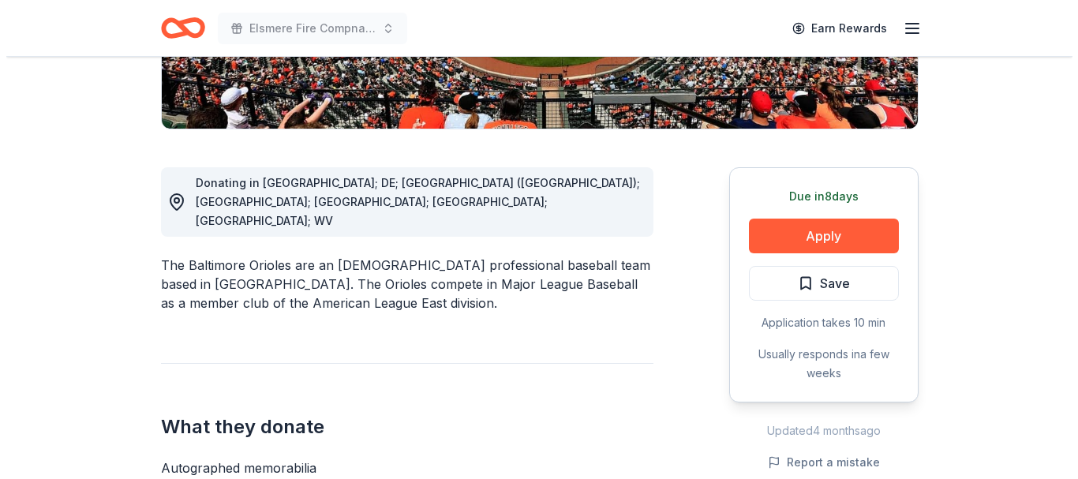
scroll to position [369, 0]
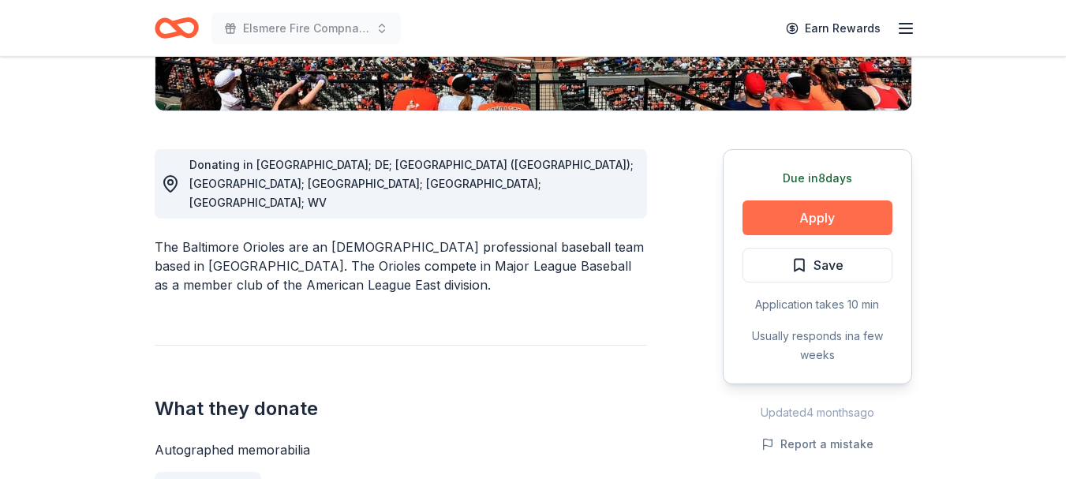
click at [860, 214] on button "Apply" at bounding box center [818, 217] width 150 height 35
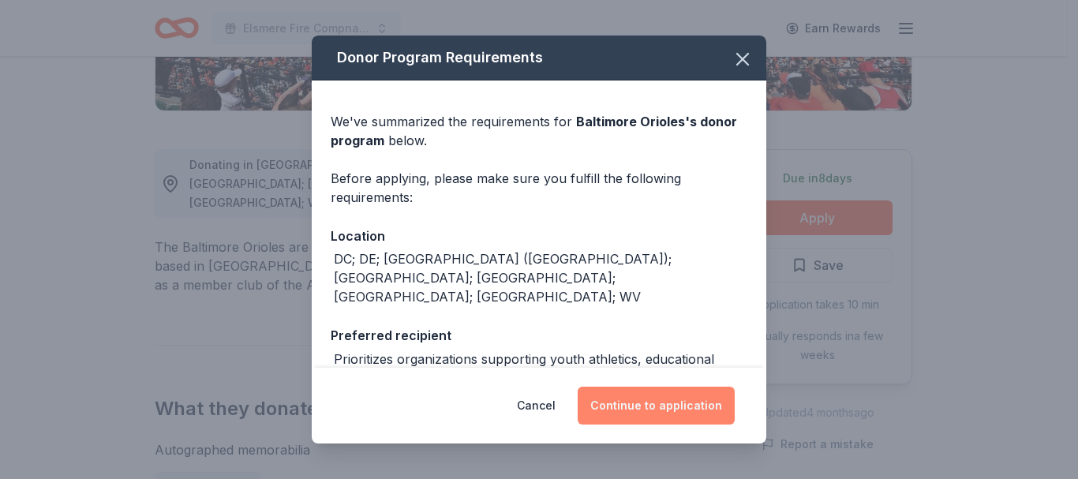
click at [680, 414] on button "Continue to application" at bounding box center [656, 406] width 157 height 38
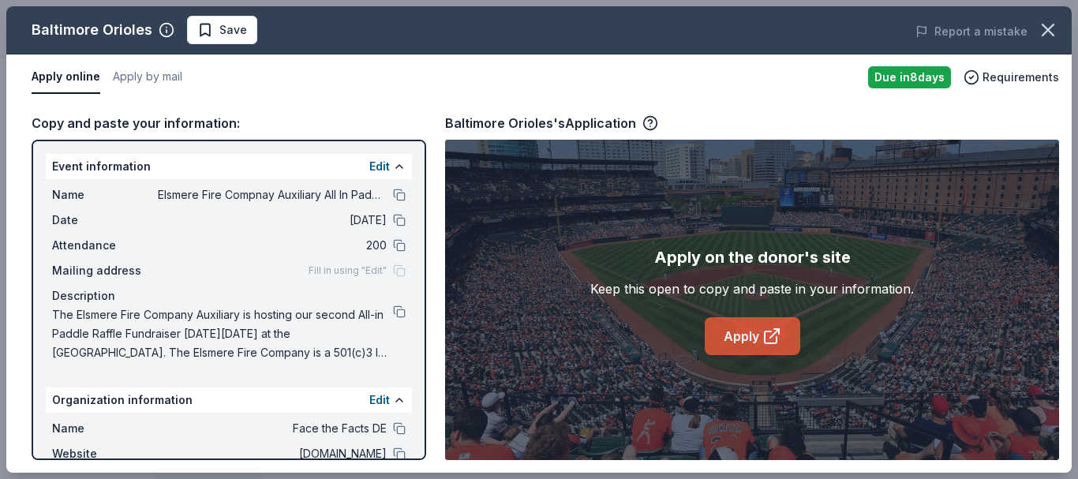
click at [755, 328] on link "Apply" at bounding box center [752, 336] width 95 height 38
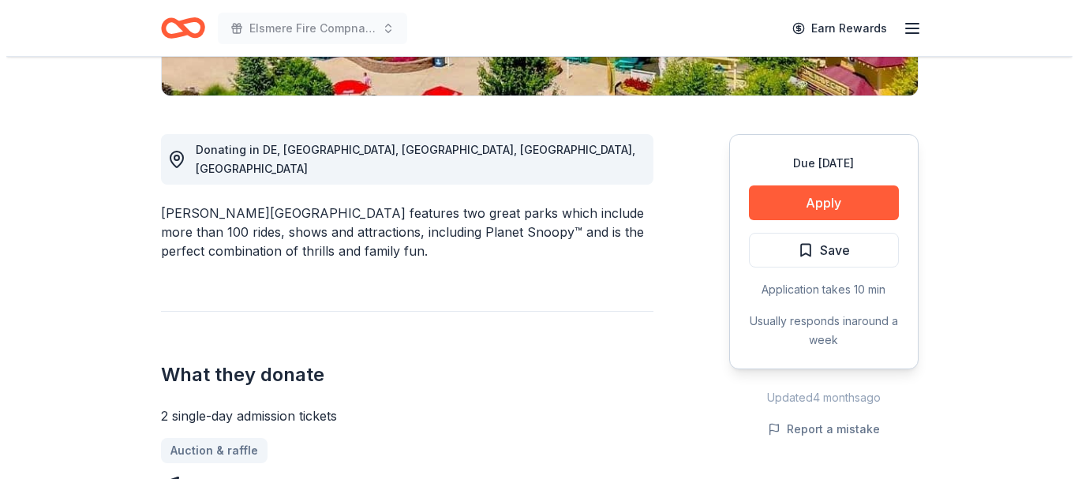
scroll to position [388, 0]
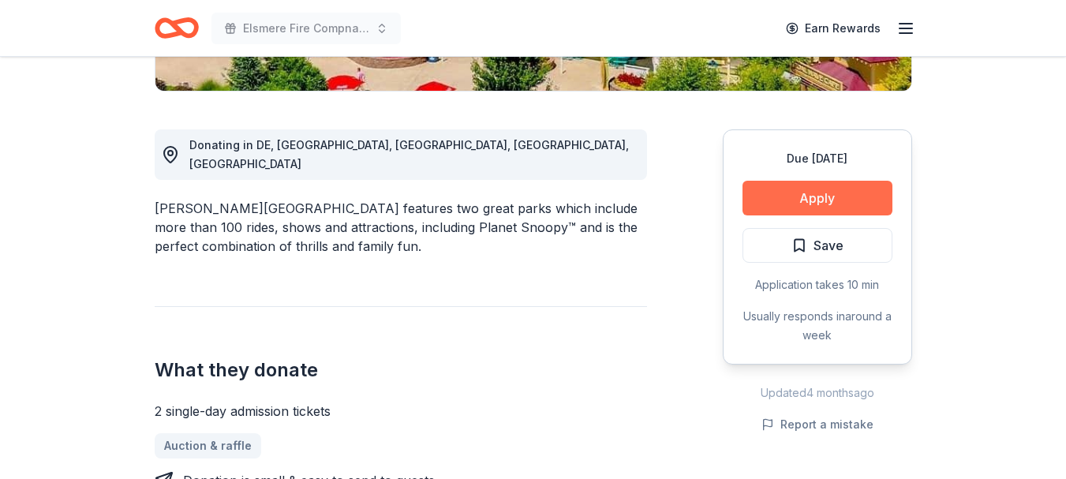
click at [811, 189] on button "Apply" at bounding box center [818, 198] width 150 height 35
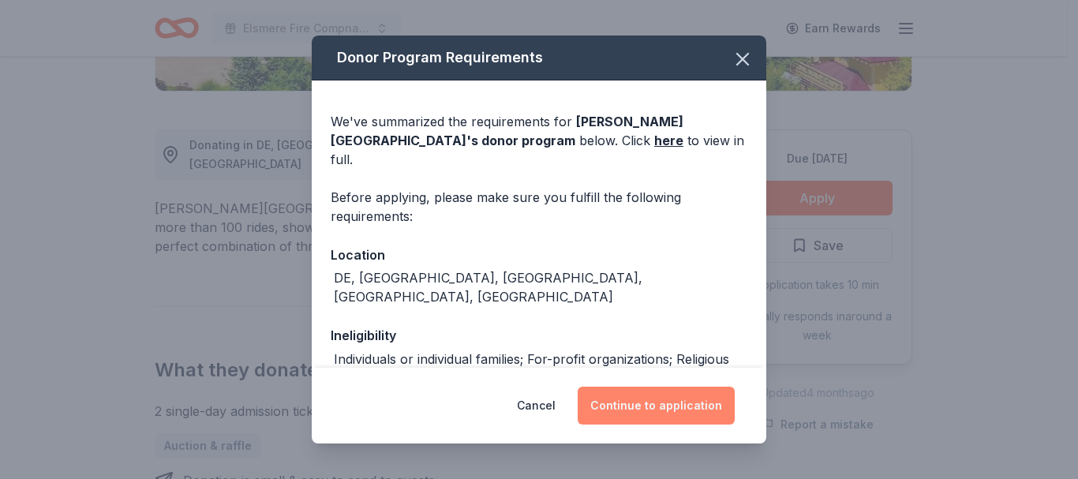
click at [627, 399] on button "Continue to application" at bounding box center [656, 406] width 157 height 38
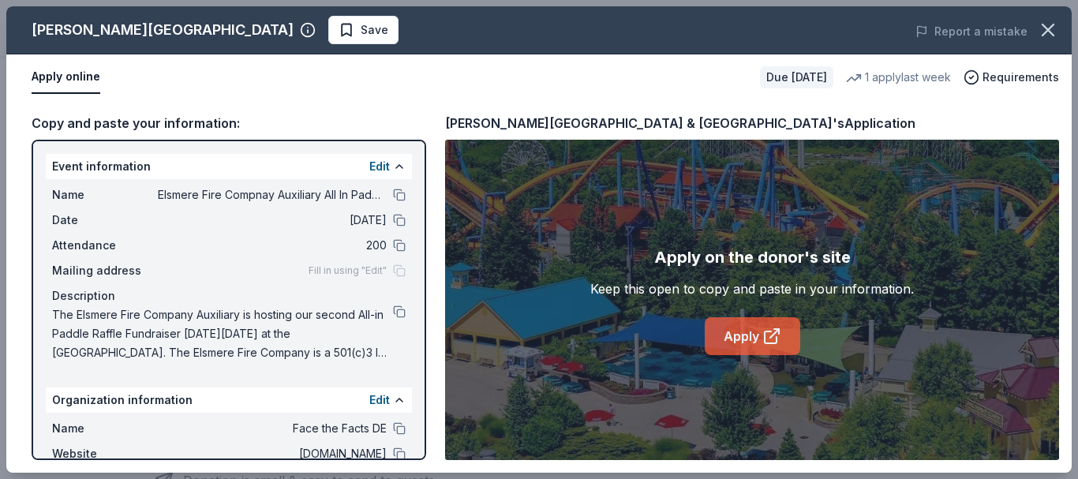
click at [733, 330] on link "Apply" at bounding box center [752, 336] width 95 height 38
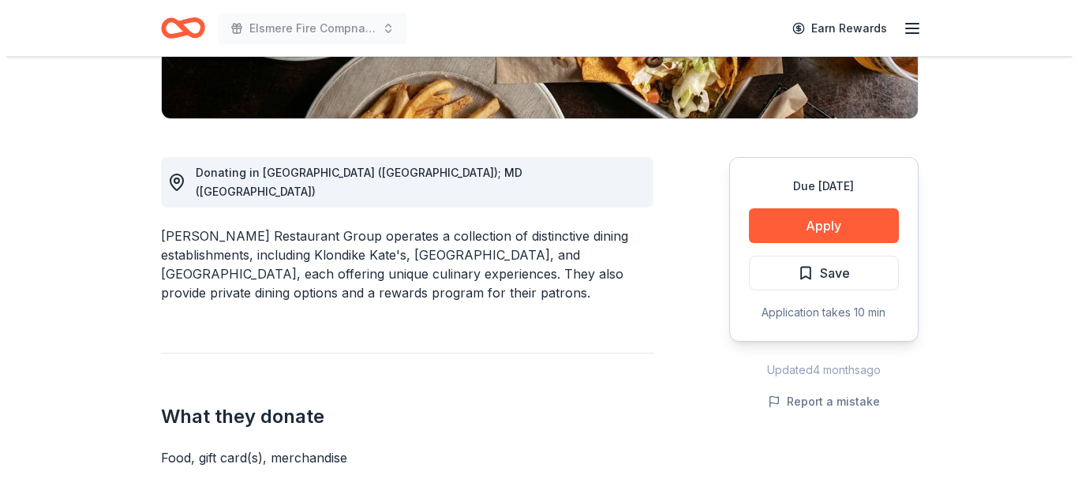
scroll to position [383, 0]
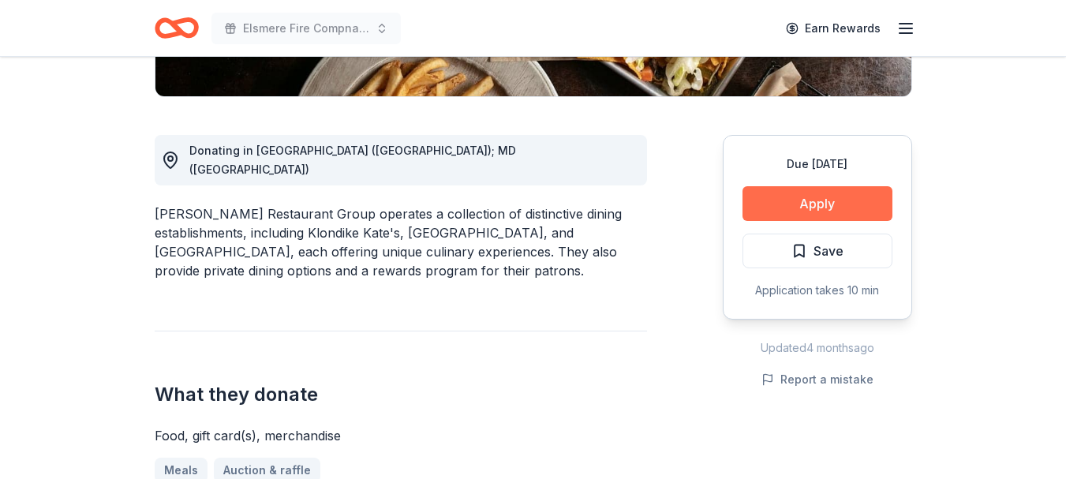
click at [840, 200] on button "Apply" at bounding box center [818, 203] width 150 height 35
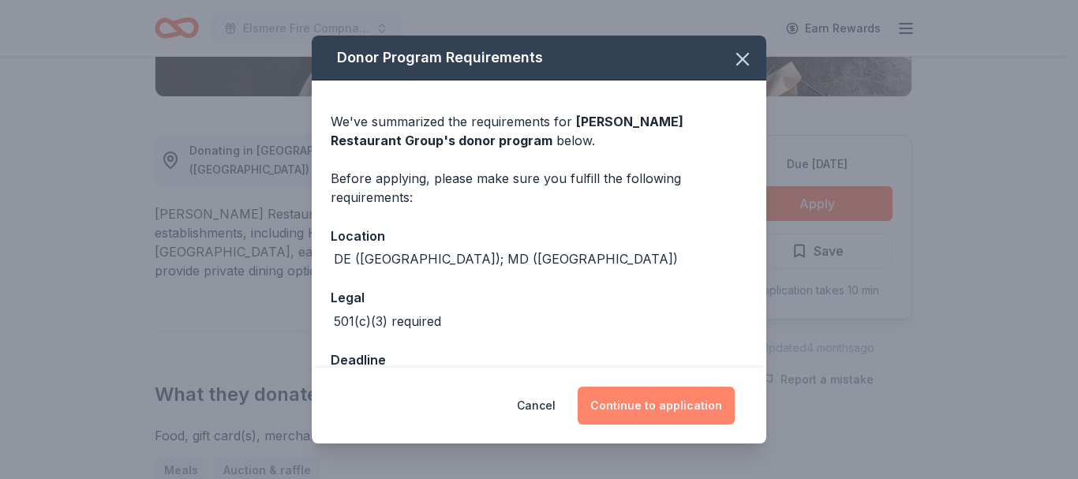
click at [694, 402] on button "Continue to application" at bounding box center [656, 406] width 157 height 38
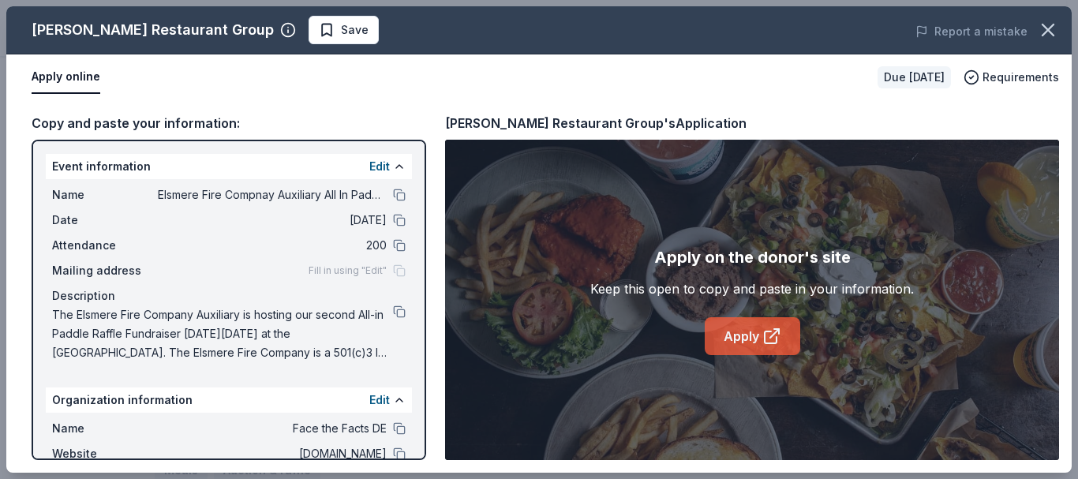
click at [784, 337] on link "Apply" at bounding box center [752, 336] width 95 height 38
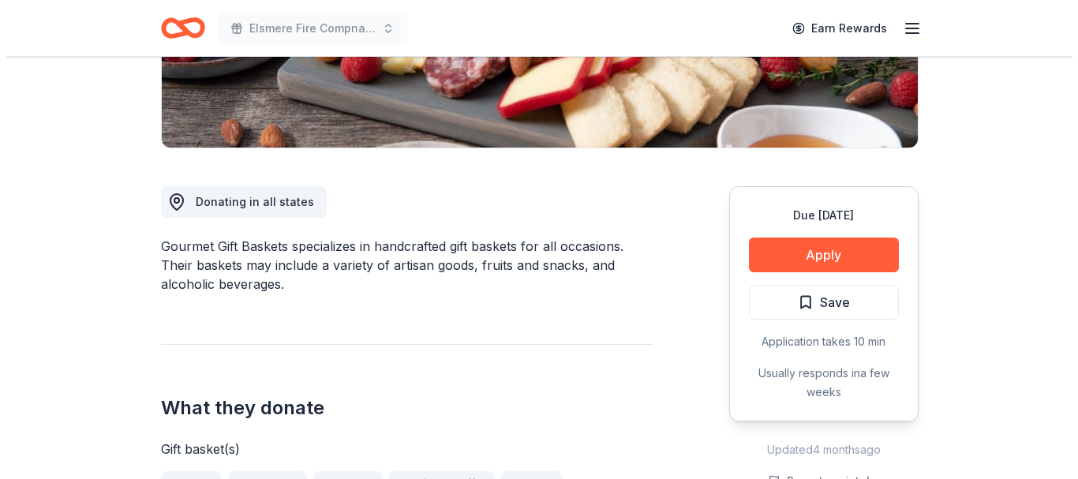
scroll to position [336, 0]
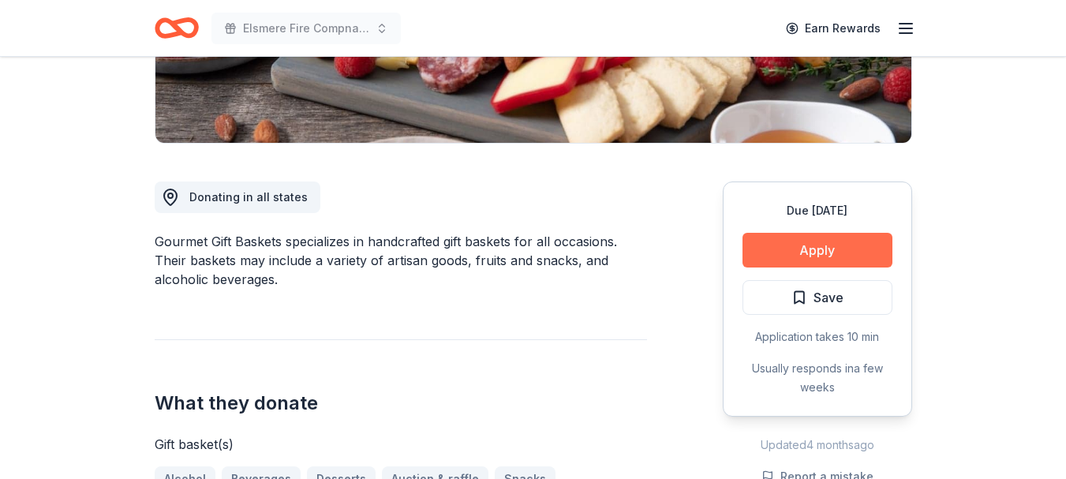
click at [837, 248] on button "Apply" at bounding box center [818, 250] width 150 height 35
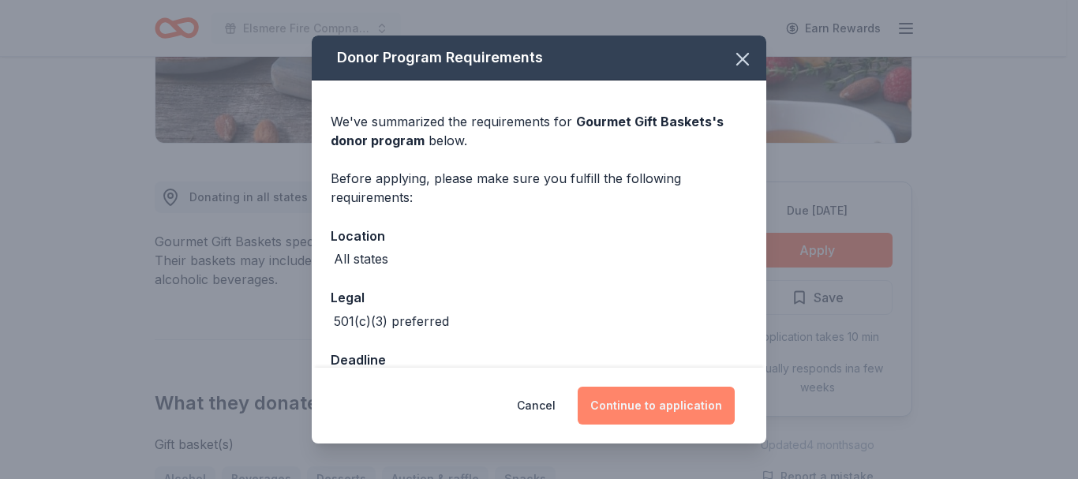
click at [694, 397] on button "Continue to application" at bounding box center [656, 406] width 157 height 38
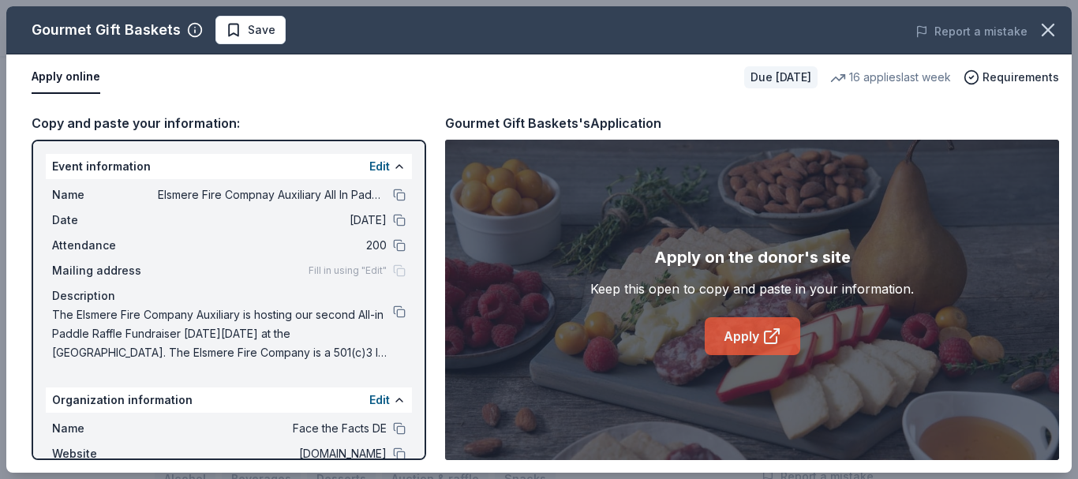
click at [767, 348] on link "Apply" at bounding box center [752, 336] width 95 height 38
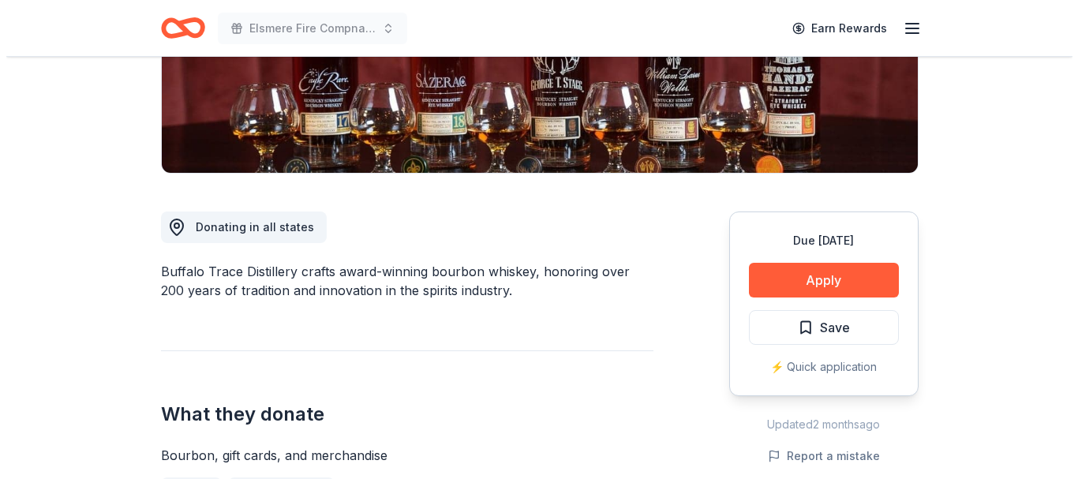
scroll to position [299, 0]
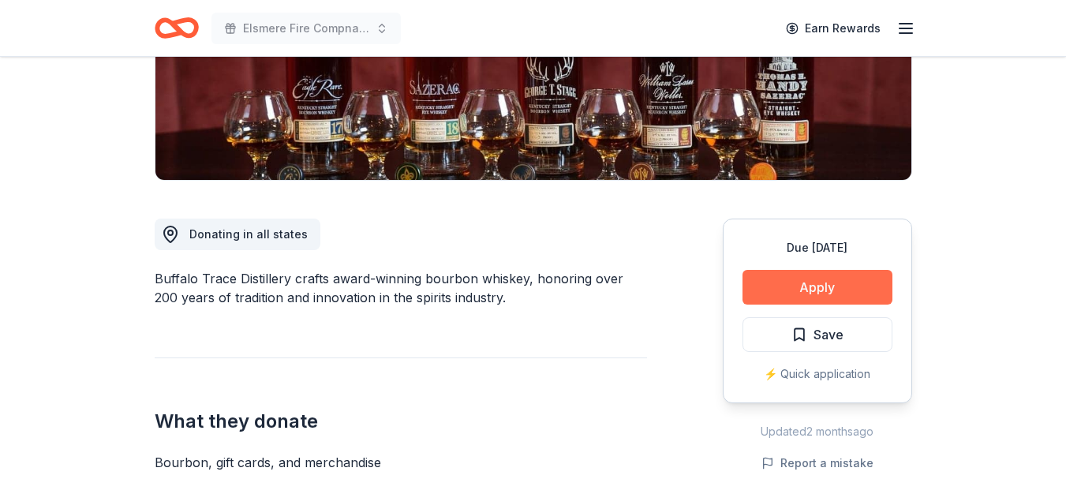
click at [844, 283] on button "Apply" at bounding box center [818, 287] width 150 height 35
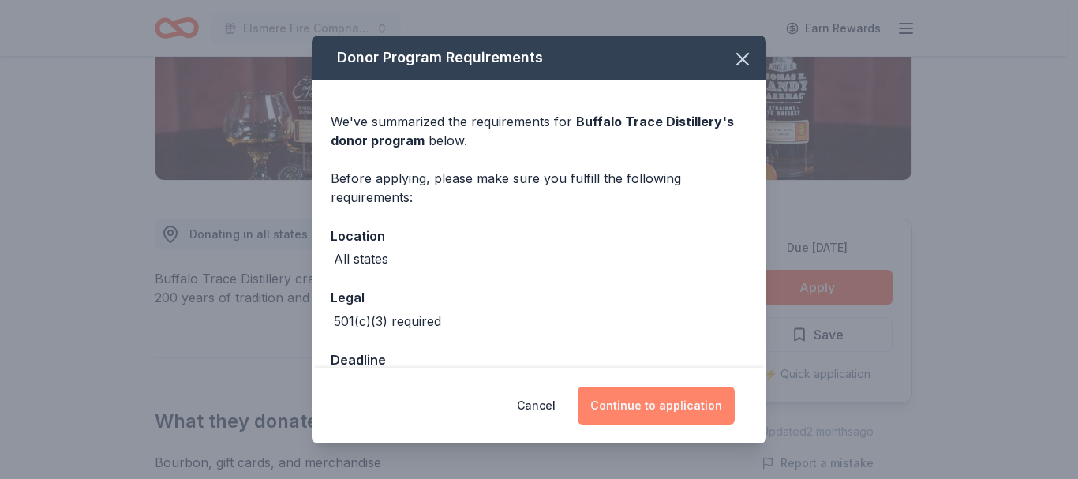
click at [692, 410] on button "Continue to application" at bounding box center [656, 406] width 157 height 38
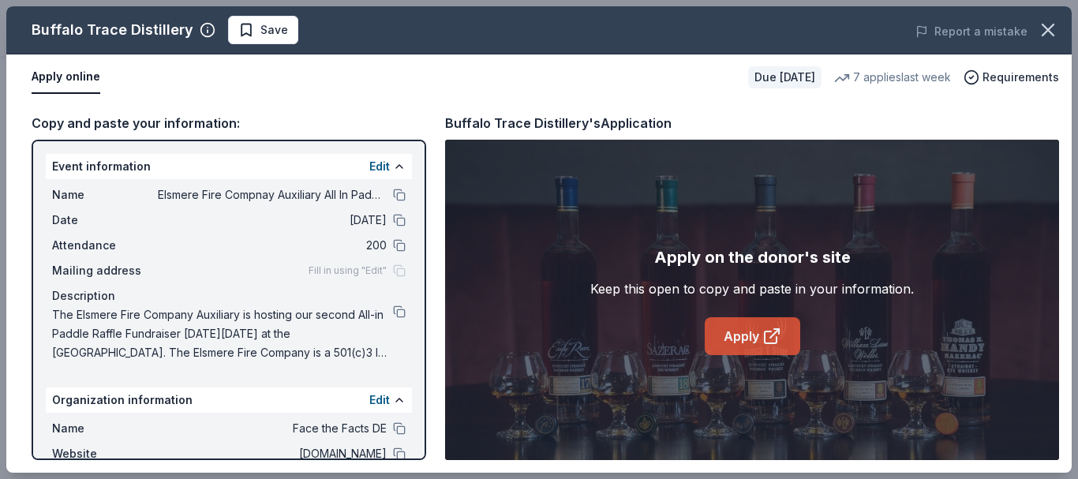
click at [745, 334] on link "Apply" at bounding box center [752, 336] width 95 height 38
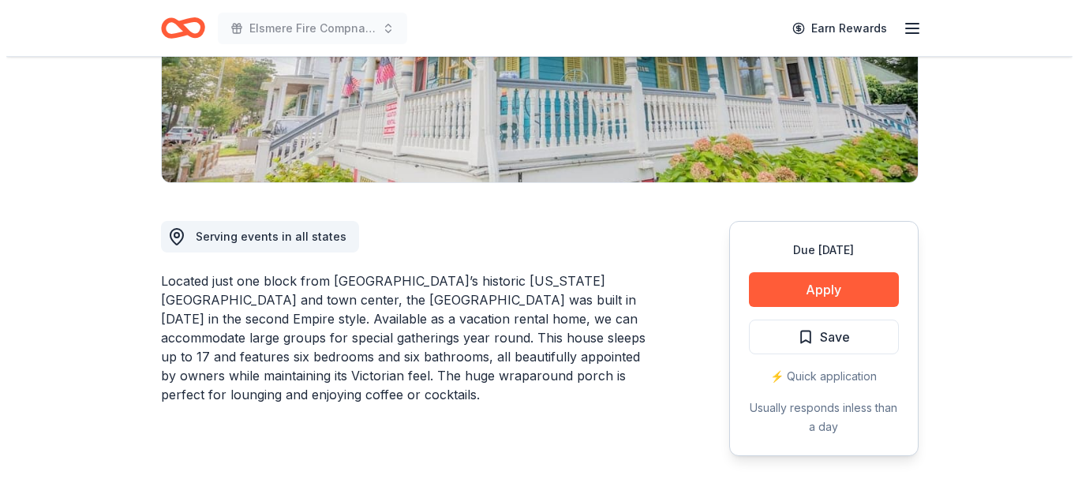
scroll to position [313, 0]
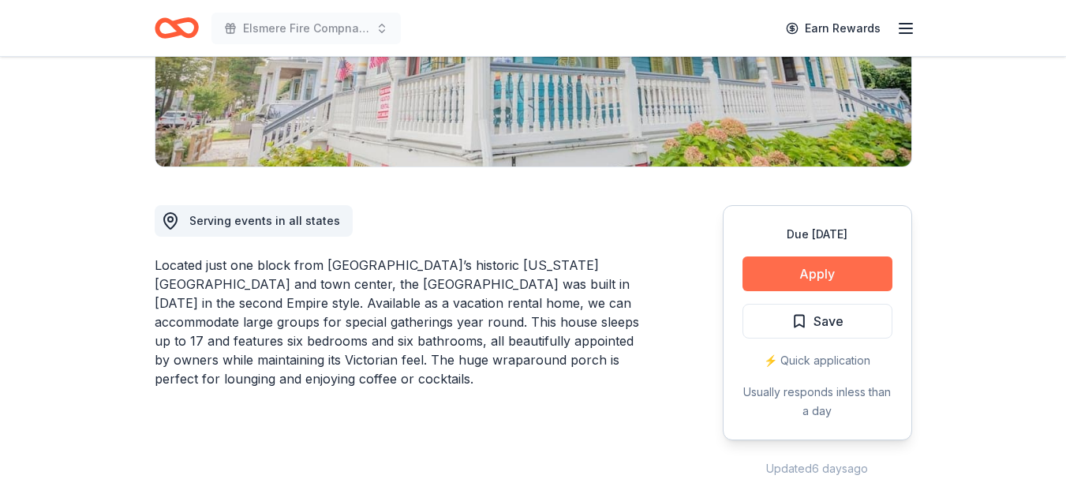
click at [840, 269] on button "Apply" at bounding box center [818, 273] width 150 height 35
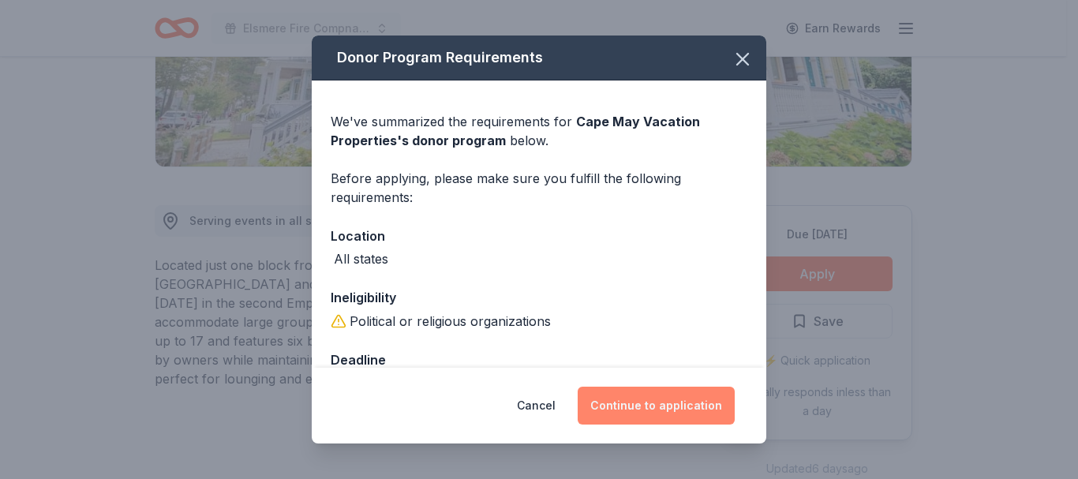
click at [668, 398] on button "Continue to application" at bounding box center [656, 406] width 157 height 38
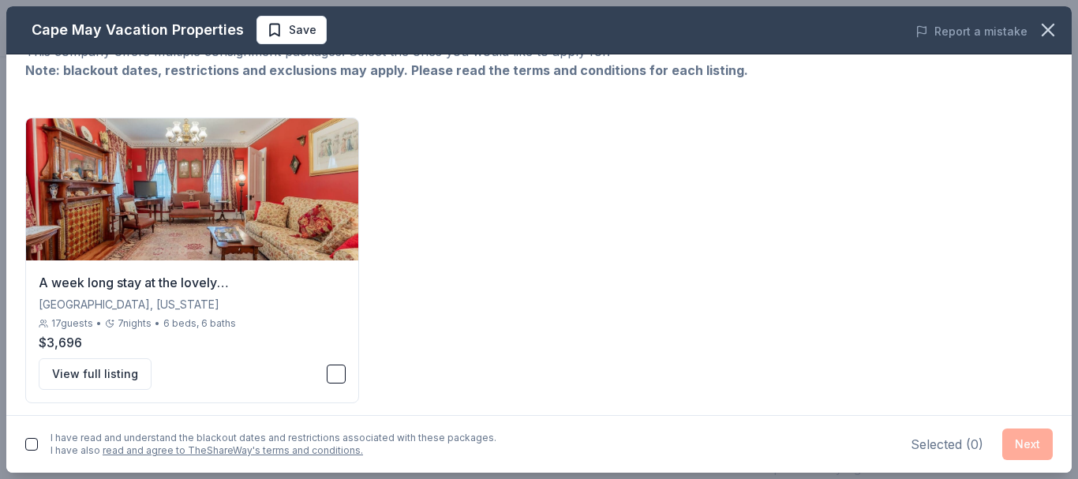
scroll to position [70, 0]
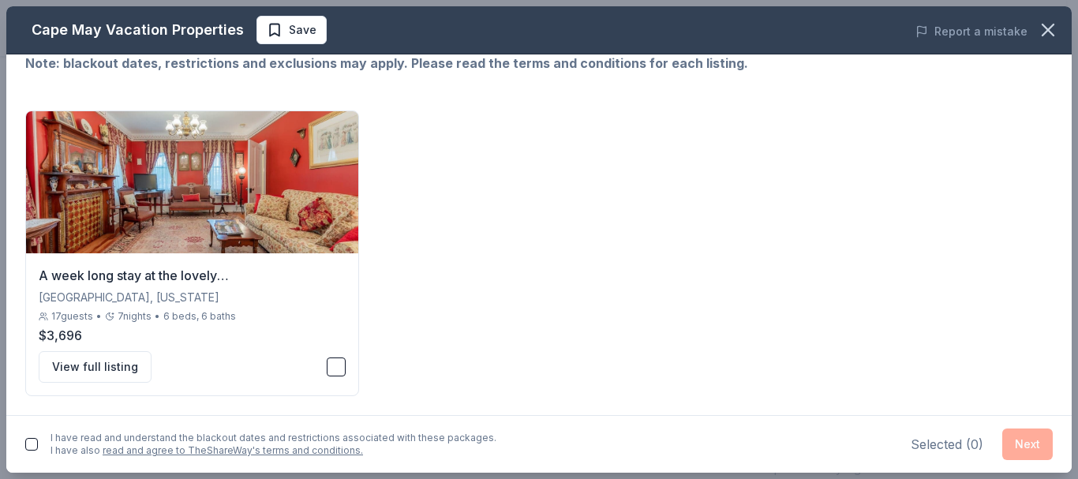
click at [28, 444] on button "button" at bounding box center [31, 444] width 13 height 13
click at [328, 371] on button "button" at bounding box center [336, 366] width 19 height 19
click at [1009, 443] on button "Next" at bounding box center [1027, 445] width 51 height 32
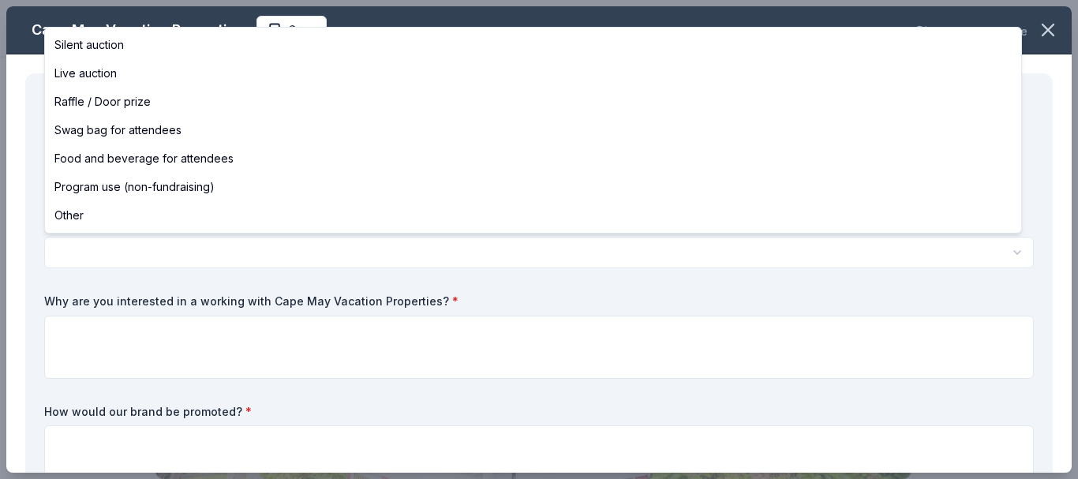
scroll to position [0, 0]
click at [137, 250] on html "Elsmere Fire Compnay Auxiliary All In Paddle Raffle Fundraiser Save Apply Due i…" at bounding box center [539, 239] width 1078 height 479
select select "liveAuction"
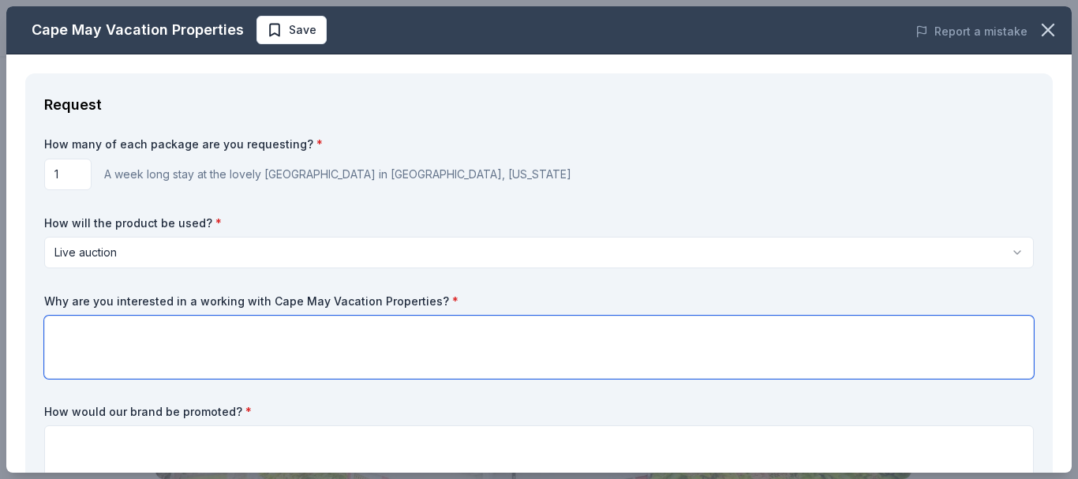
click at [134, 354] on textarea at bounding box center [539, 347] width 990 height 63
type textarea "C"
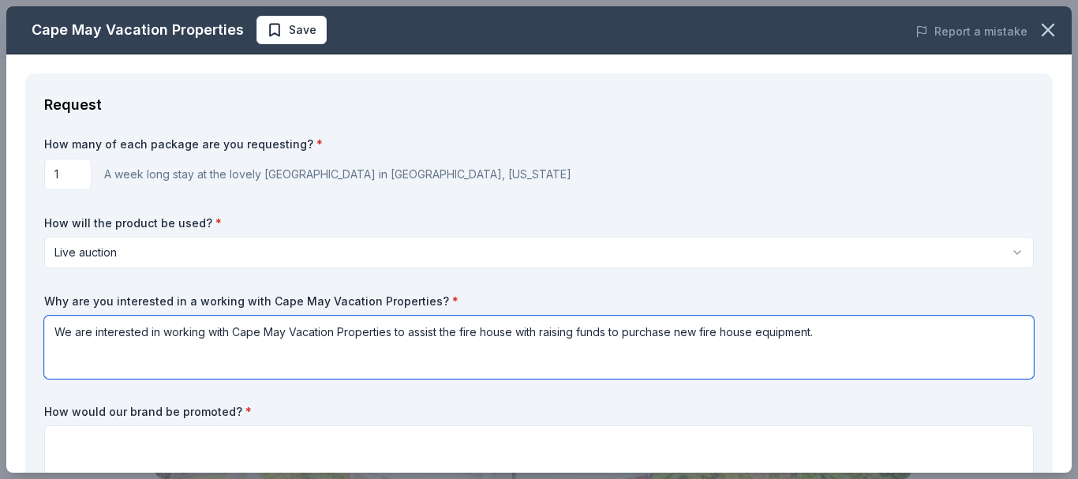
type textarea "We are interested in working with Cape May Vacation Properties to assist the fi…"
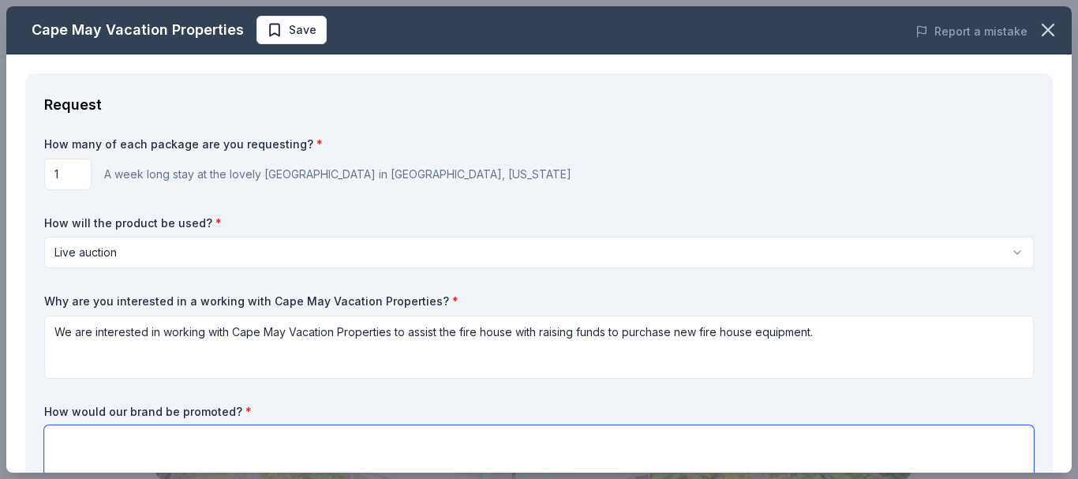
click at [230, 432] on textarea at bounding box center [539, 456] width 990 height 63
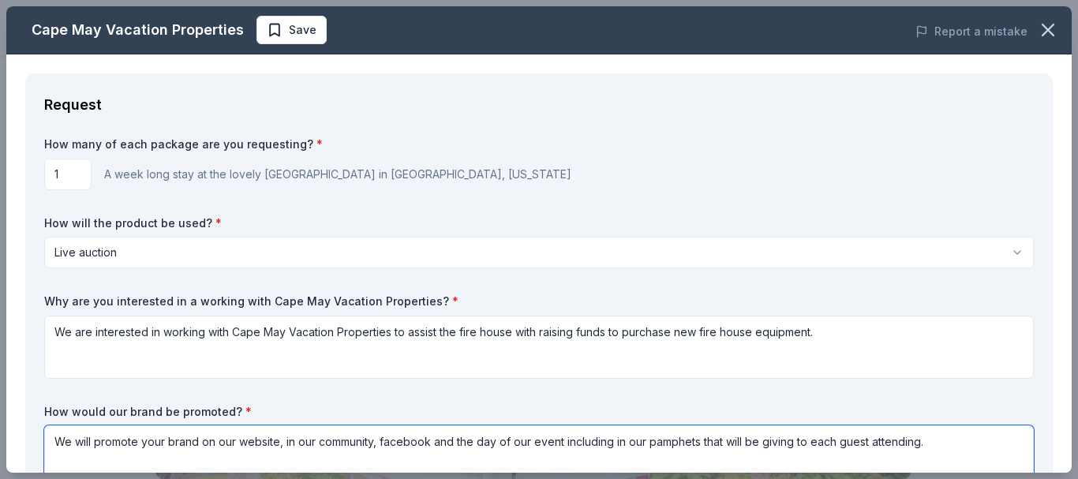
type textarea "We will promote your brand on our website, in our community, facebook and the d…"
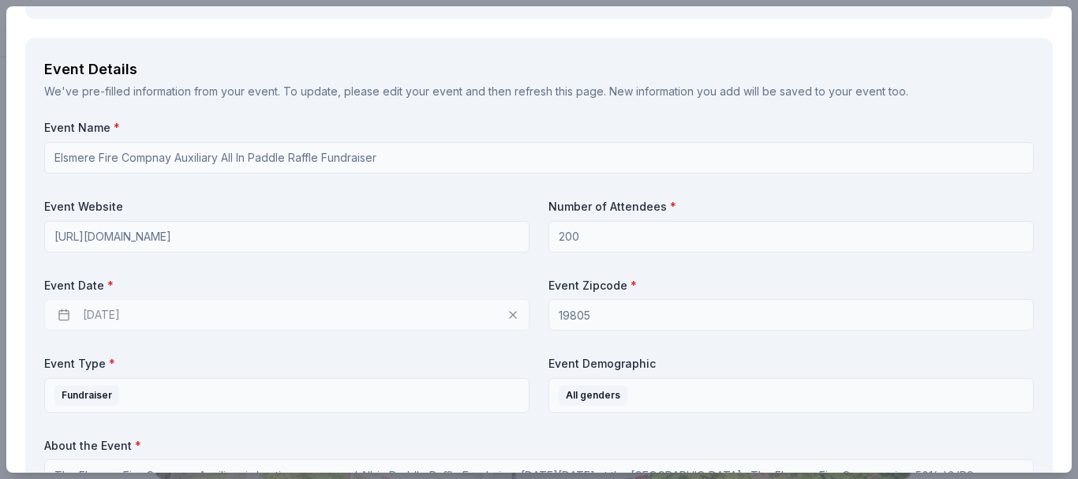
scroll to position [615, 0]
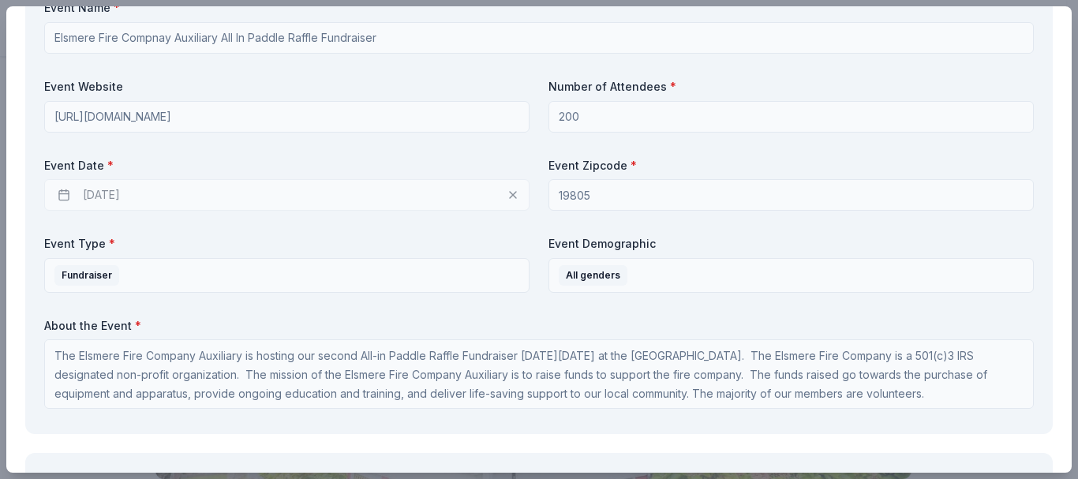
click at [507, 198] on div "11/25/2025" at bounding box center [286, 195] width 485 height 32
click at [507, 199] on div "11/25/2025" at bounding box center [286, 195] width 485 height 32
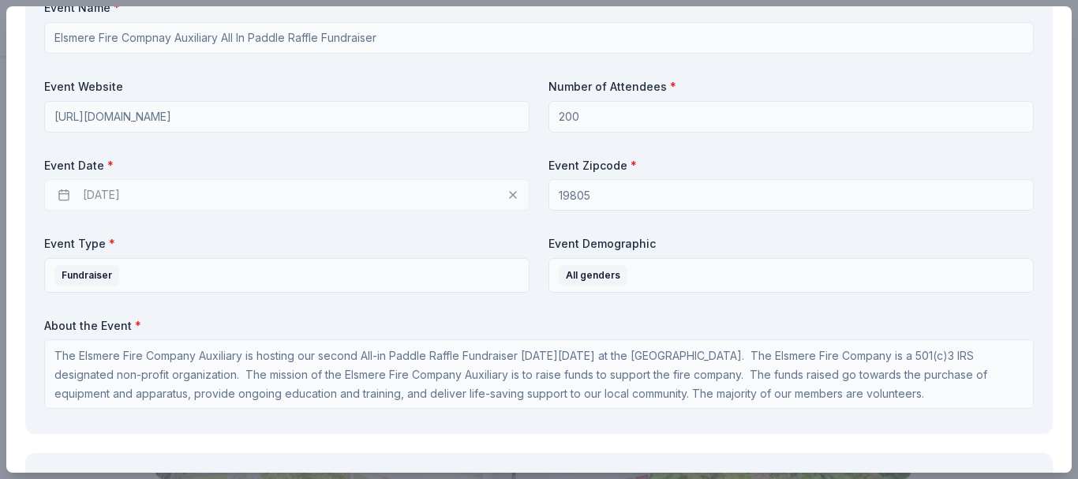
click at [507, 199] on div "11/25/2025" at bounding box center [286, 195] width 485 height 32
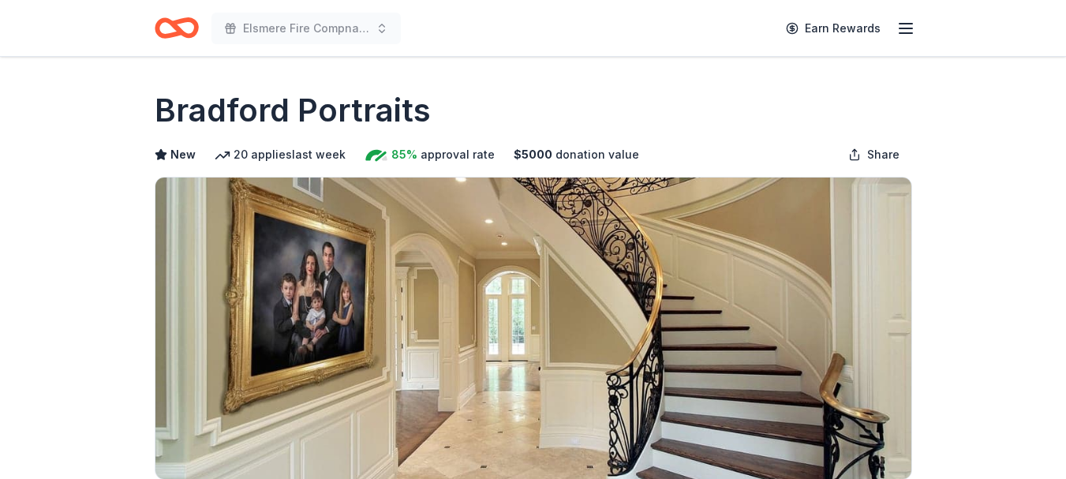
click at [553, 221] on img at bounding box center [533, 328] width 756 height 301
